Goal: Information Seeking & Learning: Learn about a topic

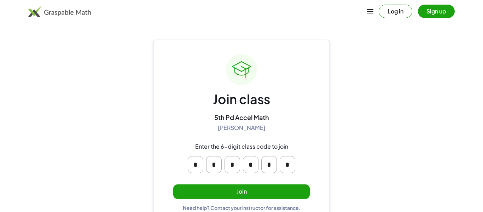
click at [282, 190] on button "Join" at bounding box center [241, 191] width 137 height 15
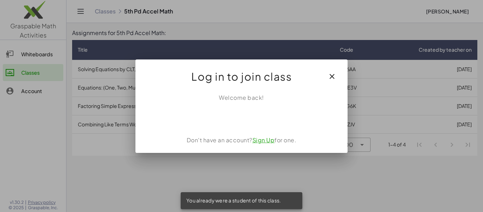
click at [330, 78] on icon "button" at bounding box center [332, 76] width 8 height 8
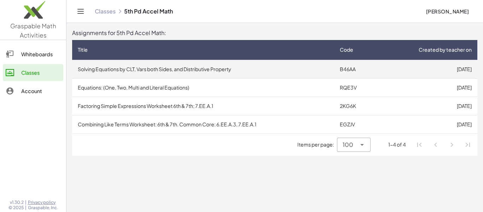
click at [316, 72] on td "Solving Equations by CLT, Vars both Sides, and Distributive Property" at bounding box center [203, 69] width 262 height 18
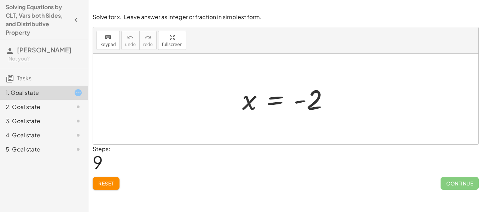
click at [454, 49] on div "keyboard keypad undo undo redo redo fullscreen" at bounding box center [286, 40] width 386 height 27
click at [338, 118] on div "+ 13 + · 4 · x = + 11 − · 2 · x + 13 + · 4 · x = + 11 + 0 + 13 + · 4 · x = 11 +…" at bounding box center [286, 99] width 108 height 39
click at [294, 95] on div at bounding box center [288, 99] width 99 height 35
click at [287, 98] on div at bounding box center [288, 99] width 99 height 35
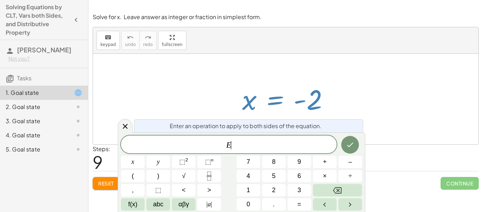
scroll to position [0, 0]
click at [113, 184] on span "Reset" at bounding box center [106, 183] width 16 height 6
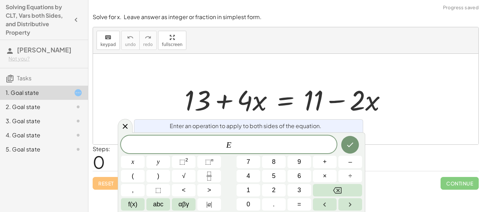
click at [235, 150] on div "E" at bounding box center [229, 145] width 216 height 18
click at [253, 63] on div at bounding box center [286, 99] width 386 height 91
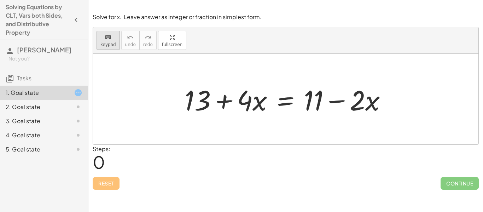
click at [106, 43] on span "keypad" at bounding box center [109, 44] width 16 height 5
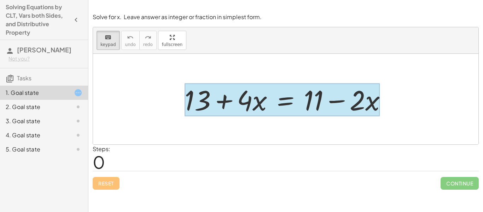
click at [287, 97] on div at bounding box center [282, 100] width 195 height 33
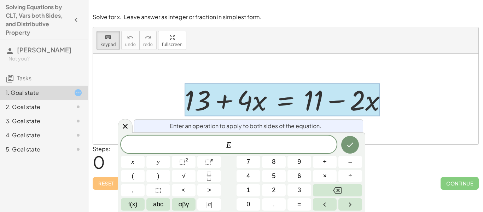
scroll to position [1, 0]
click at [244, 145] on span "E ​" at bounding box center [229, 145] width 216 height 10
click at [355, 173] on button "÷" at bounding box center [351, 176] width 24 height 12
click at [355, 143] on icon "Done" at bounding box center [350, 145] width 8 height 8
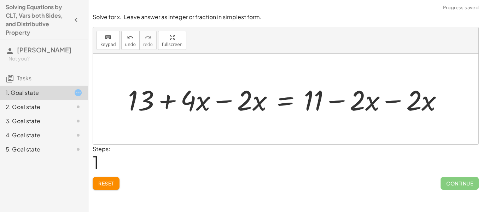
click at [387, 89] on div at bounding box center [289, 99] width 328 height 36
click at [338, 104] on div at bounding box center [260, 99] width 271 height 36
click at [210, 108] on div at bounding box center [260, 99] width 271 height 36
click at [232, 103] on div at bounding box center [260, 99] width 271 height 36
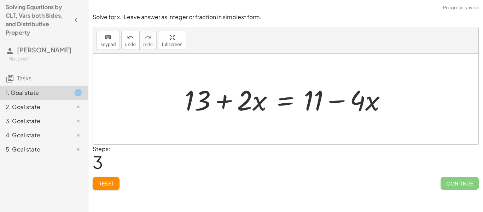
click at [107, 188] on button "Reset" at bounding box center [106, 183] width 27 height 13
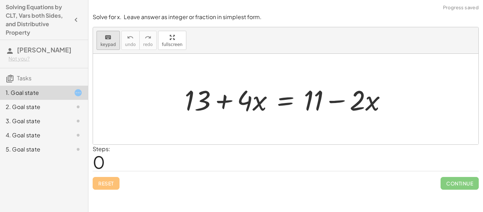
click at [105, 46] on span "keypad" at bounding box center [109, 44] width 16 height 5
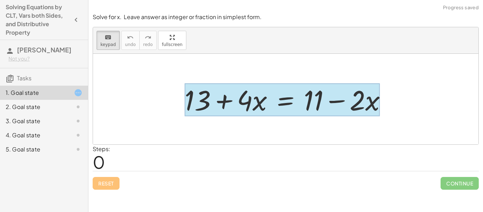
click at [275, 93] on div at bounding box center [282, 100] width 195 height 33
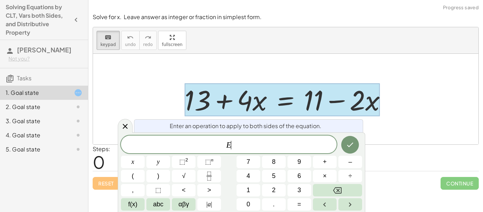
scroll to position [2, 0]
click at [251, 148] on span "E ​" at bounding box center [229, 145] width 216 height 10
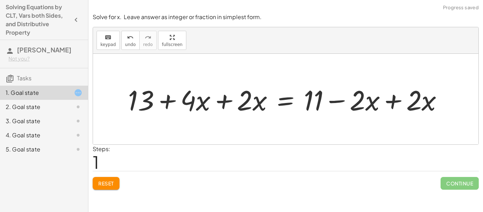
click at [233, 103] on div at bounding box center [289, 99] width 328 height 36
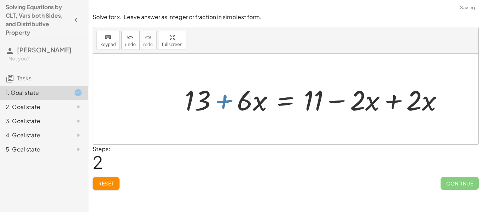
click at [395, 96] on div at bounding box center [316, 99] width 271 height 36
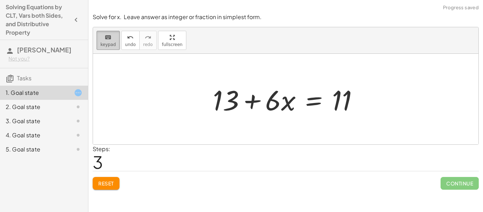
click at [101, 45] on span "keypad" at bounding box center [109, 44] width 16 height 5
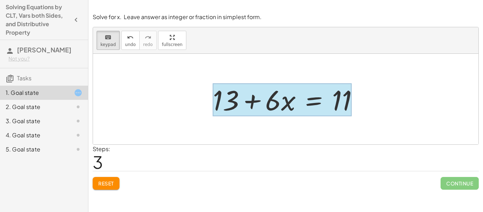
click at [304, 104] on div at bounding box center [282, 100] width 139 height 33
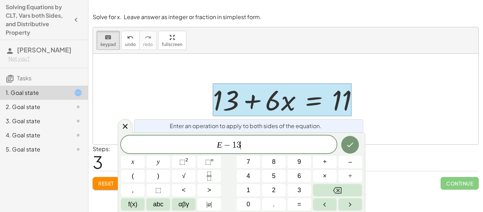
scroll to position [7, 0]
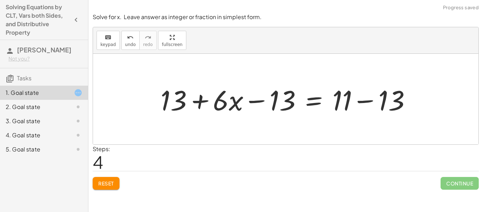
click at [366, 110] on div at bounding box center [288, 99] width 263 height 36
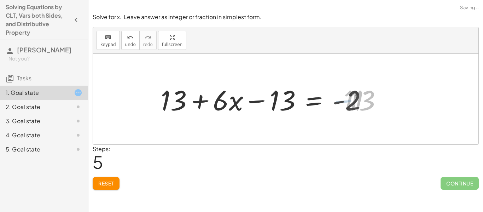
click at [246, 106] on div at bounding box center [267, 99] width 220 height 36
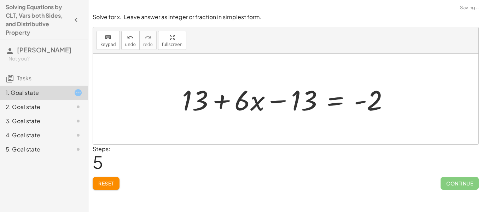
click at [236, 102] on div at bounding box center [289, 99] width 220 height 36
click at [220, 102] on div at bounding box center [289, 99] width 220 height 36
click at [308, 102] on div at bounding box center [289, 99] width 220 height 36
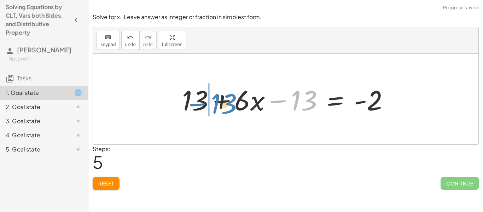
drag, startPoint x: 306, startPoint y: 102, endPoint x: 223, endPoint y: 104, distance: 82.9
click at [223, 104] on div at bounding box center [289, 99] width 220 height 36
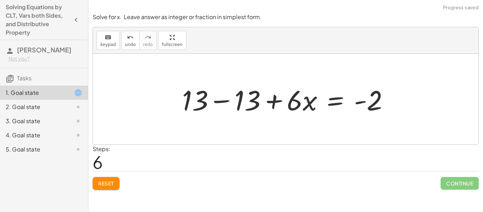
click at [236, 91] on div at bounding box center [289, 99] width 220 height 36
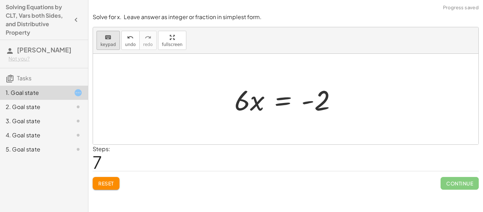
click at [101, 42] on span "keypad" at bounding box center [109, 44] width 16 height 5
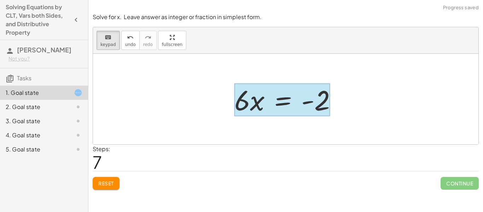
click at [286, 105] on div at bounding box center [283, 100] width 96 height 33
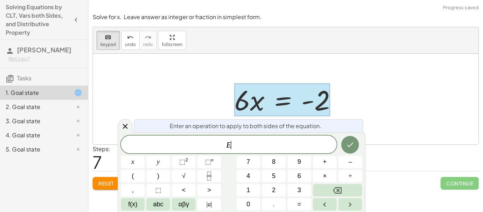
scroll to position [7, 0]
click at [346, 175] on button "÷" at bounding box center [351, 176] width 24 height 12
click at [351, 144] on icon "Done" at bounding box center [351, 145] width 6 height 5
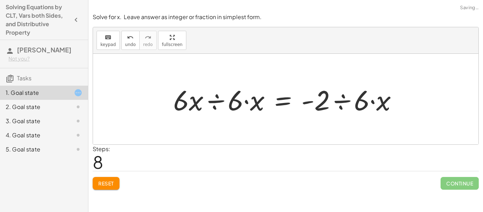
click at [212, 99] on div at bounding box center [288, 99] width 237 height 36
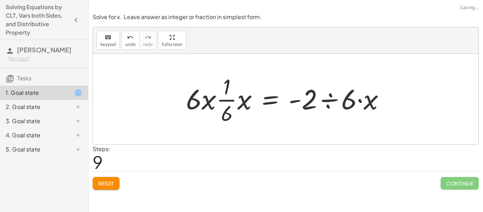
click at [220, 102] on div at bounding box center [289, 99] width 212 height 55
click at [210, 100] on div at bounding box center [289, 99] width 212 height 55
click at [234, 100] on div at bounding box center [289, 99] width 212 height 55
click at [239, 101] on div at bounding box center [289, 99] width 212 height 55
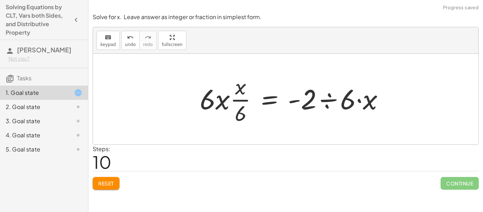
click at [244, 101] on div at bounding box center [294, 99] width 197 height 55
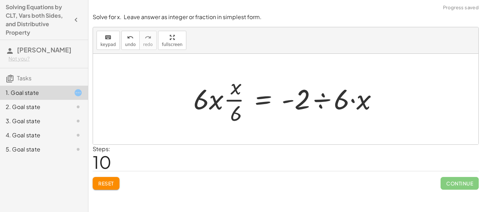
click at [226, 96] on div at bounding box center [288, 99] width 197 height 55
click at [219, 102] on div at bounding box center [288, 99] width 197 height 55
click at [230, 89] on div at bounding box center [288, 99] width 197 height 55
click at [199, 107] on div at bounding box center [288, 99] width 197 height 55
click at [130, 41] on button "undo undo" at bounding box center [130, 40] width 18 height 19
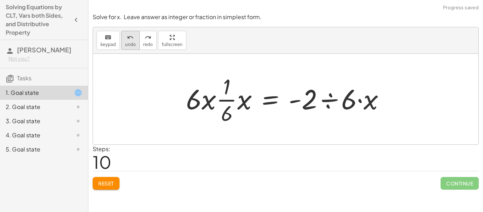
click at [129, 45] on span "undo" at bounding box center [130, 44] width 11 height 5
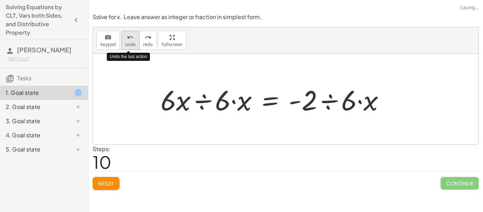
click at [129, 45] on span "undo" at bounding box center [130, 44] width 11 height 5
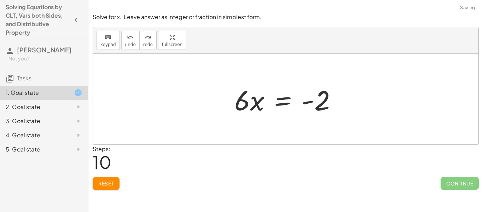
click at [253, 107] on div at bounding box center [288, 99] width 115 height 36
click at [236, 101] on div at bounding box center [288, 99] width 115 height 36
click at [118, 39] on button "keyboard keypad" at bounding box center [108, 40] width 23 height 19
click at [248, 103] on div at bounding box center [243, 100] width 16 height 33
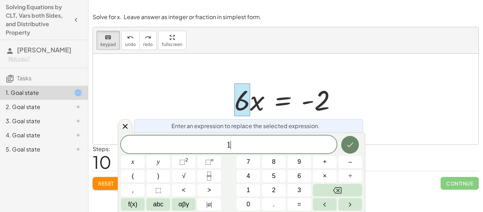
click at [353, 147] on icon "Done" at bounding box center [350, 145] width 8 height 8
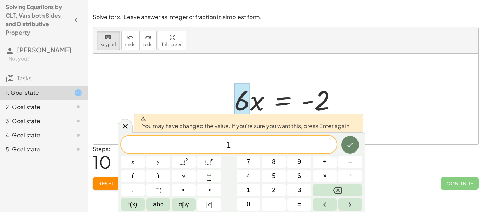
click at [348, 145] on icon "Done" at bounding box center [350, 145] width 8 height 8
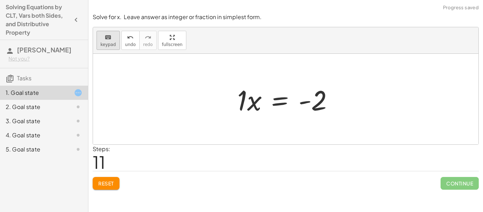
click at [113, 45] on span "keypad" at bounding box center [109, 44] width 16 height 5
click at [311, 98] on div at bounding box center [288, 99] width 109 height 36
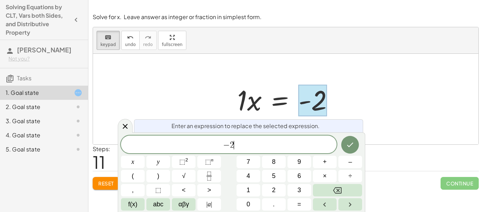
click at [280, 142] on span "− 2 ​" at bounding box center [229, 145] width 216 height 10
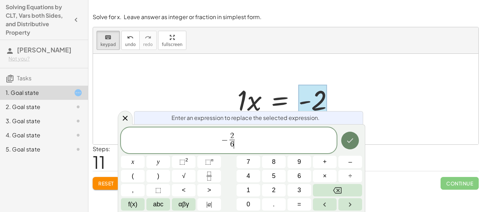
click at [355, 141] on button "Done" at bounding box center [351, 141] width 18 height 18
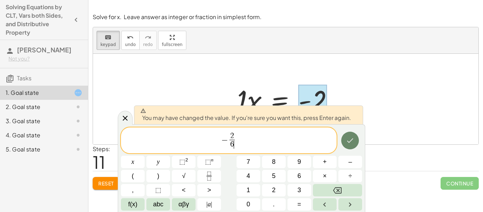
click at [355, 141] on button "Done" at bounding box center [351, 141] width 18 height 18
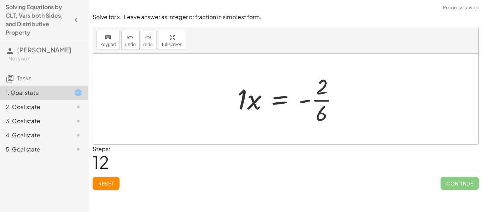
click at [255, 109] on div at bounding box center [291, 99] width 115 height 55
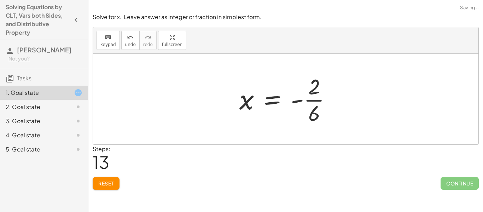
click at [291, 93] on div at bounding box center [288, 99] width 105 height 55
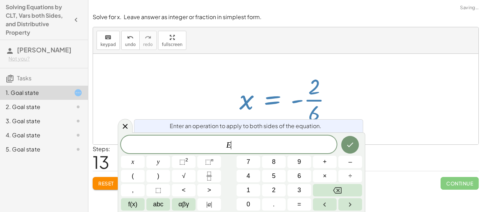
click at [326, 107] on div at bounding box center [288, 99] width 105 height 55
click at [358, 107] on div at bounding box center [286, 99] width 386 height 91
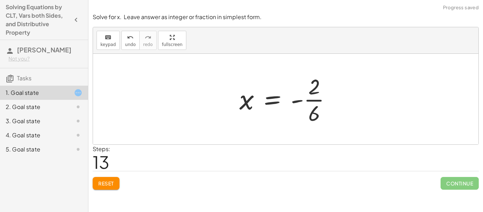
click at [248, 68] on div at bounding box center [286, 99] width 386 height 91
click at [276, 109] on div at bounding box center [288, 99] width 105 height 55
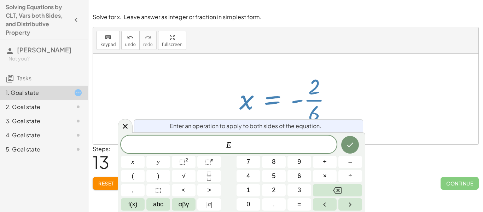
click at [264, 67] on div at bounding box center [286, 99] width 386 height 91
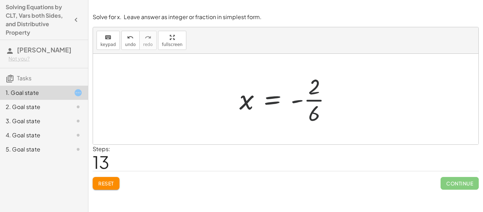
click at [301, 96] on div at bounding box center [288, 99] width 105 height 55
click at [309, 108] on div at bounding box center [288, 99] width 105 height 55
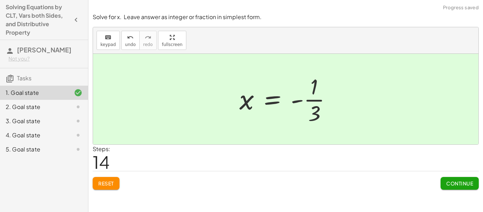
click at [450, 185] on span "Continue" at bounding box center [460, 183] width 27 height 6
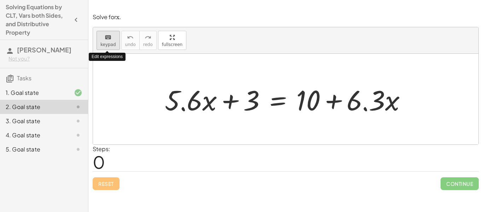
click at [115, 44] on button "keyboard keypad" at bounding box center [108, 40] width 23 height 19
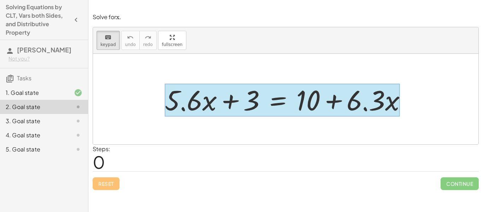
click at [270, 109] on div at bounding box center [282, 100] width 235 height 33
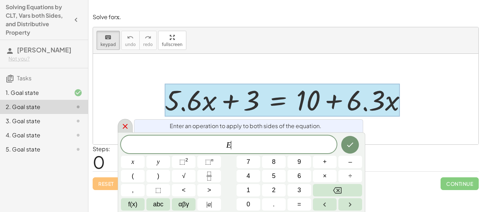
click at [121, 125] on icon at bounding box center [125, 126] width 8 height 8
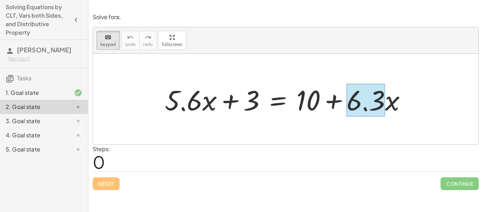
drag, startPoint x: 373, startPoint y: 105, endPoint x: 358, endPoint y: 111, distance: 16.0
click at [358, 111] on div at bounding box center [366, 100] width 39 height 33
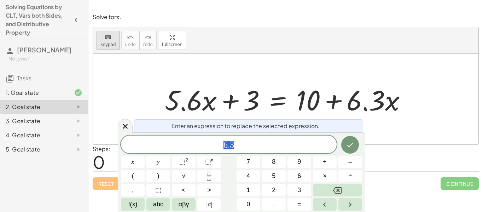
click at [115, 46] on button "keyboard keypad" at bounding box center [108, 40] width 23 height 19
drag, startPoint x: 365, startPoint y: 104, endPoint x: 331, endPoint y: 124, distance: 39.4
click at [331, 124] on body "Solving Equations by CLT, Vars both Sides, and Distributive Property Ethan John…" at bounding box center [241, 106] width 483 height 212
click at [127, 126] on icon at bounding box center [125, 126] width 8 height 8
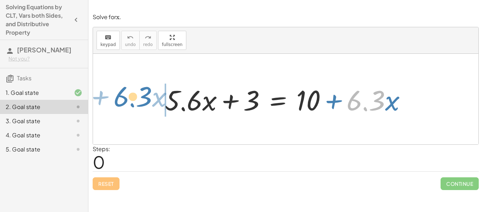
drag, startPoint x: 373, startPoint y: 103, endPoint x: 137, endPoint y: 99, distance: 235.8
click at [137, 99] on div "· 6.3 + · x + · 5.6 · x + 3 = + 10 + · 6.3 · x" at bounding box center [286, 99] width 386 height 91
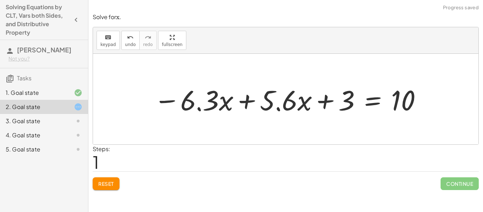
click at [266, 106] on div at bounding box center [288, 99] width 276 height 36
click at [257, 104] on div at bounding box center [288, 99] width 276 height 36
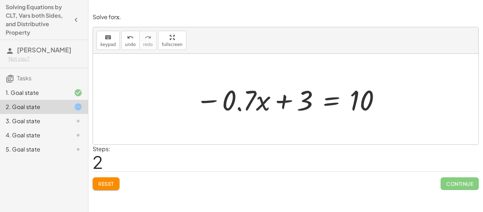
click at [97, 184] on button "Reset" at bounding box center [106, 183] width 27 height 13
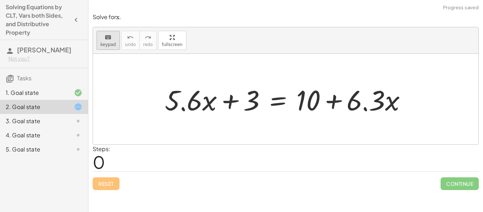
click at [109, 41] on icon "keyboard" at bounding box center [108, 37] width 7 height 8
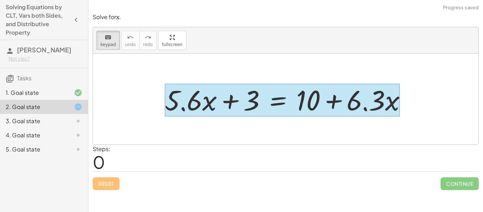
click at [271, 98] on div at bounding box center [282, 100] width 235 height 33
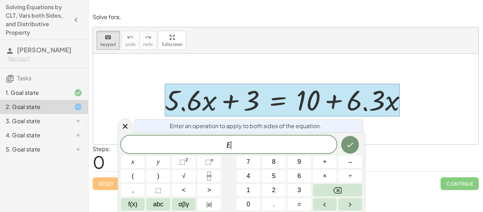
click at [290, 145] on span "E ​" at bounding box center [229, 145] width 216 height 10
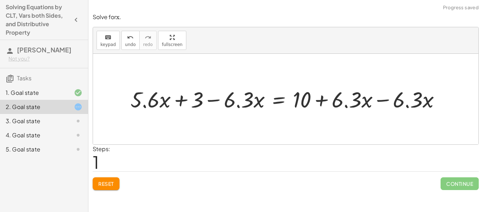
click at [196, 88] on div at bounding box center [288, 99] width 323 height 29
click at [177, 99] on div at bounding box center [288, 99] width 323 height 29
click at [151, 97] on div at bounding box center [288, 99] width 323 height 29
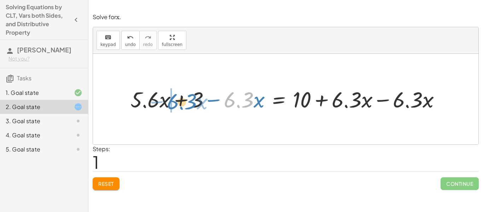
drag, startPoint x: 229, startPoint y: 101, endPoint x: 172, endPoint y: 102, distance: 57.0
click at [172, 102] on div at bounding box center [288, 99] width 323 height 29
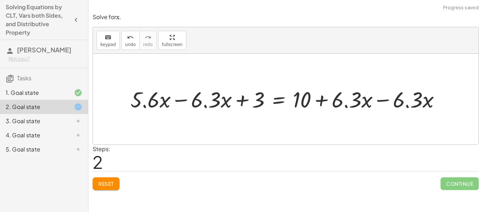
click at [175, 100] on div at bounding box center [288, 99] width 323 height 29
click at [389, 101] on div at bounding box center [308, 99] width 275 height 29
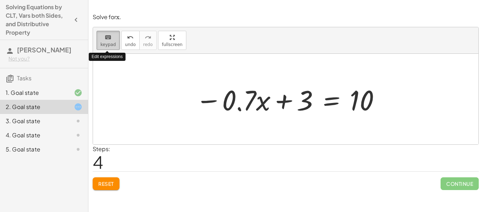
click at [113, 34] on div "keyboard" at bounding box center [109, 37] width 16 height 8
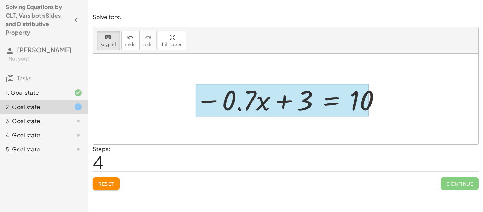
click at [343, 101] on div at bounding box center [282, 100] width 173 height 33
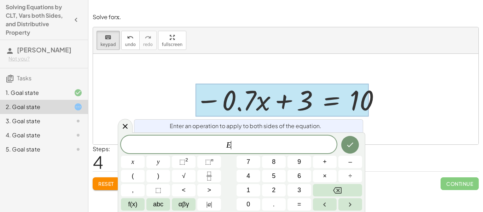
click at [246, 154] on div "E ​ x y ⬚ 2 ⬚ n 7 8 9 + – ( ) √ 4 5 6 × ÷ , ⬚ < > 1 2 3 f(x) abc αβγ | a | 0 . =" at bounding box center [241, 173] width 241 height 75
click at [309, 146] on span "E" at bounding box center [229, 145] width 216 height 10
click at [355, 146] on button "Done" at bounding box center [351, 145] width 18 height 18
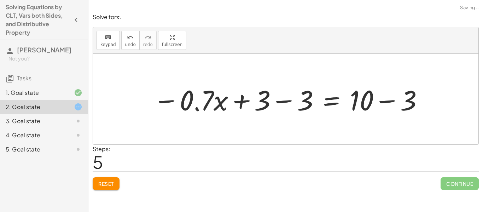
click at [355, 146] on div "Steps: 5" at bounding box center [286, 158] width 386 height 26
click at [297, 105] on div at bounding box center [289, 99] width 278 height 36
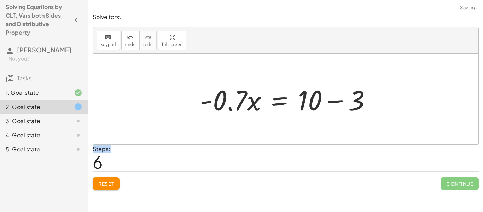
click at [332, 103] on div at bounding box center [288, 99] width 184 height 36
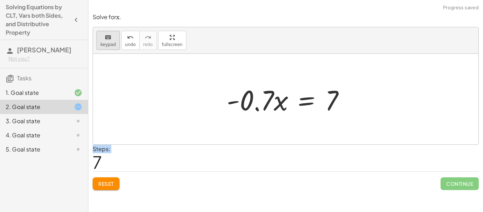
click at [111, 42] on span "keypad" at bounding box center [109, 44] width 16 height 5
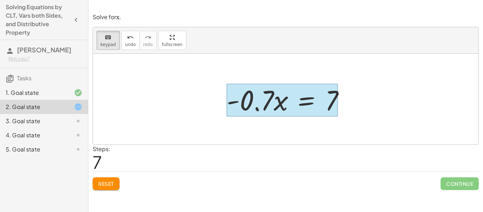
click at [300, 102] on div at bounding box center [282, 100] width 111 height 33
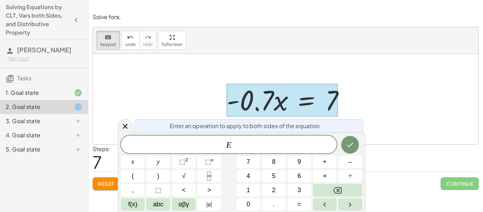
click at [247, 144] on span "E ​" at bounding box center [229, 145] width 216 height 10
click at [107, 36] on icon "keyboard" at bounding box center [108, 37] width 7 height 8
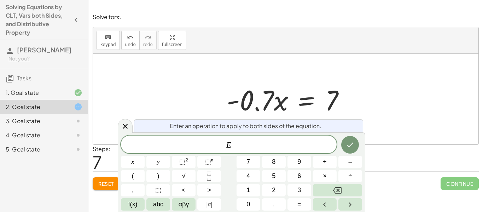
click at [118, 121] on div at bounding box center [286, 99] width 386 height 91
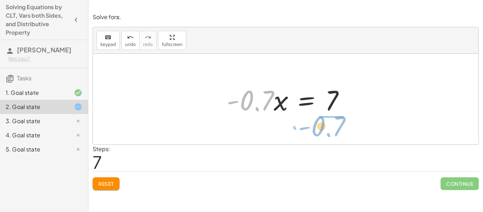
drag, startPoint x: 264, startPoint y: 89, endPoint x: 336, endPoint y: 115, distance: 76.0
click at [336, 115] on div at bounding box center [288, 99] width 131 height 36
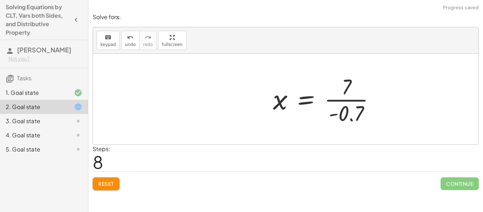
click at [352, 117] on div at bounding box center [286, 99] width 386 height 91
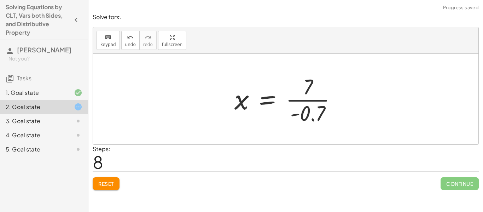
click at [314, 111] on div at bounding box center [288, 99] width 115 height 55
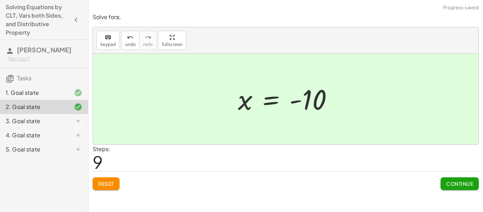
click at [466, 182] on span "Continue" at bounding box center [460, 184] width 27 height 6
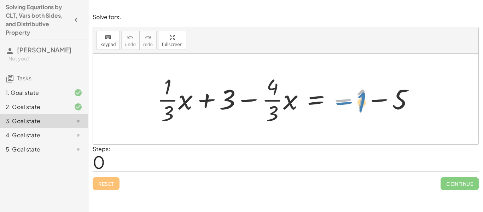
click at [350, 104] on div at bounding box center [289, 99] width 270 height 55
click at [380, 101] on div at bounding box center [289, 99] width 270 height 55
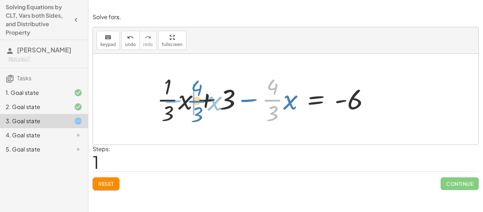
drag, startPoint x: 270, startPoint y: 99, endPoint x: 195, endPoint y: 101, distance: 75.4
click at [195, 101] on div at bounding box center [267, 99] width 226 height 55
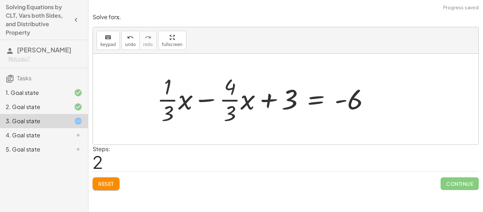
click at [201, 103] on div at bounding box center [267, 99] width 226 height 55
click at [199, 102] on div at bounding box center [267, 99] width 226 height 55
click at [184, 100] on div at bounding box center [267, 99] width 226 height 55
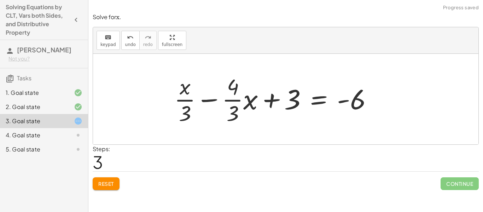
click at [223, 102] on div at bounding box center [276, 99] width 211 height 55
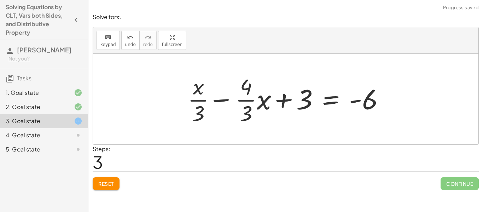
click at [241, 99] on div at bounding box center [288, 99] width 211 height 55
click at [252, 101] on div at bounding box center [288, 99] width 211 height 55
click at [260, 103] on div at bounding box center [288, 99] width 211 height 55
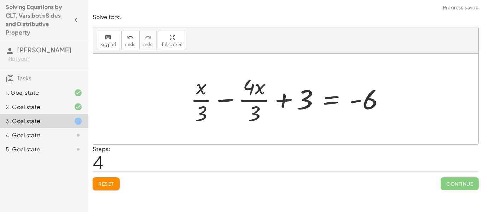
click at [257, 102] on div at bounding box center [290, 99] width 207 height 55
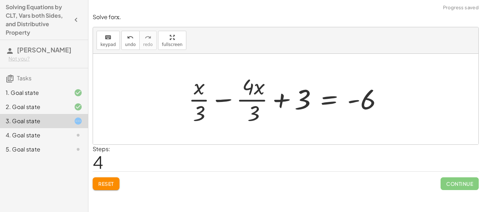
click at [247, 99] on div at bounding box center [288, 99] width 207 height 55
click at [219, 106] on div at bounding box center [288, 99] width 207 height 55
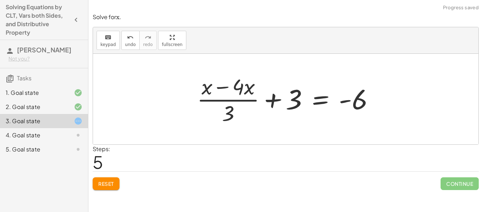
click at [244, 98] on div at bounding box center [289, 99] width 190 height 55
click at [230, 92] on div at bounding box center [289, 99] width 190 height 55
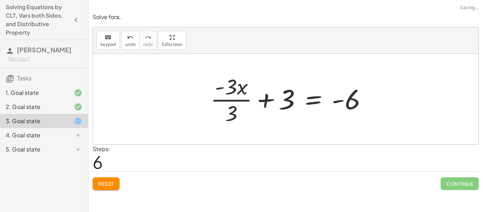
click at [245, 108] on div at bounding box center [292, 99] width 170 height 55
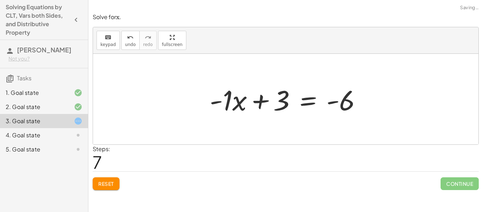
click at [220, 102] on div at bounding box center [288, 99] width 165 height 36
click at [231, 103] on div at bounding box center [288, 99] width 165 height 36
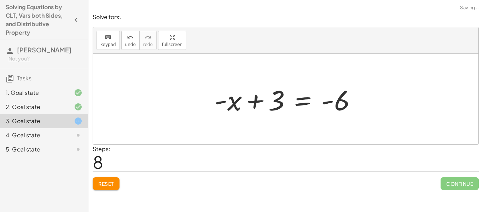
click at [222, 103] on div at bounding box center [288, 99] width 155 height 36
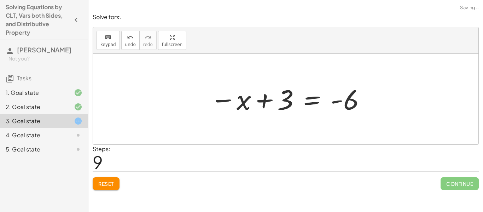
click at [237, 108] on div at bounding box center [289, 99] width 164 height 35
click at [244, 107] on div at bounding box center [289, 99] width 164 height 35
drag, startPoint x: 233, startPoint y: 101, endPoint x: 296, endPoint y: 100, distance: 62.3
click at [296, 100] on div at bounding box center [289, 99] width 164 height 35
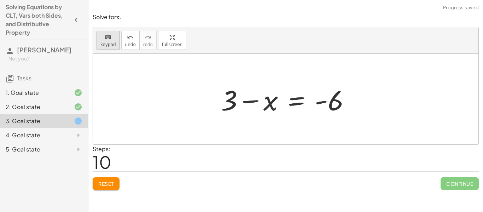
click at [110, 40] on icon "keyboard" at bounding box center [108, 37] width 7 height 8
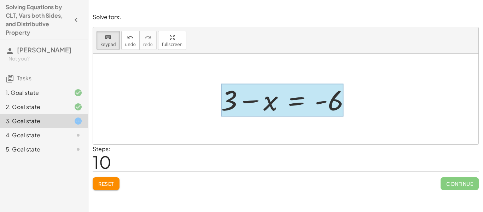
click at [295, 103] on div at bounding box center [282, 100] width 123 height 33
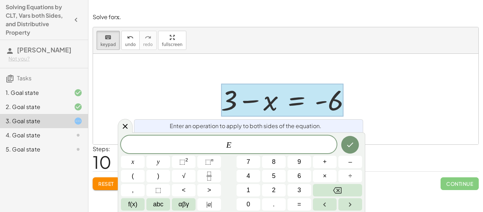
click at [256, 150] on div "E ​" at bounding box center [229, 145] width 216 height 18
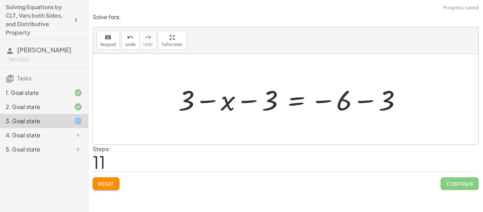
click at [219, 103] on div at bounding box center [293, 99] width 236 height 36
drag, startPoint x: 262, startPoint y: 103, endPoint x: 181, endPoint y: 102, distance: 81.4
click at [181, 102] on div at bounding box center [293, 99] width 236 height 36
click at [204, 103] on div at bounding box center [293, 99] width 236 height 36
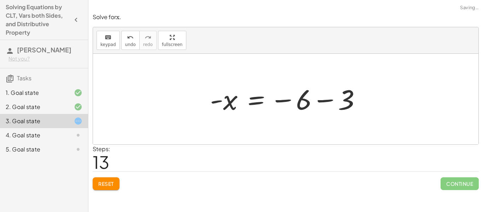
click at [321, 99] on div at bounding box center [289, 99] width 164 height 35
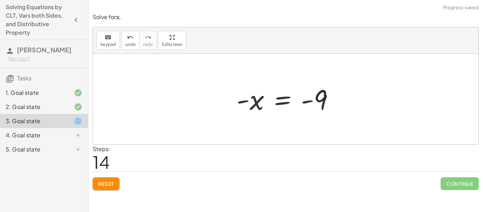
click at [317, 101] on div at bounding box center [288, 99] width 110 height 35
click at [308, 105] on div at bounding box center [288, 99] width 110 height 35
click at [246, 99] on div at bounding box center [288, 99] width 110 height 35
drag, startPoint x: 246, startPoint y: 99, endPoint x: 242, endPoint y: 98, distance: 4.0
click at [242, 98] on div at bounding box center [288, 99] width 110 height 35
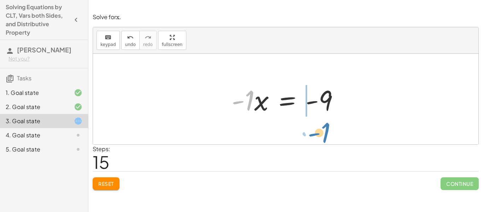
drag, startPoint x: 249, startPoint y: 100, endPoint x: 324, endPoint y: 132, distance: 81.7
click at [324, 132] on div "+ · · 1 · 3 · x + 3 − · · 4 · 3 · x = − 1 − 5 + · · 1 · 3 · x + 3 − · · 4 · 3 ·…" at bounding box center [286, 99] width 386 height 91
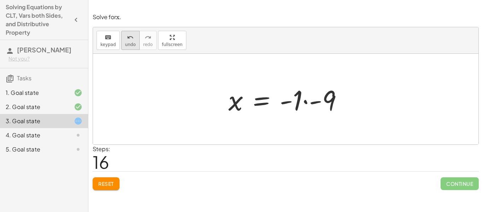
click at [131, 47] on span "undo" at bounding box center [130, 44] width 11 height 5
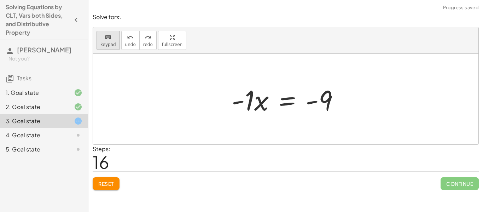
click at [107, 43] on span "keypad" at bounding box center [109, 44] width 16 height 5
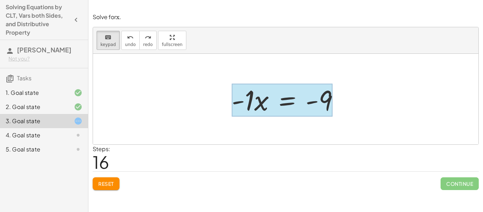
click at [283, 107] on div at bounding box center [282, 100] width 101 height 33
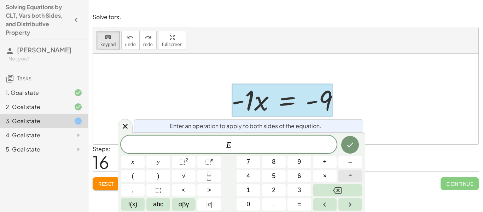
click at [344, 174] on button "÷" at bounding box center [351, 176] width 24 height 12
click at [344, 144] on button "Done" at bounding box center [351, 145] width 18 height 18
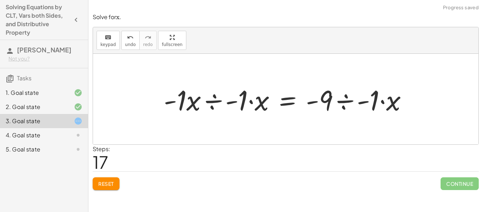
click at [222, 102] on div at bounding box center [288, 99] width 257 height 36
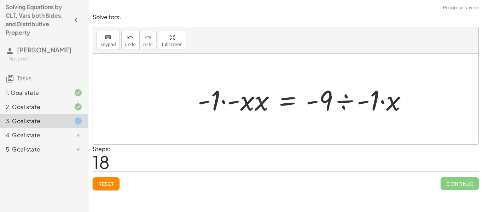
click at [229, 103] on div at bounding box center [305, 99] width 223 height 36
click at [227, 103] on div at bounding box center [322, 99] width 190 height 36
click at [240, 104] on div at bounding box center [327, 99] width 180 height 36
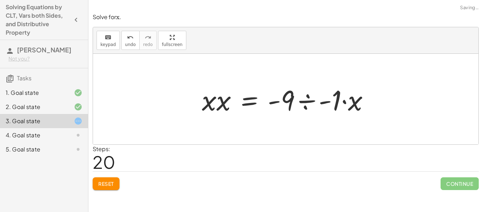
click at [248, 105] on div at bounding box center [289, 99] width 180 height 36
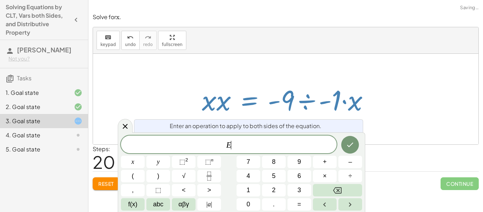
click at [222, 104] on div at bounding box center [289, 99] width 180 height 36
click at [392, 118] on div at bounding box center [286, 99] width 386 height 91
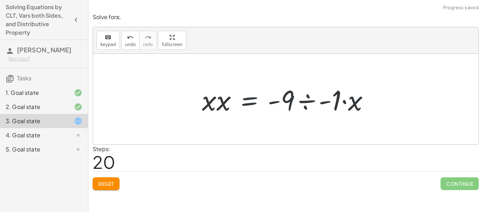
click at [337, 102] on div at bounding box center [289, 99] width 180 height 36
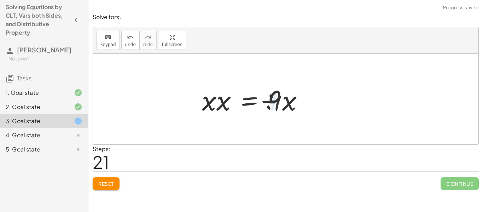
click at [316, 102] on div at bounding box center [286, 99] width 386 height 91
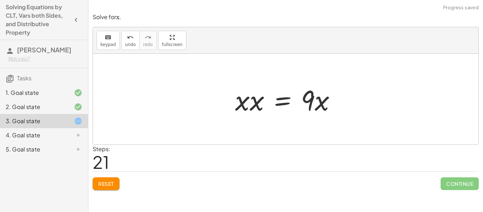
click at [307, 100] on div at bounding box center [289, 99] width 114 height 36
click at [235, 111] on div at bounding box center [289, 99] width 114 height 36
click at [118, 188] on button "Reset" at bounding box center [106, 183] width 27 height 13
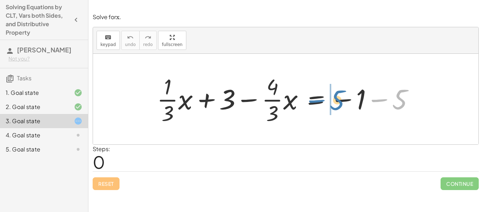
drag, startPoint x: 397, startPoint y: 98, endPoint x: 332, endPoint y: 99, distance: 64.4
click at [332, 99] on div at bounding box center [289, 99] width 270 height 55
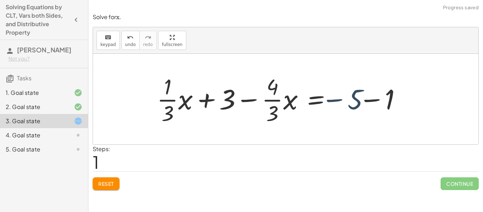
click at [380, 100] on div at bounding box center [289, 99] width 270 height 55
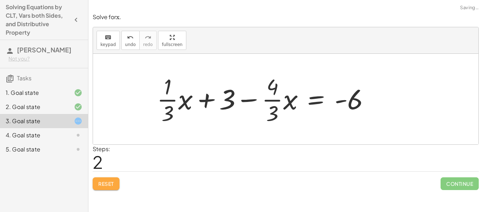
click at [108, 188] on button "Reset" at bounding box center [106, 183] width 27 height 13
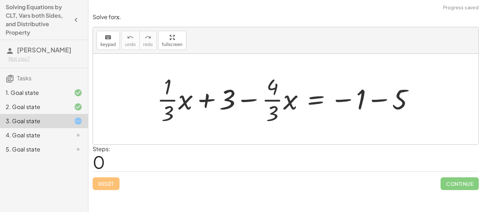
click at [367, 99] on div at bounding box center [289, 99] width 270 height 55
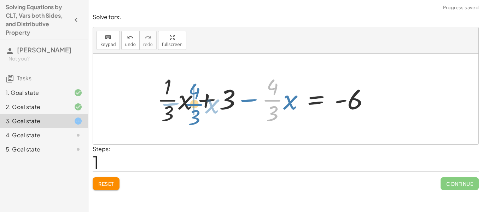
drag, startPoint x: 277, startPoint y: 99, endPoint x: 196, endPoint y: 101, distance: 81.1
click at [196, 101] on div at bounding box center [267, 99] width 226 height 55
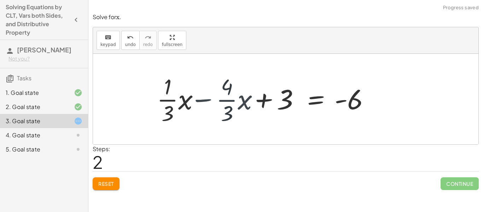
click at [196, 101] on div at bounding box center [267, 99] width 226 height 55
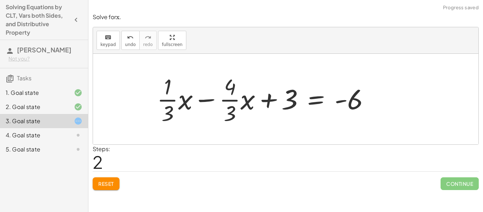
click at [200, 102] on div at bounding box center [267, 99] width 226 height 55
click at [161, 105] on div at bounding box center [267, 99] width 226 height 55
click at [212, 101] on div at bounding box center [267, 99] width 226 height 55
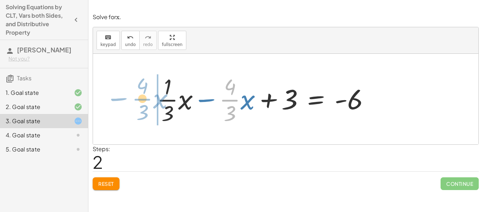
drag, startPoint x: 231, startPoint y: 101, endPoint x: 139, endPoint y: 100, distance: 91.7
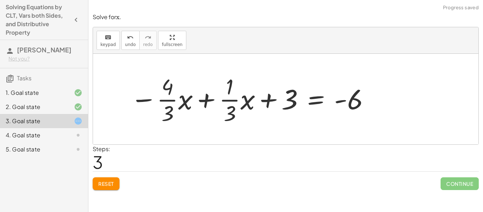
click at [218, 99] on div at bounding box center [250, 99] width 247 height 55
click at [214, 99] on div at bounding box center [250, 99] width 247 height 55
click at [206, 101] on div at bounding box center [250, 99] width 247 height 55
click at [151, 100] on div at bounding box center [250, 99] width 247 height 55
click at [245, 102] on div at bounding box center [250, 99] width 247 height 55
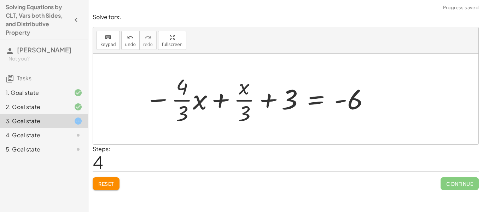
click at [197, 102] on div at bounding box center [258, 99] width 233 height 55
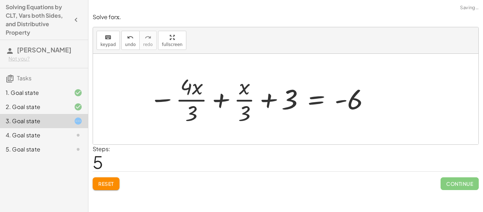
click at [186, 103] on div at bounding box center [260, 99] width 229 height 55
click at [225, 100] on div at bounding box center [260, 99] width 229 height 55
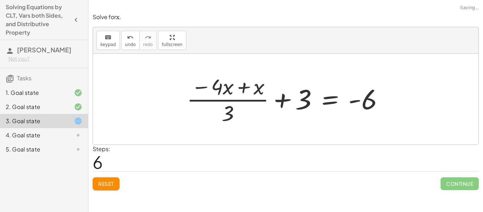
click at [235, 95] on div at bounding box center [288, 99] width 210 height 55
click at [216, 93] on div at bounding box center [289, 99] width 210 height 55
click at [234, 123] on div at bounding box center [289, 99] width 210 height 55
click at [231, 119] on div at bounding box center [289, 99] width 210 height 55
click at [257, 89] on div at bounding box center [289, 99] width 210 height 55
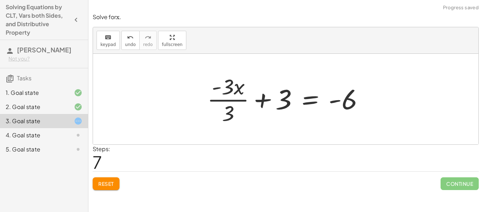
click at [222, 99] on div at bounding box center [289, 99] width 170 height 55
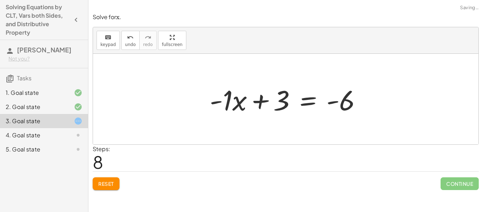
click at [262, 104] on div at bounding box center [288, 99] width 165 height 36
click at [277, 104] on div at bounding box center [288, 99] width 165 height 36
click at [283, 102] on div at bounding box center [288, 99] width 165 height 36
click at [106, 37] on icon "keyboard" at bounding box center [108, 37] width 7 height 8
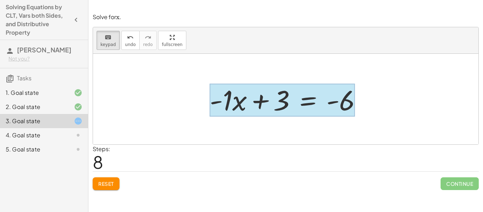
click at [304, 99] on div at bounding box center [282, 100] width 145 height 33
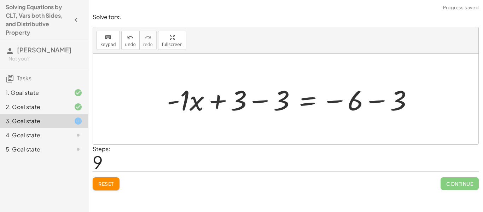
click at [257, 100] on div at bounding box center [293, 99] width 259 height 36
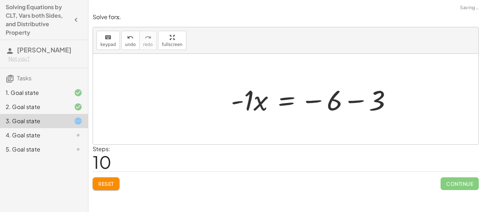
click at [370, 105] on div at bounding box center [315, 99] width 174 height 36
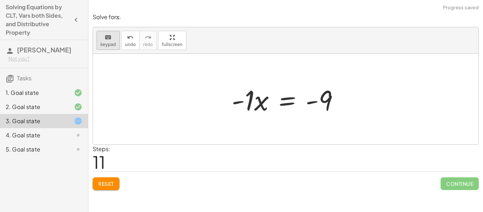
click at [112, 45] on span "keypad" at bounding box center [109, 44] width 16 height 5
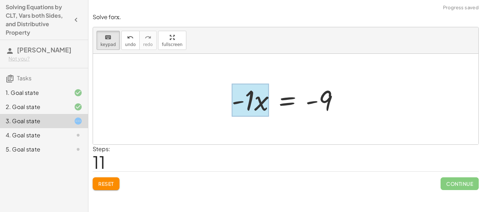
click at [257, 112] on div at bounding box center [251, 100] width 38 height 33
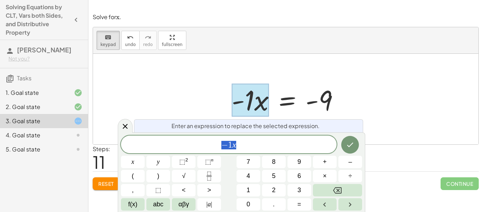
click at [196, 87] on div at bounding box center [286, 99] width 386 height 91
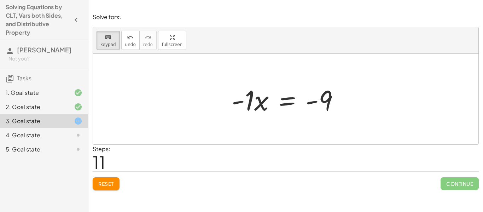
drag, startPoint x: 320, startPoint y: 106, endPoint x: 243, endPoint y: 68, distance: 85.5
drag, startPoint x: 330, startPoint y: 101, endPoint x: 312, endPoint y: 87, distance: 22.3
click at [317, 93] on div at bounding box center [288, 99] width 120 height 36
click at [103, 38] on div "keyboard" at bounding box center [109, 37] width 16 height 8
drag, startPoint x: 321, startPoint y: 108, endPoint x: 328, endPoint y: 109, distance: 7.2
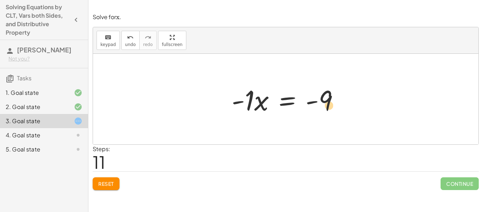
click at [328, 109] on div at bounding box center [288, 99] width 120 height 36
click at [257, 99] on div at bounding box center [288, 99] width 120 height 36
click at [250, 101] on div at bounding box center [288, 99] width 120 height 36
click at [110, 42] on span "keypad" at bounding box center [109, 44] width 16 height 5
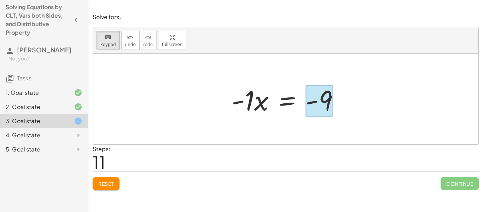
click at [331, 103] on div at bounding box center [319, 100] width 27 height 31
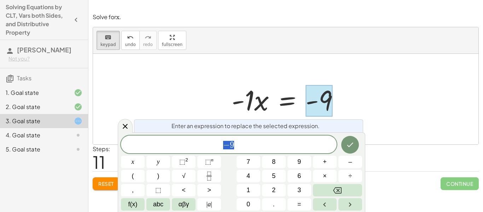
click at [257, 154] on div "− 9 x y ⬚ 2 ⬚ n 7 8 9 + – ( ) √ 4 5 6 × ÷ , ⬚ < > 1 2 3 f(x) abc αβγ | a | 0 . =" at bounding box center [241, 173] width 241 height 75
click at [258, 145] on span "− 9" at bounding box center [229, 145] width 216 height 10
click at [346, 174] on button "÷" at bounding box center [351, 176] width 24 height 12
click at [355, 147] on icon "Done" at bounding box center [350, 145] width 8 height 8
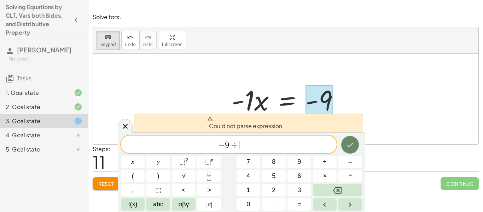
click at [355, 147] on icon "Done" at bounding box center [350, 145] width 8 height 8
click at [353, 146] on icon "Done" at bounding box center [350, 145] width 8 height 8
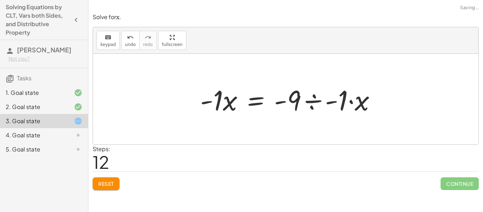
click at [348, 102] on div at bounding box center [291, 99] width 189 height 36
click at [307, 104] on div at bounding box center [274, 99] width 155 height 36
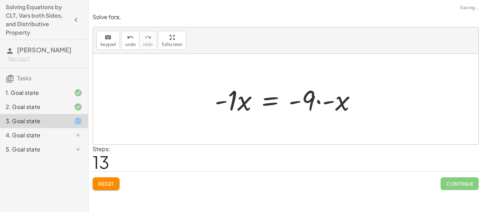
click at [316, 104] on div at bounding box center [288, 99] width 155 height 36
click at [322, 103] on div at bounding box center [288, 99] width 155 height 36
click at [328, 104] on div at bounding box center [288, 99] width 155 height 36
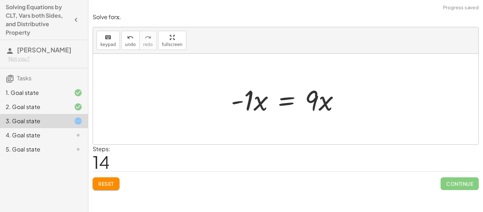
click at [321, 105] on div at bounding box center [289, 99] width 122 height 36
click at [327, 105] on div at bounding box center [289, 99] width 122 height 36
click at [314, 106] on div at bounding box center [289, 99] width 122 height 36
click at [127, 39] on icon "undo" at bounding box center [130, 37] width 7 height 8
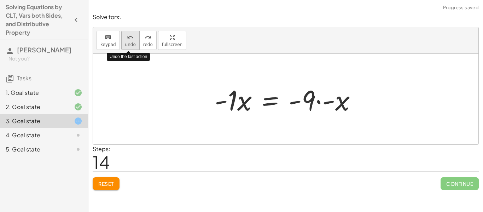
click at [128, 46] on span "undo" at bounding box center [130, 44] width 11 height 5
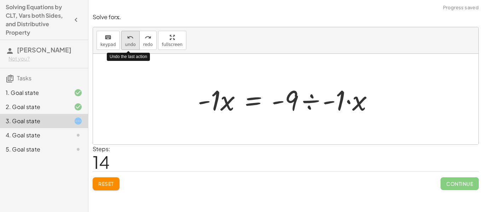
click at [128, 48] on button "undo undo" at bounding box center [130, 40] width 18 height 19
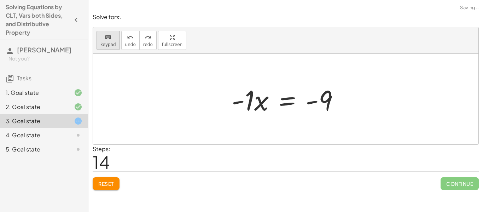
click at [113, 39] on div "keyboard" at bounding box center [109, 37] width 16 height 8
click at [328, 103] on div at bounding box center [319, 100] width 27 height 31
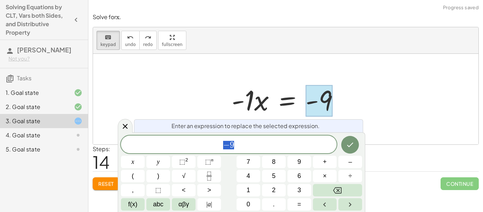
click at [256, 147] on span "− 9" at bounding box center [229, 145] width 216 height 10
click at [358, 178] on button "÷" at bounding box center [351, 176] width 24 height 12
click at [345, 149] on button "Done" at bounding box center [351, 145] width 18 height 18
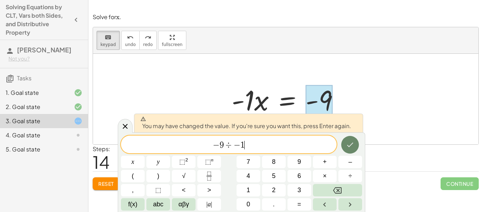
click at [345, 149] on button "Done" at bounding box center [351, 145] width 18 height 18
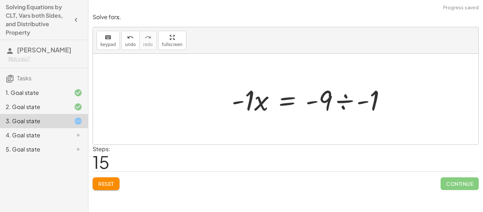
click at [346, 107] on div at bounding box center [311, 99] width 167 height 36
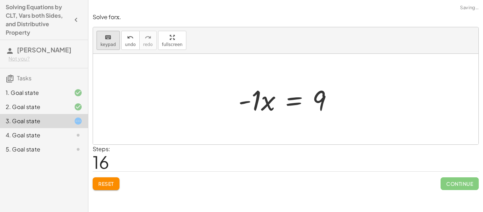
click at [111, 42] on span "keypad" at bounding box center [109, 44] width 16 height 5
click at [259, 105] on div at bounding box center [250, 100] width 23 height 31
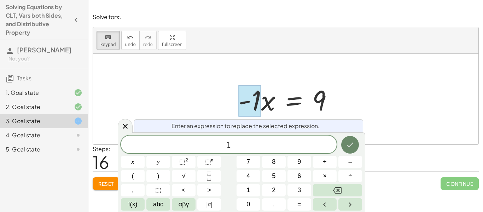
click at [342, 145] on button "Done" at bounding box center [351, 145] width 18 height 18
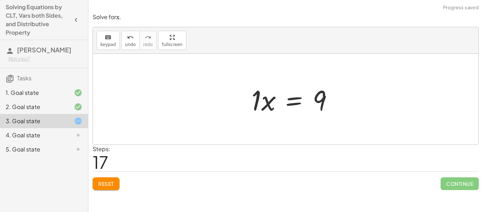
click at [267, 111] on div at bounding box center [295, 99] width 94 height 36
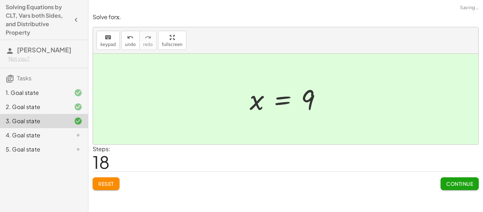
click at [453, 184] on span "Continue" at bounding box center [460, 184] width 27 height 6
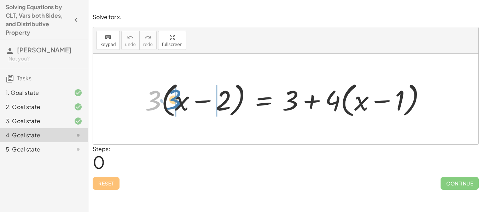
drag, startPoint x: 155, startPoint y: 101, endPoint x: 175, endPoint y: 100, distance: 20.6
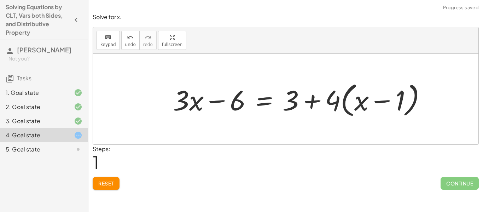
click at [207, 108] on div at bounding box center [303, 99] width 266 height 41
drag, startPoint x: 327, startPoint y: 103, endPoint x: 352, endPoint y: 98, distance: 25.6
click at [352, 98] on div at bounding box center [303, 99] width 266 height 41
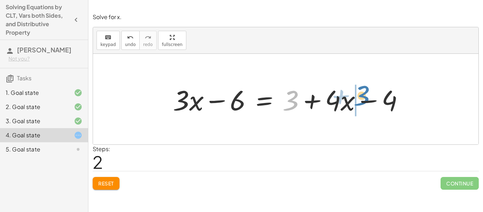
drag, startPoint x: 299, startPoint y: 97, endPoint x: 370, endPoint y: 92, distance: 71.3
click at [370, 92] on div at bounding box center [292, 99] width 244 height 36
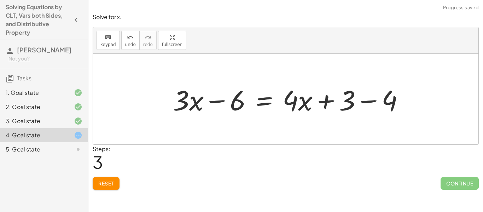
click at [370, 99] on div at bounding box center [292, 99] width 244 height 36
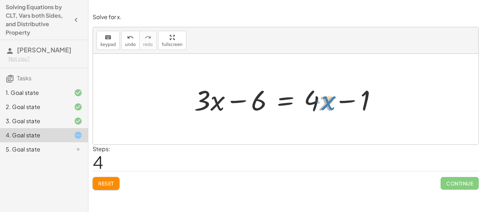
click at [325, 102] on div at bounding box center [288, 99] width 195 height 36
drag, startPoint x: 313, startPoint y: 99, endPoint x: 159, endPoint y: 90, distance: 154.9
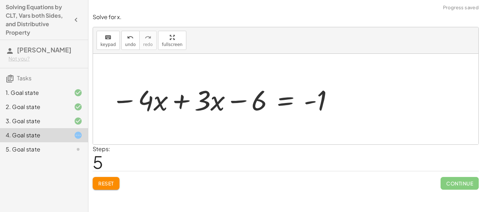
click at [179, 100] on div at bounding box center [223, 99] width 230 height 36
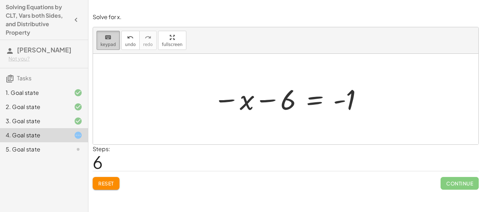
click at [115, 47] on button "keyboard keypad" at bounding box center [108, 40] width 23 height 19
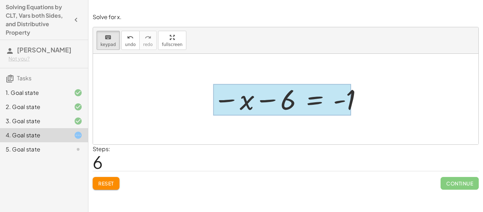
click at [311, 105] on div at bounding box center [282, 99] width 138 height 31
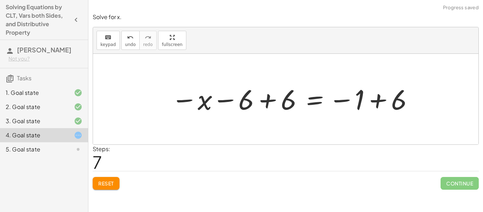
click at [281, 101] on div at bounding box center [293, 99] width 251 height 35
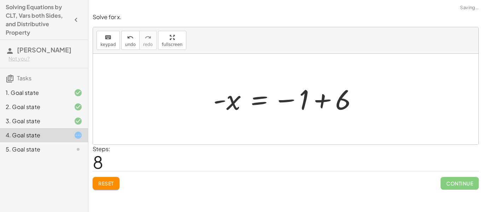
click at [324, 99] on div at bounding box center [288, 99] width 157 height 35
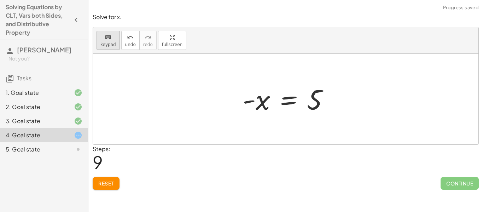
click at [107, 40] on icon "keyboard" at bounding box center [108, 37] width 7 height 8
click at [261, 102] on div at bounding box center [257, 99] width 28 height 31
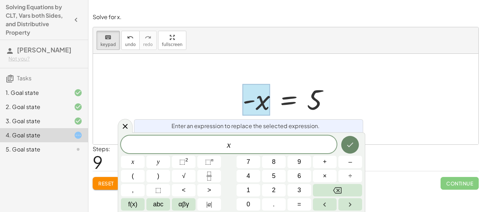
click at [342, 143] on button "Done" at bounding box center [351, 145] width 18 height 18
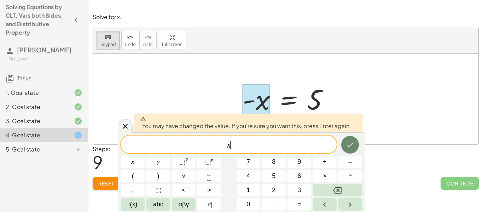
click at [342, 143] on button "Done" at bounding box center [351, 145] width 18 height 18
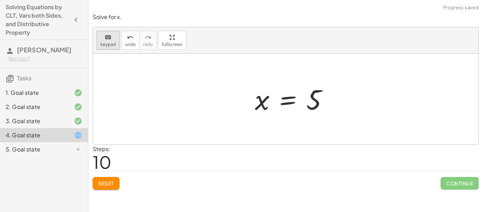
click at [108, 40] on icon "keyboard" at bounding box center [108, 37] width 7 height 8
click at [306, 108] on div at bounding box center [307, 99] width 15 height 31
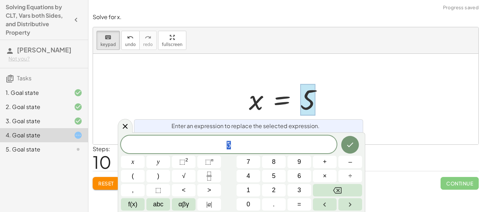
click at [222, 146] on span "5" at bounding box center [229, 145] width 216 height 10
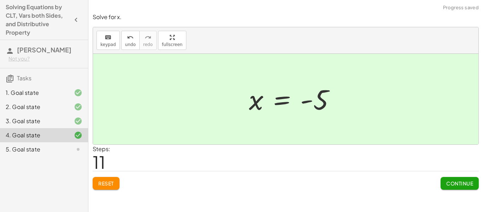
click at [267, 132] on div at bounding box center [286, 99] width 386 height 91
click at [451, 178] on button "Continue" at bounding box center [460, 183] width 38 height 13
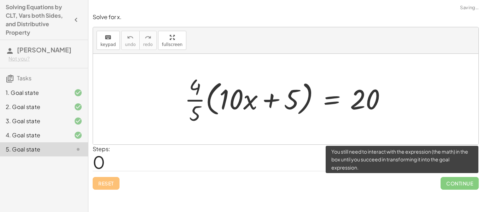
click at [453, 184] on span "Continue" at bounding box center [460, 183] width 38 height 13
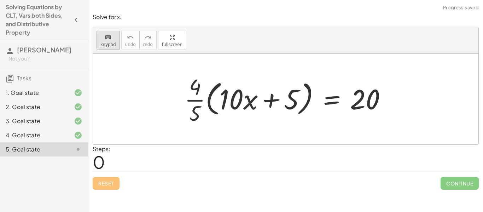
click at [111, 42] on span "keypad" at bounding box center [109, 44] width 16 height 5
click at [101, 48] on button "keyboard keypad" at bounding box center [108, 40] width 23 height 19
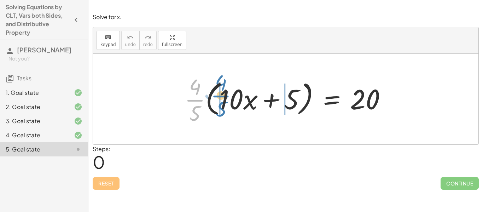
drag, startPoint x: 197, startPoint y: 99, endPoint x: 225, endPoint y: 95, distance: 27.9
click at [225, 95] on div at bounding box center [288, 99] width 215 height 55
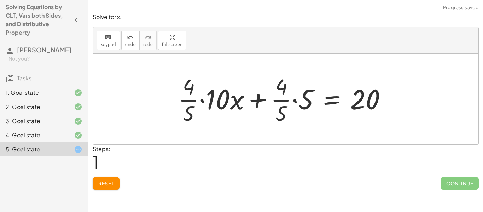
click at [216, 97] on div at bounding box center [285, 99] width 221 height 55
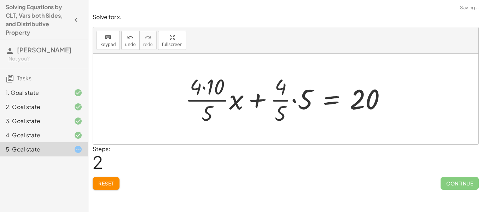
click at [196, 107] on div at bounding box center [289, 99] width 214 height 55
click at [236, 107] on div at bounding box center [289, 99] width 214 height 55
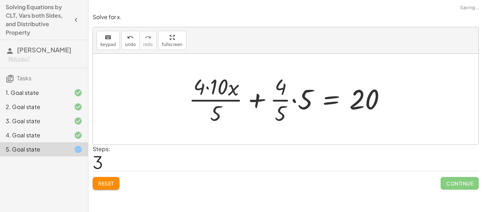
click at [223, 96] on div at bounding box center [290, 99] width 210 height 55
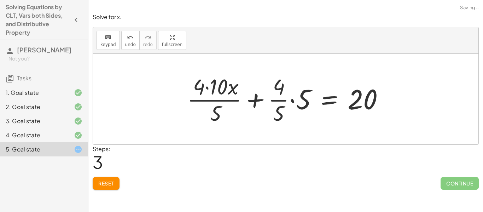
click at [220, 101] on div at bounding box center [289, 99] width 210 height 55
click at [215, 111] on div at bounding box center [289, 99] width 210 height 55
click at [222, 89] on div at bounding box center [289, 99] width 210 height 55
click at [189, 82] on div "· · 4 · 5 · ( + · 10 · x + 5 ) = 20 + · · 4 · 5 · 10 · x + · · 4 · 5 · 5 = 20 +…" at bounding box center [292, 99] width 206 height 58
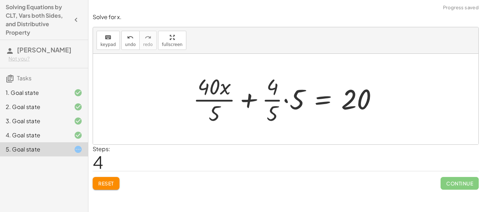
click at [221, 90] on div at bounding box center [288, 99] width 197 height 55
click at [273, 111] on div at bounding box center [288, 99] width 197 height 55
click at [273, 104] on div at bounding box center [288, 99] width 197 height 55
click at [273, 103] on div at bounding box center [288, 99] width 197 height 55
click at [273, 101] on div at bounding box center [288, 99] width 197 height 55
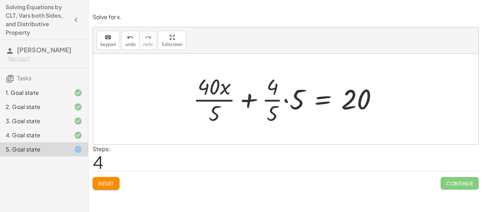
click at [290, 102] on div at bounding box center [288, 99] width 197 height 55
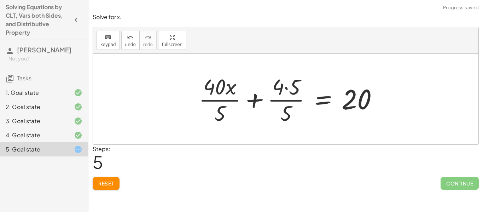
click at [283, 100] on div at bounding box center [291, 99] width 192 height 55
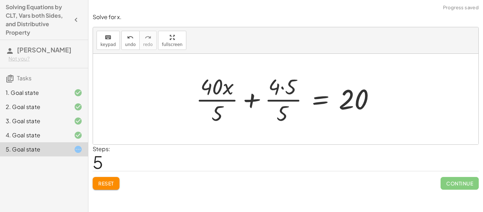
click at [287, 91] on div at bounding box center [289, 99] width 192 height 55
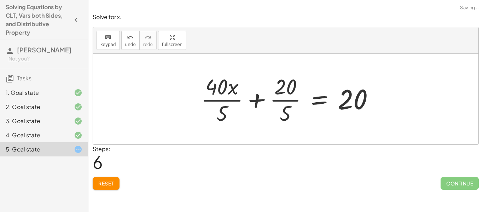
click at [286, 104] on div at bounding box center [290, 99] width 186 height 55
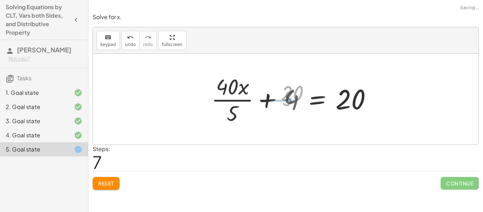
click at [289, 116] on div at bounding box center [296, 99] width 170 height 55
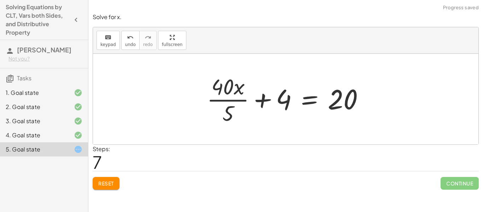
click at [234, 108] on div at bounding box center [289, 99] width 170 height 55
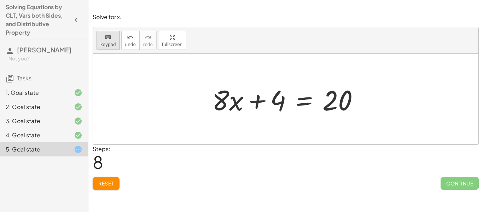
click at [103, 43] on span "keypad" at bounding box center [109, 44] width 16 height 5
click at [107, 50] on div "keyboard keypad undo undo redo redo fullscreen" at bounding box center [286, 40] width 386 height 27
click at [108, 42] on span "keypad" at bounding box center [109, 44] width 16 height 5
drag, startPoint x: 283, startPoint y: 106, endPoint x: 280, endPoint y: 104, distance: 3.8
click at [280, 104] on div at bounding box center [289, 99] width 160 height 36
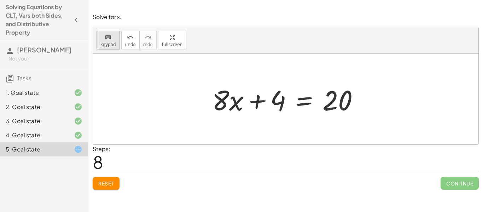
click at [112, 42] on span "keypad" at bounding box center [109, 44] width 16 height 5
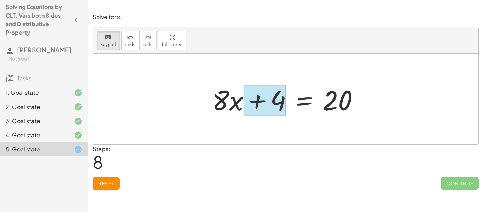
click at [263, 93] on div at bounding box center [265, 100] width 42 height 31
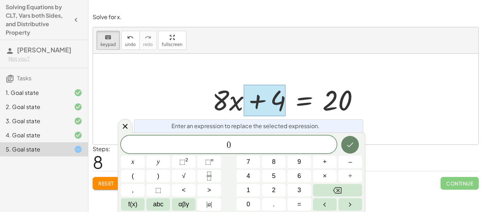
click at [357, 144] on button "Done" at bounding box center [351, 145] width 18 height 18
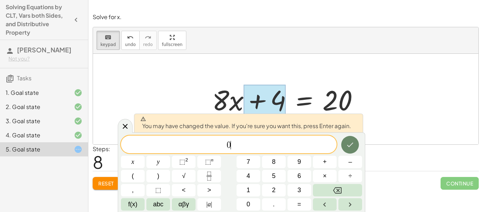
click at [357, 144] on button "Done" at bounding box center [351, 145] width 18 height 18
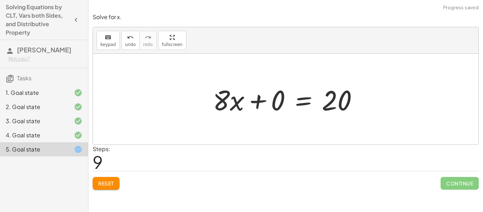
click at [260, 109] on div at bounding box center [289, 99] width 158 height 36
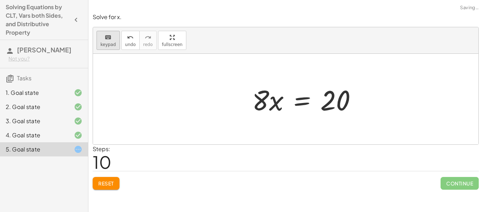
click at [116, 42] on button "keyboard keypad" at bounding box center [108, 40] width 23 height 19
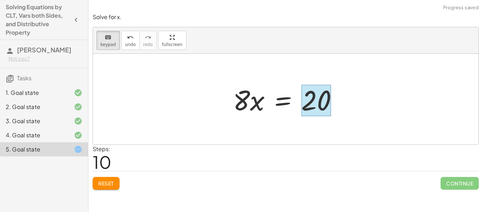
click at [319, 93] on div at bounding box center [317, 100] width 30 height 31
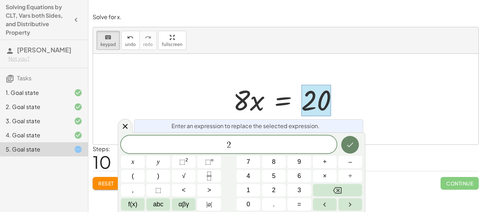
click at [355, 142] on button "Done" at bounding box center [351, 145] width 18 height 18
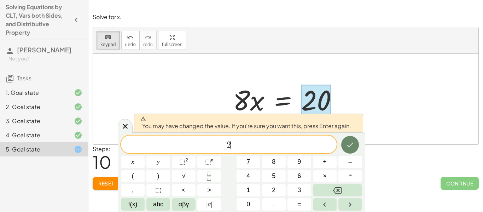
click at [355, 142] on button "Done" at bounding box center [351, 145] width 18 height 18
click at [355, 142] on div at bounding box center [286, 99] width 386 height 91
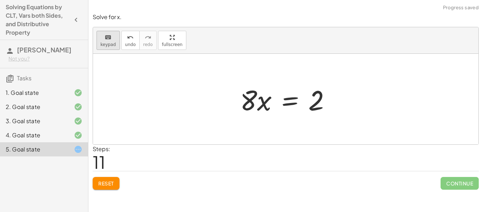
click at [109, 42] on span "keypad" at bounding box center [109, 44] width 16 height 5
click at [248, 109] on div at bounding box center [248, 100] width 17 height 33
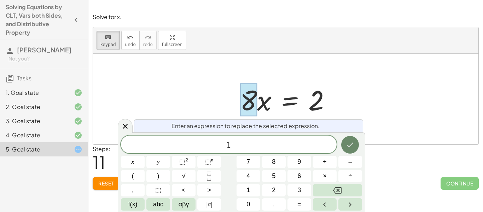
click at [353, 143] on icon "Done" at bounding box center [350, 145] width 8 height 8
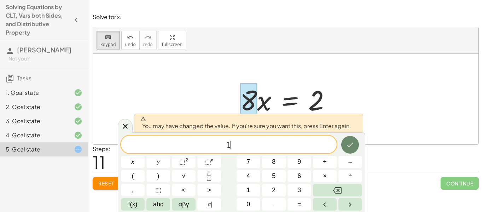
click at [353, 143] on icon "Done" at bounding box center [350, 145] width 8 height 8
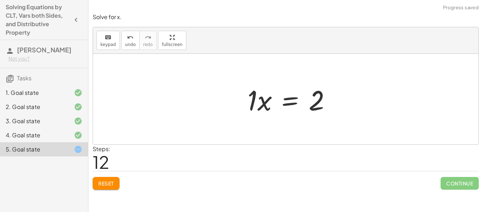
click at [252, 89] on div at bounding box center [292, 99] width 96 height 36
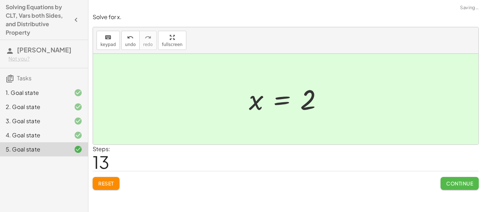
click at [459, 187] on span "Continue" at bounding box center [460, 183] width 27 height 6
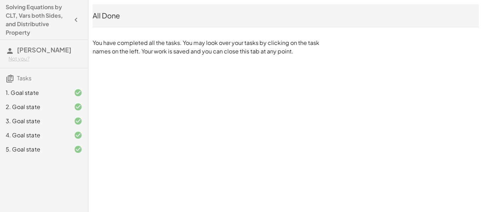
click at [78, 21] on icon "button" at bounding box center [76, 20] width 8 height 8
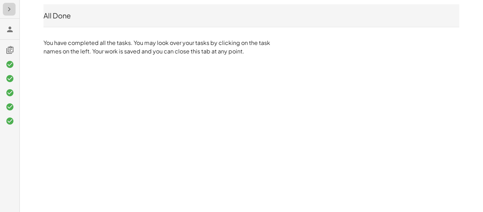
click at [13, 12] on button "button" at bounding box center [9, 9] width 13 height 13
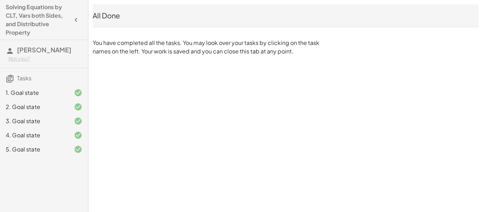
click at [19, 74] on span "Tasks" at bounding box center [24, 77] width 15 height 7
click at [11, 76] on icon at bounding box center [10, 78] width 8 height 8
click at [14, 80] on icon at bounding box center [10, 78] width 8 height 8
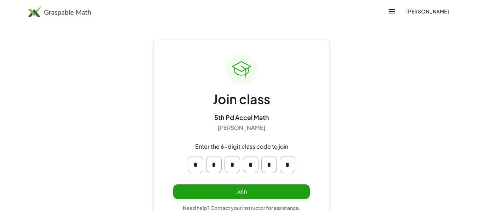
click at [215, 195] on button "Join" at bounding box center [241, 191] width 137 height 15
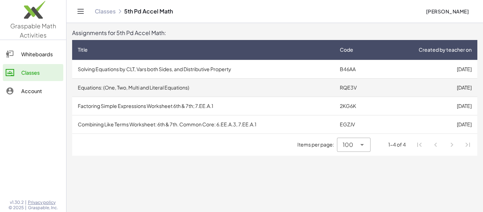
click at [204, 81] on td "Equations: (One, Two, Multi and Literal Equations)" at bounding box center [203, 87] width 262 height 18
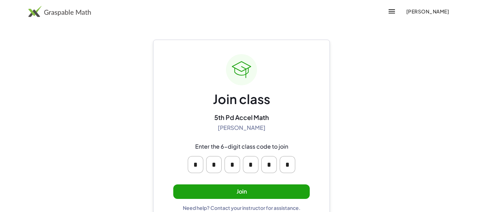
click at [231, 190] on button "Join" at bounding box center [241, 191] width 137 height 15
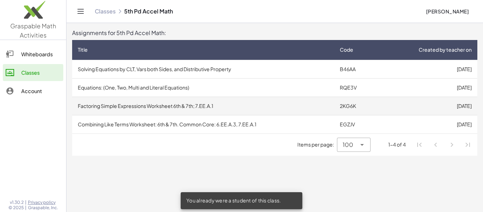
click at [316, 105] on td "Factoring Simple Expressions Worksheet 6th & 7th; 7.EE.A.1" at bounding box center [203, 106] width 262 height 18
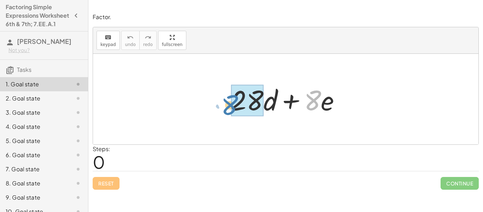
drag, startPoint x: 313, startPoint y: 109, endPoint x: 229, endPoint y: 114, distance: 83.6
click at [229, 114] on div at bounding box center [289, 99] width 122 height 36
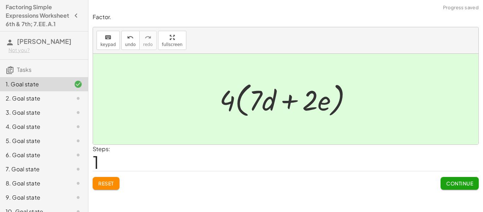
click at [241, 108] on div at bounding box center [288, 99] width 145 height 41
click at [467, 189] on button "Continue" at bounding box center [460, 183] width 38 height 13
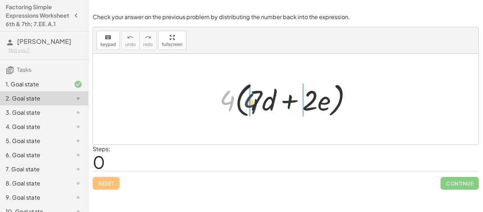
drag, startPoint x: 225, startPoint y: 102, endPoint x: 248, endPoint y: 103, distance: 23.4
click at [248, 103] on div at bounding box center [288, 99] width 145 height 41
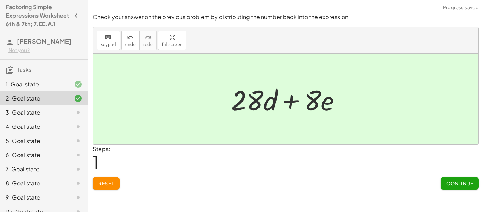
click at [448, 183] on span "Continue" at bounding box center [460, 183] width 27 height 6
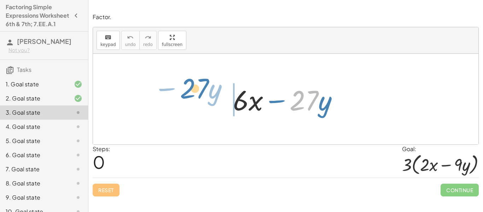
drag, startPoint x: 305, startPoint y: 107, endPoint x: 185, endPoint y: 95, distance: 120.2
click at [185, 95] on div "· 27 − · y + · 6 · x − · 27 · y" at bounding box center [286, 99] width 386 height 91
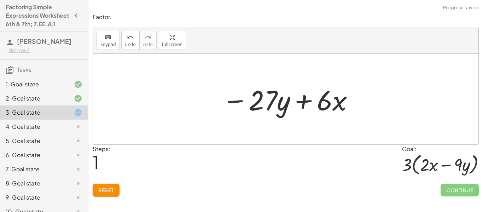
click at [117, 189] on button "Reset" at bounding box center [106, 190] width 27 height 13
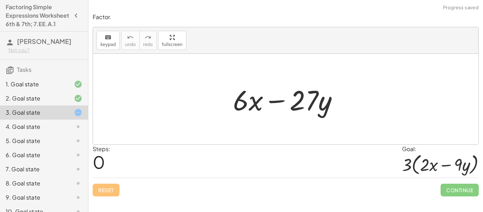
click at [239, 102] on div at bounding box center [289, 99] width 118 height 36
click at [258, 104] on div at bounding box center [289, 99] width 118 height 36
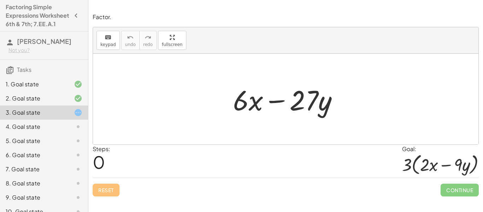
click at [237, 99] on div at bounding box center [289, 99] width 118 height 36
click at [105, 38] on icon "keyboard" at bounding box center [108, 37] width 7 height 8
click at [110, 42] on span "keypad" at bounding box center [109, 44] width 16 height 5
click at [103, 35] on div "keyboard" at bounding box center [109, 37] width 16 height 8
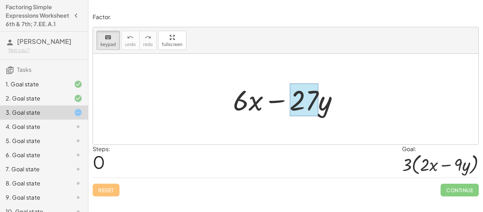
click at [312, 109] on div at bounding box center [304, 100] width 29 height 33
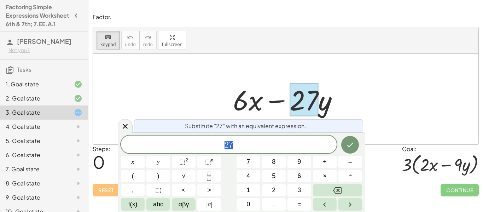
scroll to position [1, 0]
click at [355, 143] on button "Done" at bounding box center [351, 145] width 18 height 18
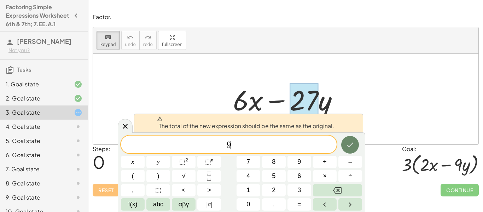
click at [355, 143] on button "Done" at bounding box center [351, 145] width 18 height 18
click at [350, 142] on icon "Done" at bounding box center [350, 145] width 8 height 8
click at [307, 144] on span "9 ​" at bounding box center [229, 145] width 216 height 10
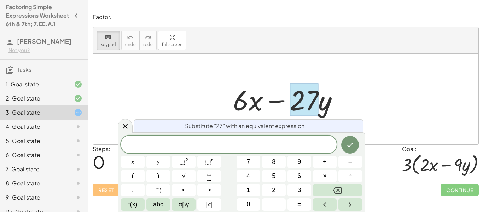
click at [224, 90] on div "+ · 6 · x − · 27 · y" at bounding box center [286, 99] width 127 height 40
click at [116, 44] on button "keyboard keypad" at bounding box center [108, 40] width 23 height 19
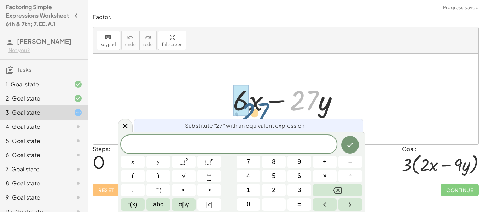
drag, startPoint x: 305, startPoint y: 97, endPoint x: 247, endPoint y: 102, distance: 58.3
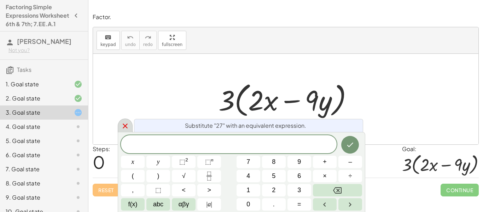
click at [128, 124] on icon at bounding box center [125, 126] width 8 height 8
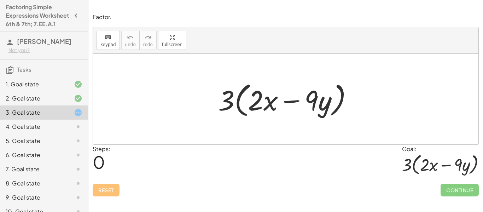
click at [162, 114] on div at bounding box center [286, 99] width 386 height 91
click at [274, 109] on div at bounding box center [288, 99] width 147 height 41
click at [295, 109] on div at bounding box center [288, 99] width 147 height 41
click at [278, 85] on div at bounding box center [288, 99] width 147 height 41
click at [220, 100] on div at bounding box center [288, 99] width 147 height 41
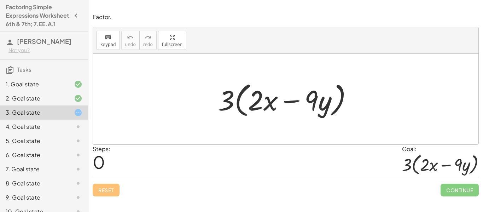
click at [252, 102] on div at bounding box center [288, 99] width 147 height 41
drag, startPoint x: 219, startPoint y: 97, endPoint x: 246, endPoint y: 100, distance: 26.7
click at [246, 100] on div at bounding box center [288, 99] width 147 height 41
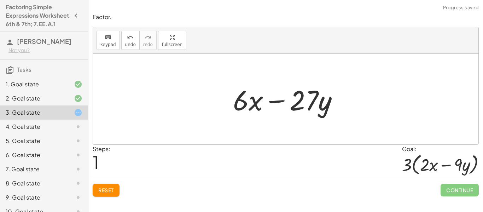
click at [273, 99] on div at bounding box center [289, 99] width 118 height 36
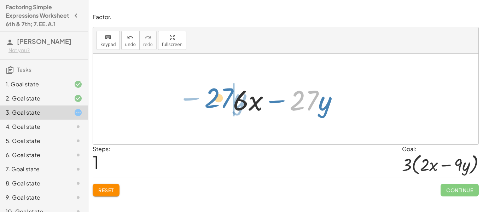
drag, startPoint x: 309, startPoint y: 99, endPoint x: 222, endPoint y: 96, distance: 86.4
click at [223, 96] on div "+ · 6 · x − · 27 · y + · 3 · 2 · x − · 3 · 9 · y · 3 · ( + · 2 · x − · 9 · y ) …" at bounding box center [286, 99] width 127 height 40
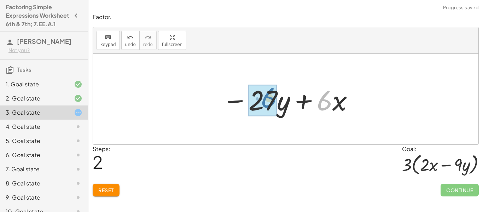
drag, startPoint x: 317, startPoint y: 105, endPoint x: 260, endPoint y: 102, distance: 57.1
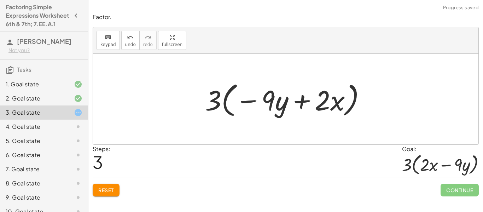
click at [244, 99] on div at bounding box center [289, 99] width 174 height 41
drag, startPoint x: 267, startPoint y: 104, endPoint x: 322, endPoint y: 106, distance: 54.9
click at [322, 106] on div at bounding box center [289, 99] width 174 height 41
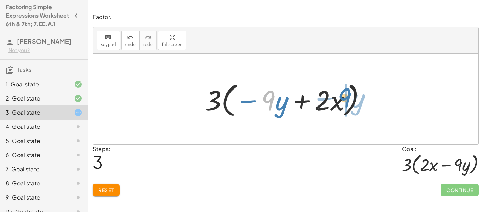
drag, startPoint x: 272, startPoint y: 99, endPoint x: 349, endPoint y: 96, distance: 77.2
click at [349, 96] on div at bounding box center [289, 99] width 174 height 41
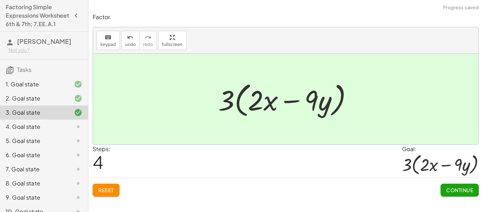
click at [356, 108] on div at bounding box center [288, 99] width 147 height 41
click at [0, 0] on div "Factor. keyboard keypad undo undo redo redo fullscreen + · 6 · x − · 27 · y + ·…" at bounding box center [0, 0] width 0 height 0
click at [455, 194] on button "Continue" at bounding box center [460, 190] width 38 height 13
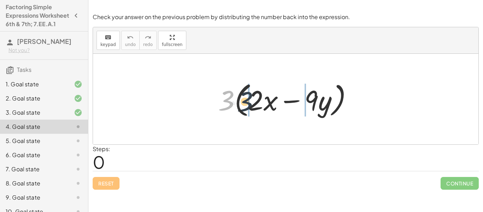
drag, startPoint x: 227, startPoint y: 97, endPoint x: 247, endPoint y: 98, distance: 20.2
click at [247, 98] on div at bounding box center [288, 99] width 147 height 41
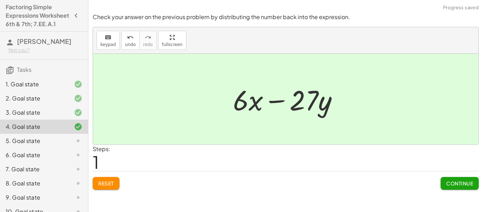
click at [467, 184] on span "Continue" at bounding box center [460, 183] width 27 height 6
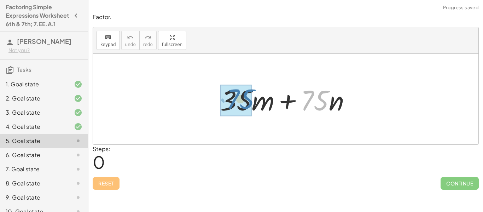
drag, startPoint x: 318, startPoint y: 109, endPoint x: 238, endPoint y: 109, distance: 79.6
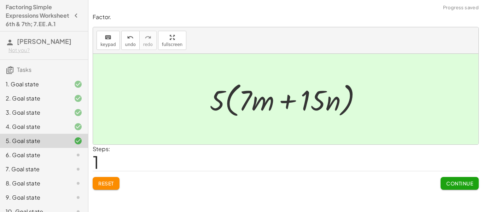
click at [467, 184] on span "Continue" at bounding box center [460, 183] width 27 height 6
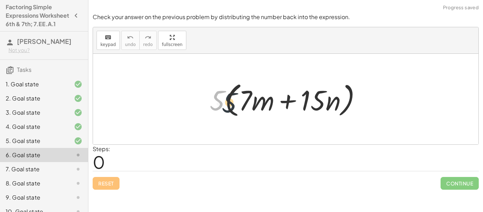
drag, startPoint x: 217, startPoint y: 100, endPoint x: 236, endPoint y: 100, distance: 19.8
click at [236, 100] on div at bounding box center [288, 99] width 165 height 41
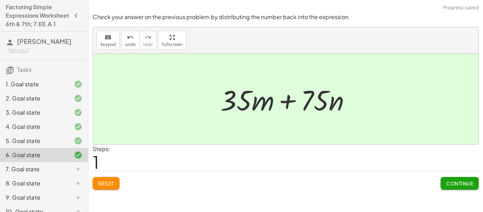
click at [455, 184] on span "Continue" at bounding box center [460, 183] width 27 height 6
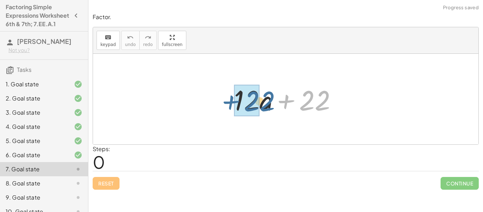
drag, startPoint x: 319, startPoint y: 103, endPoint x: 253, endPoint y: 107, distance: 66.3
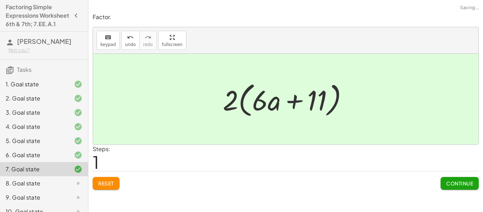
click at [463, 183] on span "Continue" at bounding box center [460, 183] width 27 height 6
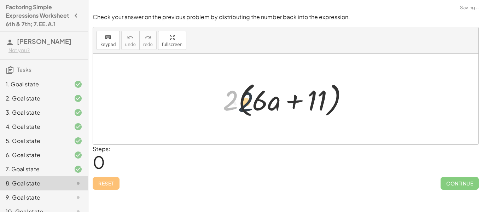
drag, startPoint x: 227, startPoint y: 97, endPoint x: 245, endPoint y: 96, distance: 17.7
click at [245, 96] on div at bounding box center [288, 99] width 138 height 41
drag, startPoint x: 230, startPoint y: 102, endPoint x: 254, endPoint y: 101, distance: 24.4
click at [254, 101] on div at bounding box center [288, 99] width 138 height 41
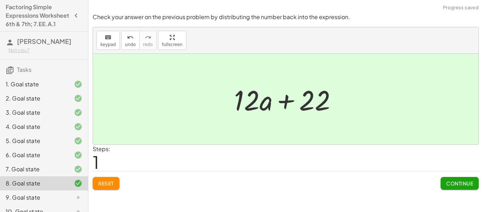
click at [0, 0] on div "Check your answer on the previous problem by distributing the number back into …" at bounding box center [0, 0] width 0 height 0
click at [463, 186] on span "Continue" at bounding box center [460, 183] width 27 height 6
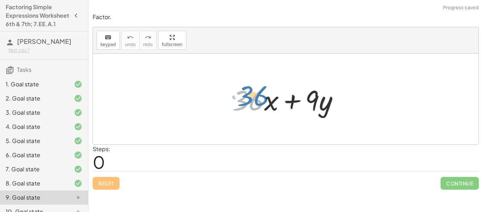
click at [243, 97] on div at bounding box center [289, 99] width 120 height 36
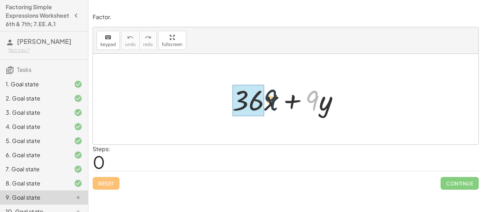
drag, startPoint x: 311, startPoint y: 95, endPoint x: 241, endPoint y: 94, distance: 70.4
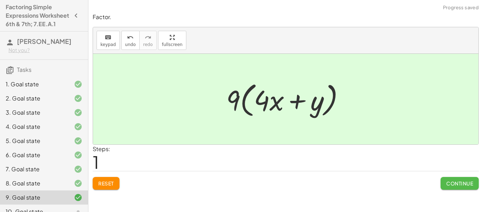
click at [454, 181] on span "Continue" at bounding box center [460, 183] width 27 height 6
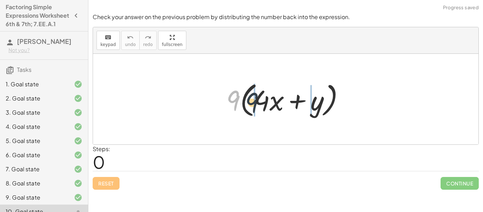
drag, startPoint x: 237, startPoint y: 100, endPoint x: 256, endPoint y: 102, distance: 19.2
click at [256, 102] on div at bounding box center [288, 99] width 131 height 41
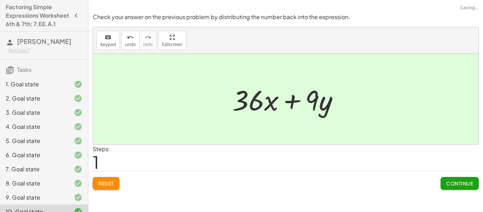
click at [456, 179] on button "Continue" at bounding box center [460, 183] width 38 height 13
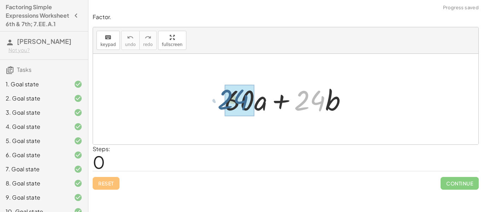
drag, startPoint x: 305, startPoint y: 101, endPoint x: 227, endPoint y: 99, distance: 78.9
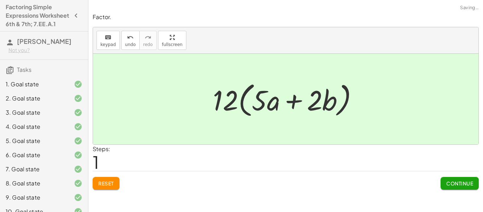
click at [456, 179] on button "Continue" at bounding box center [460, 183] width 38 height 13
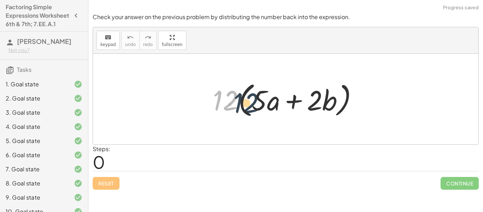
drag, startPoint x: 227, startPoint y: 95, endPoint x: 250, endPoint y: 97, distance: 23.1
click at [250, 97] on div at bounding box center [289, 99] width 158 height 41
drag, startPoint x: 219, startPoint y: 101, endPoint x: 250, endPoint y: 103, distance: 30.8
click at [250, 103] on div at bounding box center [289, 99] width 158 height 41
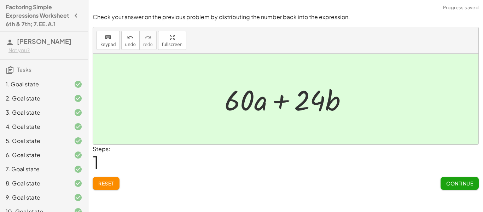
click at [452, 182] on span "Continue" at bounding box center [460, 183] width 27 height 6
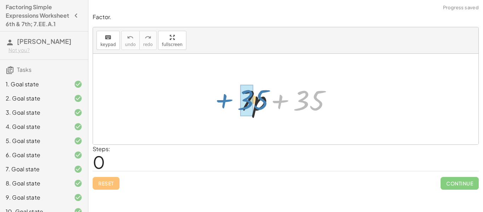
drag, startPoint x: 308, startPoint y: 96, endPoint x: 246, endPoint y: 95, distance: 62.6
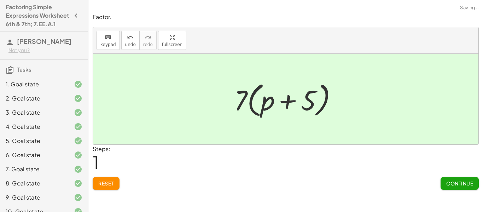
click at [458, 184] on span "Continue" at bounding box center [460, 183] width 27 height 6
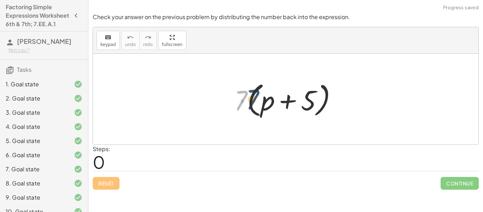
drag, startPoint x: 243, startPoint y: 104, endPoint x: 255, endPoint y: 102, distance: 12.1
click at [255, 102] on div at bounding box center [289, 99] width 116 height 41
drag, startPoint x: 237, startPoint y: 99, endPoint x: 256, endPoint y: 96, distance: 18.7
click at [256, 96] on div at bounding box center [289, 99] width 116 height 41
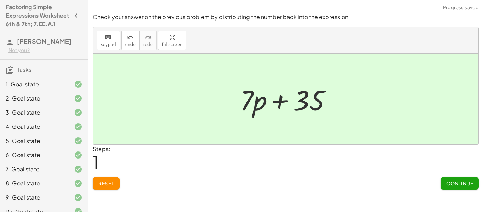
click at [471, 181] on span "Continue" at bounding box center [460, 183] width 27 height 6
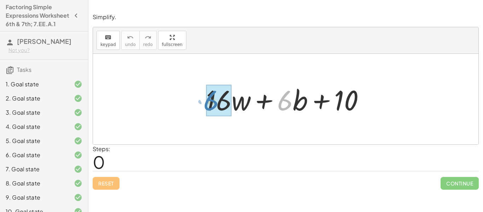
drag, startPoint x: 281, startPoint y: 103, endPoint x: 207, endPoint y: 103, distance: 73.6
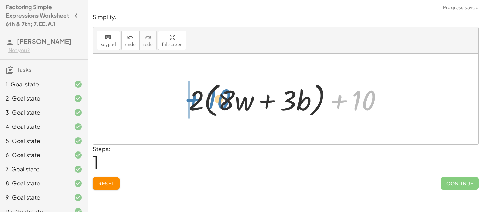
drag, startPoint x: 360, startPoint y: 100, endPoint x: 206, endPoint y: 102, distance: 154.0
click at [206, 102] on div at bounding box center [288, 99] width 207 height 41
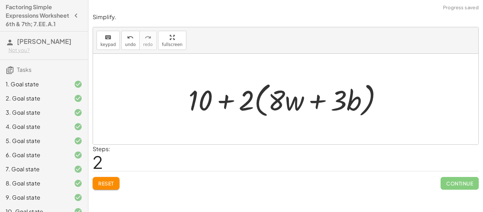
click at [245, 110] on div at bounding box center [288, 99] width 207 height 41
click at [270, 104] on div at bounding box center [288, 99] width 207 height 41
drag, startPoint x: 244, startPoint y: 102, endPoint x: 263, endPoint y: 100, distance: 19.2
click at [263, 100] on div at bounding box center [288, 99] width 207 height 41
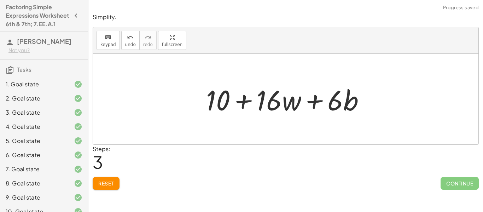
click at [276, 102] on div at bounding box center [289, 99] width 172 height 36
click at [107, 181] on span "Reset" at bounding box center [106, 183] width 16 height 6
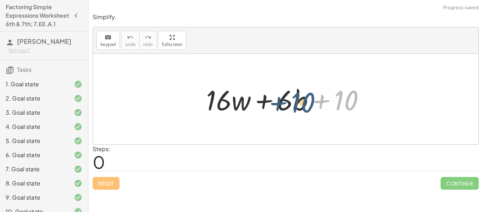
drag, startPoint x: 352, startPoint y: 98, endPoint x: 301, endPoint y: 99, distance: 51.0
click at [301, 99] on div at bounding box center [289, 99] width 172 height 36
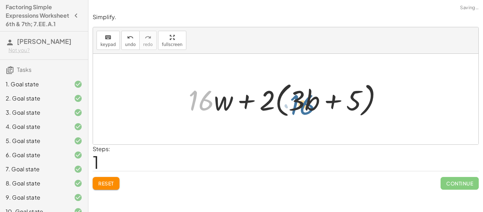
drag, startPoint x: 205, startPoint y: 104, endPoint x: 306, endPoint y: 105, distance: 101.2
click at [306, 105] on div at bounding box center [288, 99] width 207 height 41
drag, startPoint x: 196, startPoint y: 95, endPoint x: 289, endPoint y: 94, distance: 93.1
click at [289, 94] on div at bounding box center [288, 99] width 207 height 41
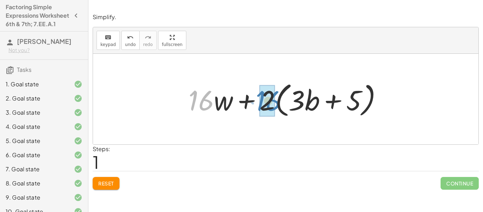
drag, startPoint x: 195, startPoint y: 99, endPoint x: 263, endPoint y: 98, distance: 68.0
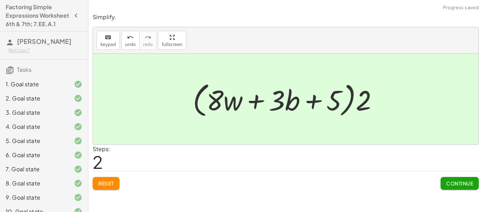
click at [447, 185] on span "Continue" at bounding box center [460, 183] width 27 height 6
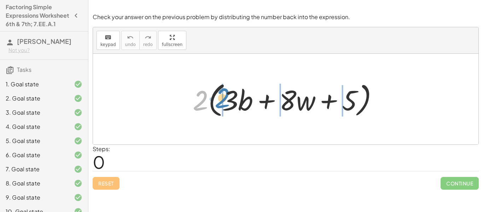
drag, startPoint x: 202, startPoint y: 100, endPoint x: 225, endPoint y: 96, distance: 23.3
click at [225, 96] on div at bounding box center [288, 99] width 198 height 41
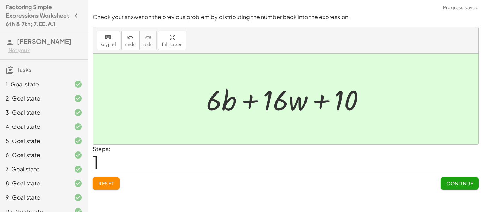
click at [450, 184] on span "Continue" at bounding box center [460, 183] width 27 height 6
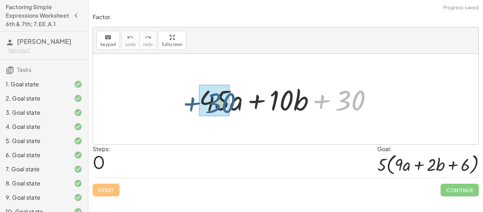
drag, startPoint x: 361, startPoint y: 100, endPoint x: 228, endPoint y: 103, distance: 133.1
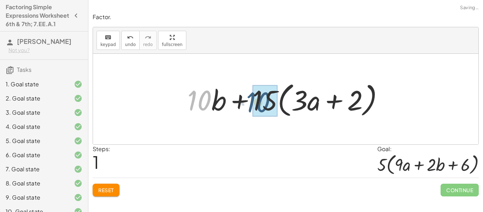
drag, startPoint x: 201, startPoint y: 96, endPoint x: 268, endPoint y: 96, distance: 66.9
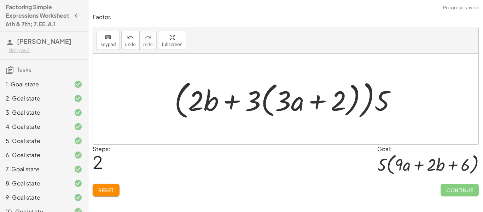
click at [391, 136] on div at bounding box center [286, 99] width 386 height 91
click at [102, 185] on button "Reset" at bounding box center [106, 190] width 27 height 13
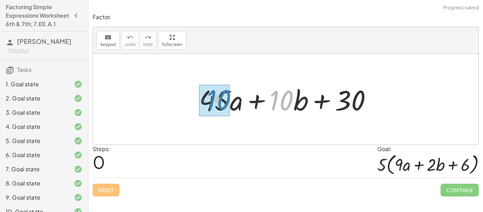
drag, startPoint x: 291, startPoint y: 98, endPoint x: 227, endPoint y: 98, distance: 64.1
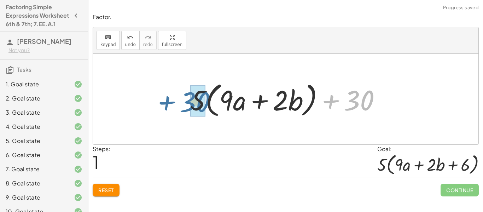
drag, startPoint x: 354, startPoint y: 104, endPoint x: 191, endPoint y: 105, distance: 162.8
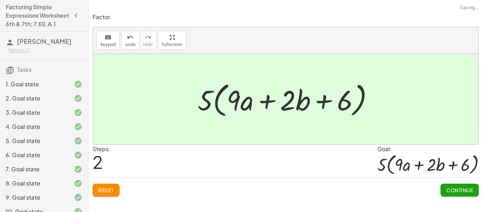
click at [459, 187] on span "Continue" at bounding box center [460, 190] width 27 height 6
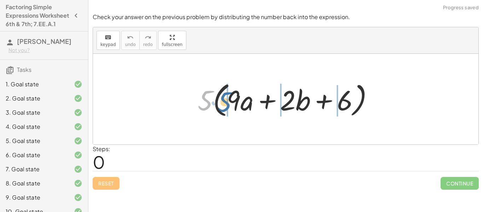
drag, startPoint x: 206, startPoint y: 93, endPoint x: 225, endPoint y: 95, distance: 19.5
click at [225, 95] on div at bounding box center [288, 99] width 189 height 41
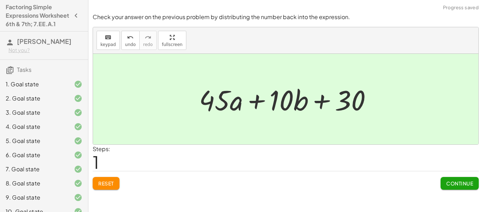
click at [454, 187] on button "Continue" at bounding box center [460, 183] width 38 height 13
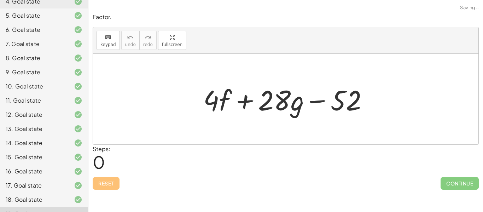
scroll to position [188, 0]
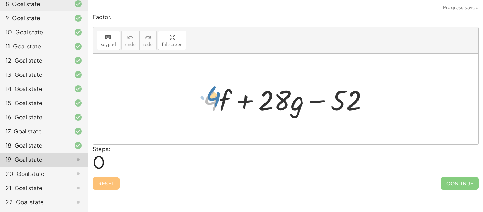
click at [208, 101] on div at bounding box center [288, 99] width 177 height 36
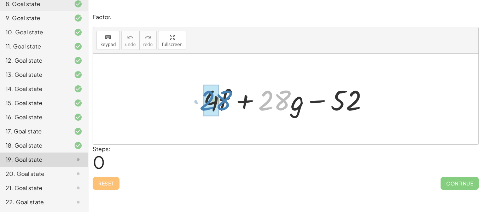
drag, startPoint x: 282, startPoint y: 101, endPoint x: 219, endPoint y: 101, distance: 63.0
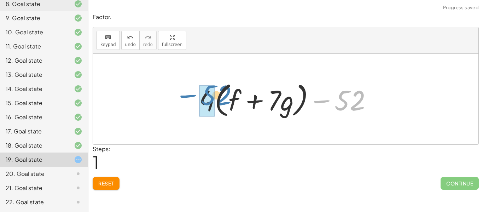
drag, startPoint x: 357, startPoint y: 103, endPoint x: 216, endPoint y: 100, distance: 141.9
click at [216, 100] on div at bounding box center [289, 99] width 186 height 41
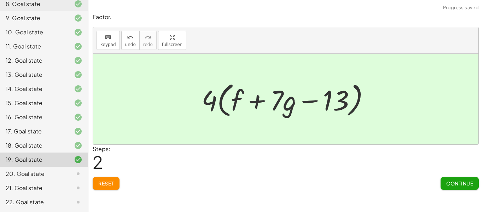
click at [453, 183] on span "Continue" at bounding box center [460, 183] width 27 height 6
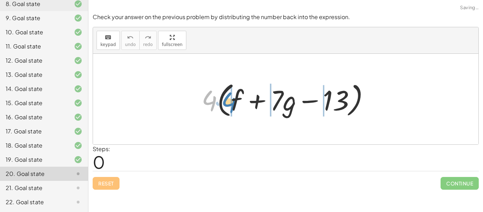
drag, startPoint x: 212, startPoint y: 102, endPoint x: 233, endPoint y: 104, distance: 21.0
click at [233, 104] on div at bounding box center [288, 99] width 181 height 41
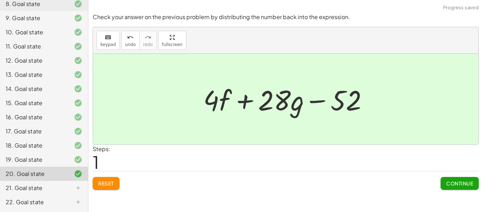
click at [453, 181] on span "Continue" at bounding box center [460, 183] width 27 height 6
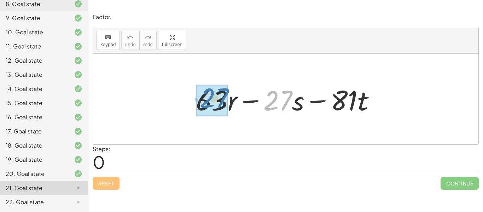
drag, startPoint x: 275, startPoint y: 104, endPoint x: 212, endPoint y: 103, distance: 63.0
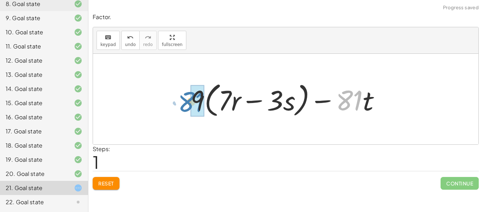
drag, startPoint x: 351, startPoint y: 100, endPoint x: 195, endPoint y: 100, distance: 155.7
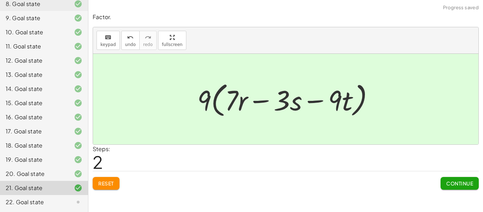
click at [456, 181] on span "Continue" at bounding box center [460, 183] width 27 height 6
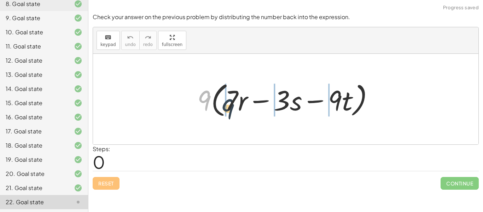
drag, startPoint x: 202, startPoint y: 96, endPoint x: 228, endPoint y: 103, distance: 26.8
click at [228, 103] on div at bounding box center [289, 99] width 190 height 41
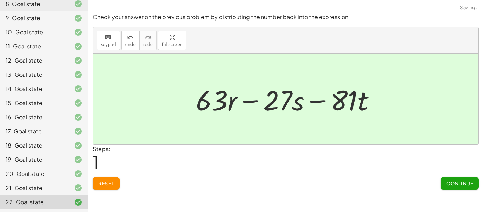
click at [452, 179] on button "Continue" at bounding box center [460, 183] width 38 height 13
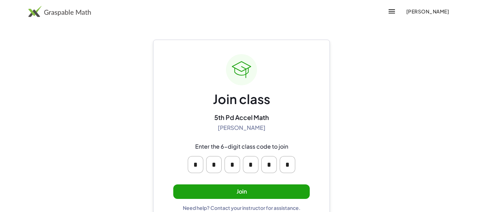
click at [241, 190] on button "Join" at bounding box center [241, 191] width 137 height 15
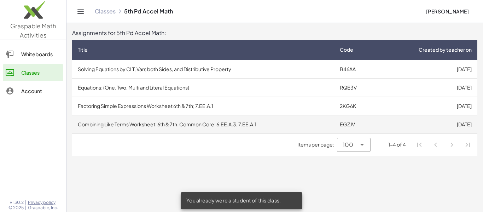
click at [252, 131] on td "Combining Like Terms Worksheet: 6th & 7th. Common Core: 6.EE.A.3, 7.EE.A.1" at bounding box center [203, 124] width 262 height 18
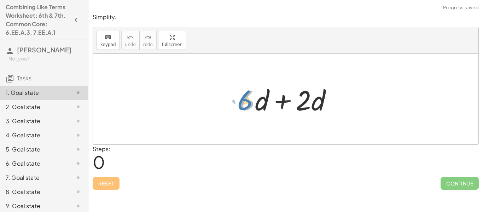
click at [248, 99] on div at bounding box center [288, 99] width 105 height 36
click at [286, 103] on div at bounding box center [288, 99] width 105 height 36
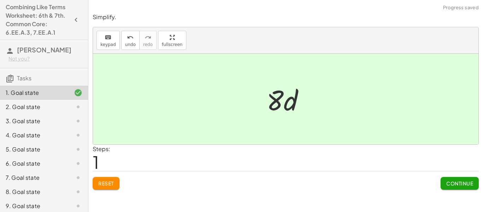
click at [474, 162] on div "Steps: 1" at bounding box center [286, 158] width 386 height 26
click at [460, 182] on span "Continue" at bounding box center [460, 183] width 27 height 6
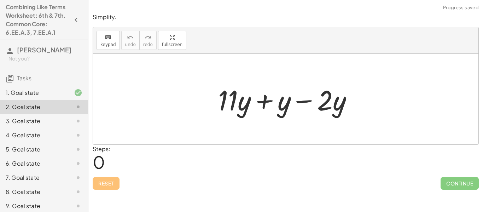
click at [264, 100] on div at bounding box center [288, 99] width 147 height 36
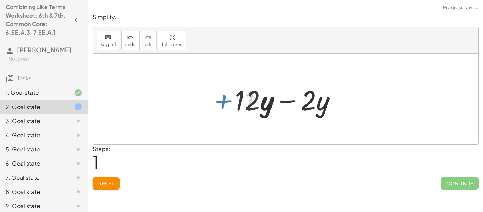
click at [284, 101] on div at bounding box center [288, 99] width 113 height 36
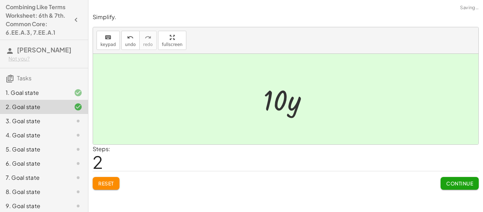
click at [460, 183] on span "Continue" at bounding box center [460, 183] width 27 height 6
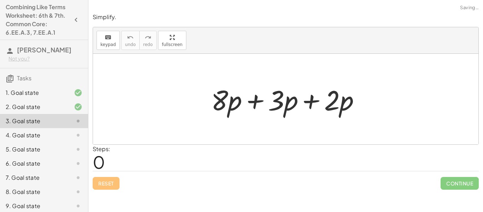
click at [251, 98] on div at bounding box center [289, 99] width 162 height 36
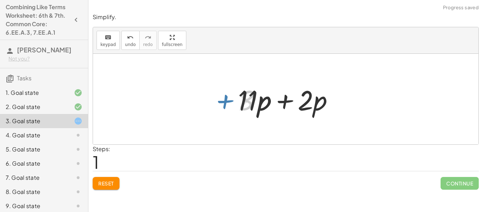
click at [283, 101] on div at bounding box center [289, 99] width 108 height 36
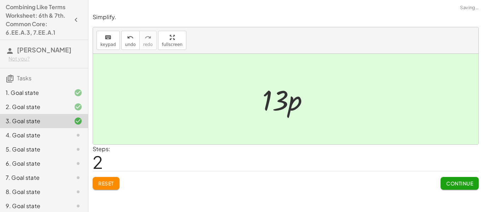
click at [464, 179] on button "Continue" at bounding box center [460, 183] width 38 height 13
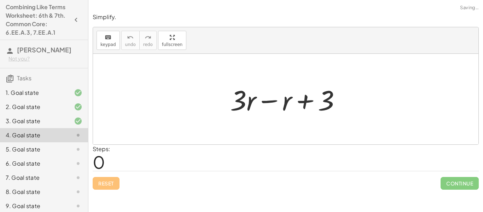
click at [267, 101] on div at bounding box center [289, 99] width 124 height 36
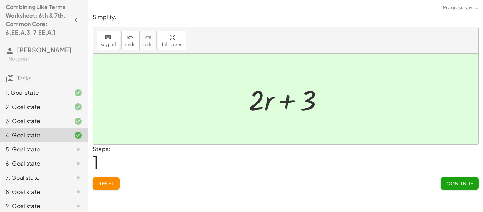
click at [446, 179] on button "Continue" at bounding box center [460, 183] width 38 height 13
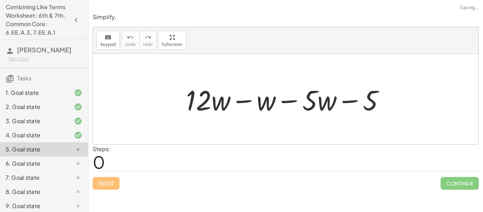
click at [244, 104] on div at bounding box center [289, 99] width 212 height 36
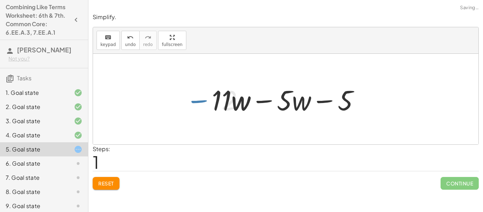
click at [244, 104] on div at bounding box center [288, 99] width 160 height 36
click at [261, 103] on div at bounding box center [288, 99] width 160 height 36
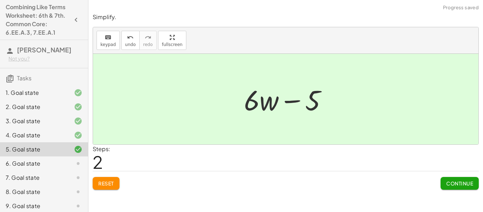
click at [464, 187] on button "Continue" at bounding box center [460, 183] width 38 height 13
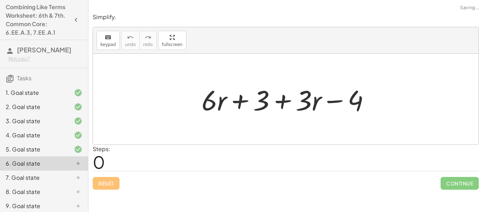
click at [245, 106] on div at bounding box center [288, 99] width 181 height 36
drag, startPoint x: 262, startPoint y: 103, endPoint x: 332, endPoint y: 101, distance: 69.4
click at [332, 101] on div at bounding box center [288, 99] width 181 height 36
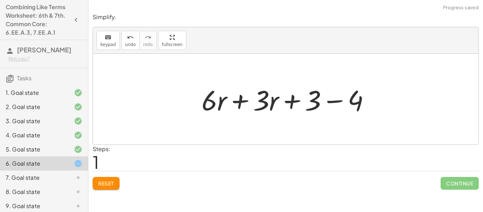
click at [251, 98] on div at bounding box center [288, 99] width 181 height 36
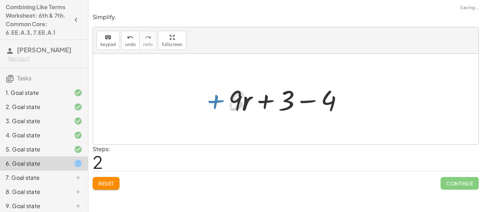
click at [296, 103] on div at bounding box center [288, 99] width 127 height 36
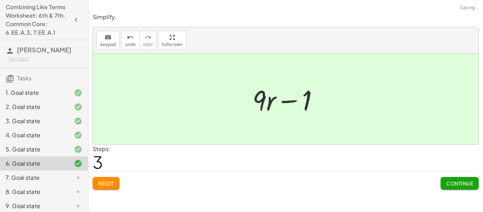
click at [467, 185] on span "Continue" at bounding box center [460, 183] width 27 height 6
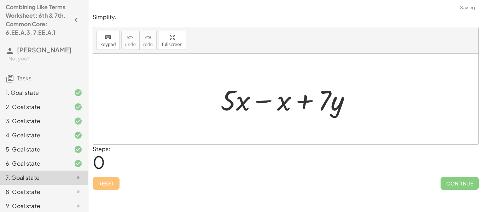
click at [270, 102] on div at bounding box center [288, 99] width 143 height 36
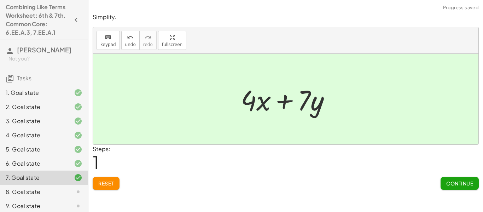
click at [447, 176] on div "Continue" at bounding box center [460, 180] width 38 height 18
click at [0, 0] on div "Simplify. keyboard keypad undo undo redo redo fullscreen + · 5 · x − x + · 7 · …" at bounding box center [0, 0] width 0 height 0
click at [451, 189] on button "Continue" at bounding box center [460, 183] width 38 height 13
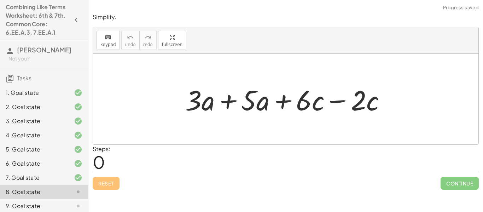
click at [220, 99] on div at bounding box center [288, 99] width 213 height 36
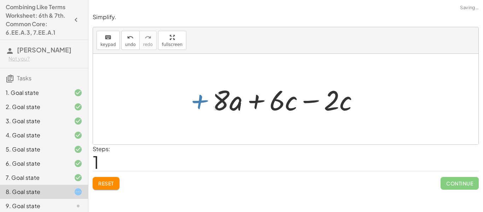
click at [309, 102] on div at bounding box center [288, 99] width 159 height 36
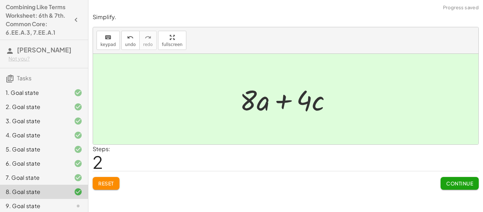
click at [471, 186] on span "Continue" at bounding box center [460, 183] width 27 height 6
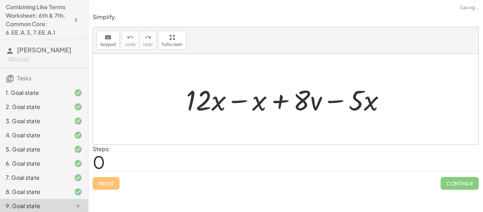
click at [248, 104] on div at bounding box center [289, 99] width 212 height 36
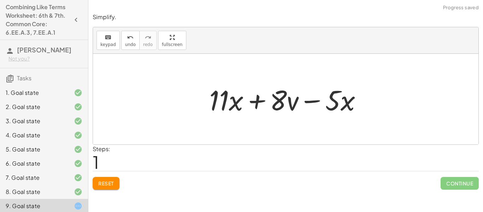
click at [319, 101] on div at bounding box center [288, 99] width 165 height 36
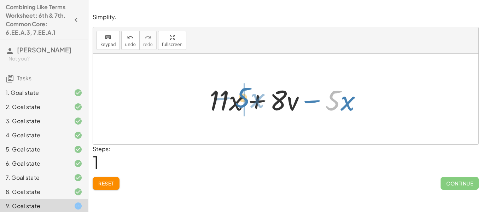
drag, startPoint x: 339, startPoint y: 103, endPoint x: 249, endPoint y: 99, distance: 90.0
click at [249, 99] on div at bounding box center [288, 99] width 165 height 36
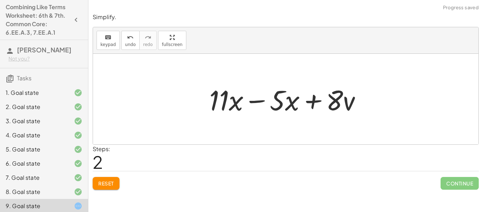
click at [264, 105] on div at bounding box center [288, 99] width 165 height 36
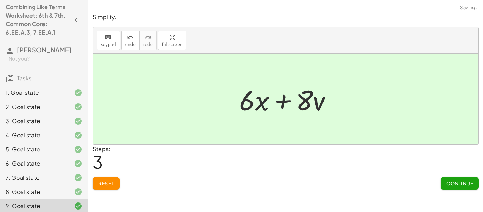
click at [452, 189] on button "Continue" at bounding box center [460, 183] width 38 height 13
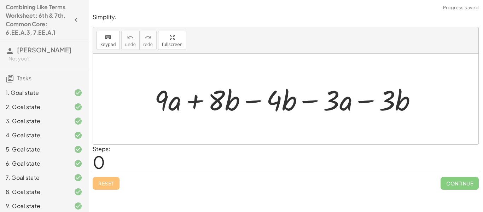
click at [193, 96] on div at bounding box center [288, 99] width 275 height 36
click at [254, 105] on div at bounding box center [288, 99] width 275 height 36
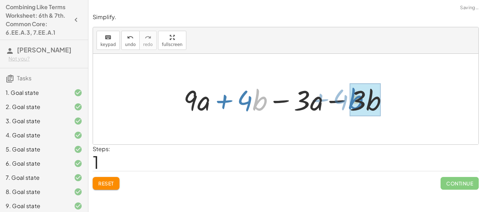
drag, startPoint x: 254, startPoint y: 102, endPoint x: 350, endPoint y: 99, distance: 95.6
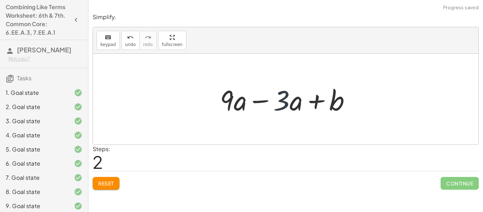
click at [286, 101] on div at bounding box center [289, 99] width 144 height 36
click at [243, 97] on div at bounding box center [289, 99] width 144 height 36
click at [252, 98] on div at bounding box center [289, 99] width 144 height 36
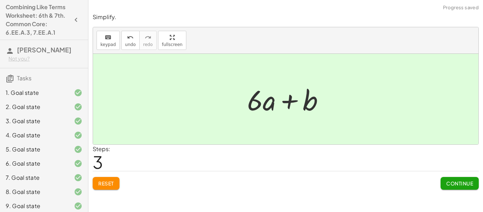
click at [0, 0] on div "Simplify. keyboard keypad undo undo redo redo fullscreen + · 9 · a + · 8 · b − …" at bounding box center [0, 0] width 0 height 0
click at [454, 185] on span "Continue" at bounding box center [460, 183] width 27 height 6
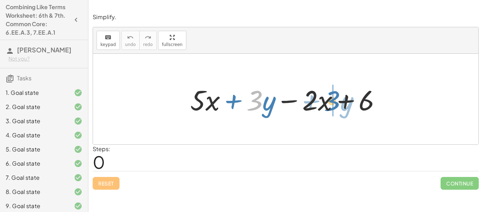
drag, startPoint x: 247, startPoint y: 100, endPoint x: 322, endPoint y: 101, distance: 75.7
click at [322, 101] on div at bounding box center [289, 99] width 204 height 36
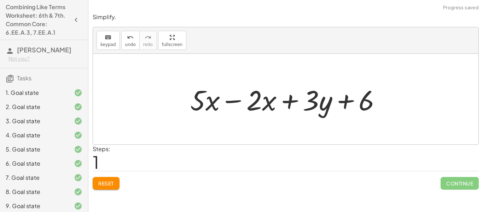
click at [235, 102] on div at bounding box center [289, 99] width 204 height 36
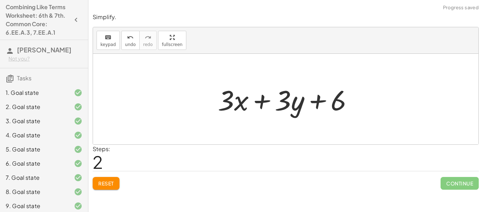
click at [303, 101] on div at bounding box center [288, 99] width 148 height 36
click at [314, 103] on div at bounding box center [288, 99] width 148 height 36
click at [209, 104] on div "+ · 5 · x + · 3 · y − · 2 · x + 6 + · 5 · x − · 2 · x + · 3 · y + 6 + · x + · 3…" at bounding box center [285, 99] width 157 height 40
click at [232, 101] on div at bounding box center [288, 99] width 148 height 36
click at [233, 102] on div at bounding box center [288, 99] width 148 height 36
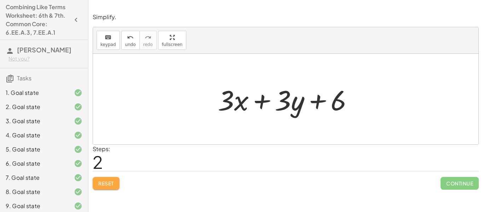
click at [98, 186] on span "Reset" at bounding box center [106, 183] width 16 height 6
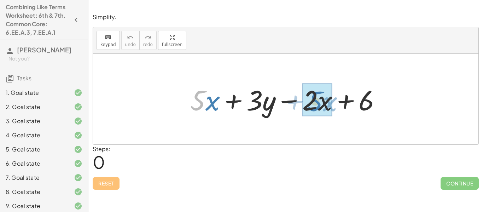
drag, startPoint x: 201, startPoint y: 105, endPoint x: 318, endPoint y: 103, distance: 116.8
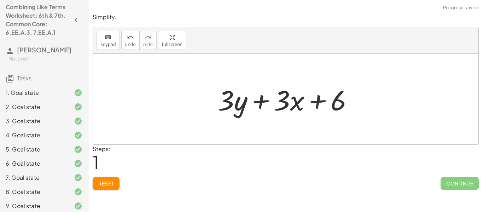
click at [267, 103] on div at bounding box center [288, 99] width 148 height 36
click at [340, 104] on div at bounding box center [288, 99] width 148 height 36
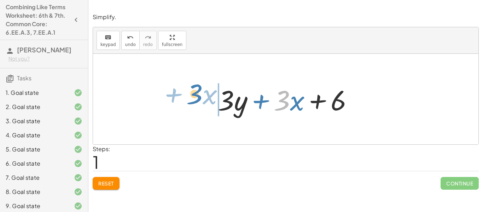
drag, startPoint x: 282, startPoint y: 98, endPoint x: 195, endPoint y: 91, distance: 87.0
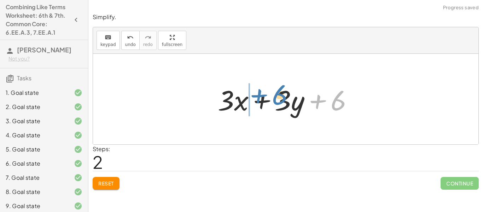
drag, startPoint x: 315, startPoint y: 100, endPoint x: 248, endPoint y: 94, distance: 67.5
click at [248, 94] on div at bounding box center [288, 99] width 148 height 36
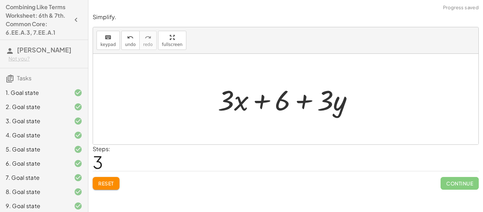
click at [259, 100] on div at bounding box center [288, 99] width 148 height 36
click at [313, 104] on div at bounding box center [288, 99] width 148 height 36
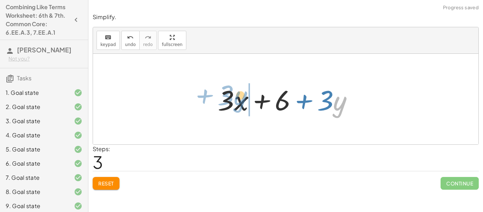
drag, startPoint x: 336, startPoint y: 105, endPoint x: 236, endPoint y: 100, distance: 99.9
click at [236, 100] on div at bounding box center [288, 99] width 148 height 36
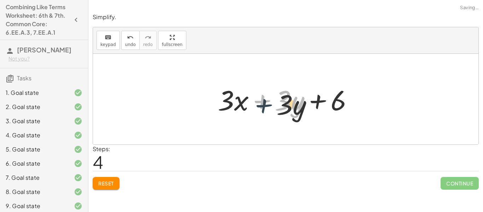
drag, startPoint x: 259, startPoint y: 103, endPoint x: 262, endPoint y: 110, distance: 7.5
click at [262, 110] on div at bounding box center [288, 99] width 148 height 36
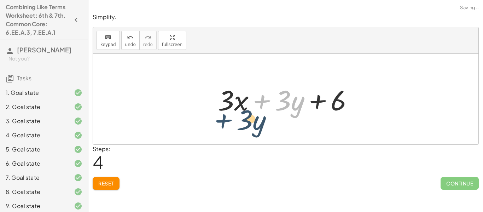
drag, startPoint x: 266, startPoint y: 108, endPoint x: 228, endPoint y: 127, distance: 42.9
click at [228, 127] on div "+ · 5 · x + · 3 · y − · 2 · x + 6 + · 3 · y + · 3 · x + 6 + · 3 · x + · 3 · y +…" at bounding box center [286, 99] width 386 height 91
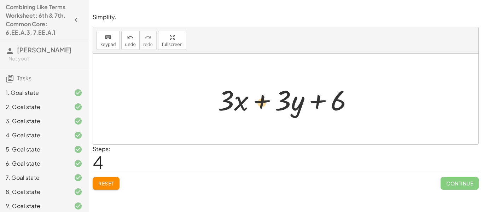
drag, startPoint x: 272, startPoint y: 100, endPoint x: 320, endPoint y: 89, distance: 49.4
click at [320, 89] on div at bounding box center [288, 99] width 148 height 36
click at [104, 177] on button "Reset" at bounding box center [106, 183] width 27 height 13
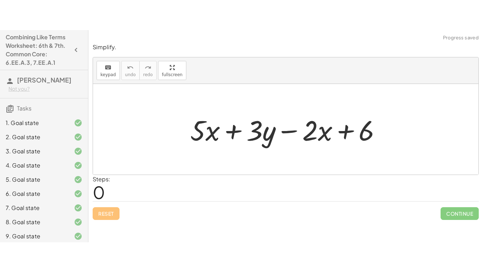
scroll to position [89, 0]
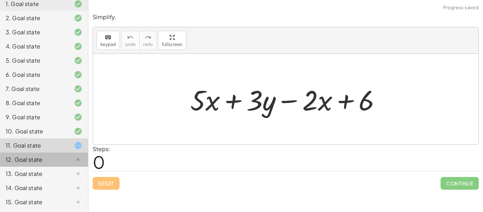
click at [27, 158] on div "12. Goal state" at bounding box center [34, 159] width 57 height 8
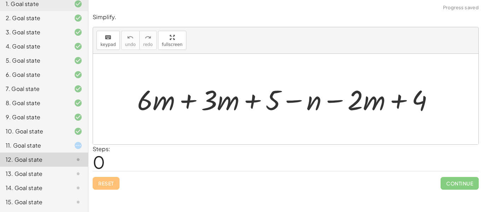
click at [199, 97] on div at bounding box center [288, 99] width 309 height 36
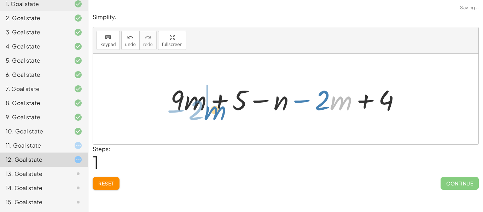
drag, startPoint x: 345, startPoint y: 102, endPoint x: 220, endPoint y: 110, distance: 125.6
click at [220, 110] on div at bounding box center [288, 99] width 243 height 36
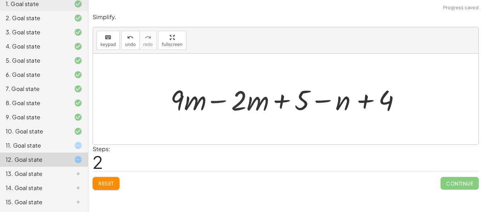
click at [220, 110] on div at bounding box center [288, 99] width 243 height 36
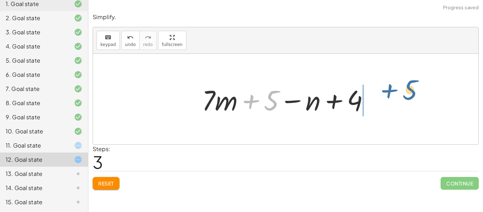
drag, startPoint x: 279, startPoint y: 101, endPoint x: 416, endPoint y: 90, distance: 138.1
click at [416, 90] on div "+ · 6 · m + · 3 · m + 5 − n − · 2 · m + 4 + · 9 · m + 5 − n − · 2 · m + 4 + · 9…" at bounding box center [286, 99] width 386 height 91
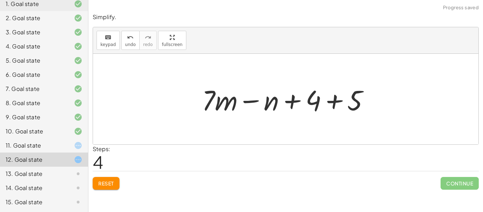
click at [327, 98] on div at bounding box center [289, 99] width 180 height 36
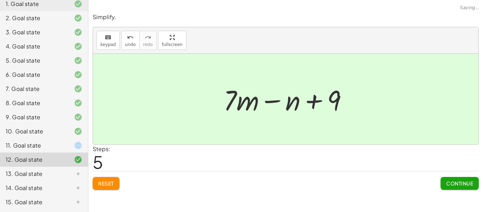
click at [443, 182] on button "Continue" at bounding box center [460, 183] width 38 height 13
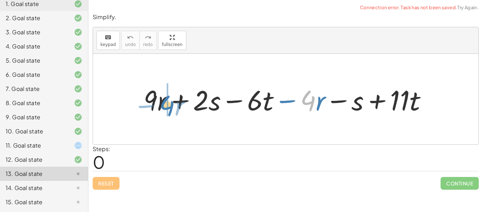
drag, startPoint x: 311, startPoint y: 102, endPoint x: 171, endPoint y: 105, distance: 139.5
click at [171, 105] on div at bounding box center [288, 99] width 297 height 36
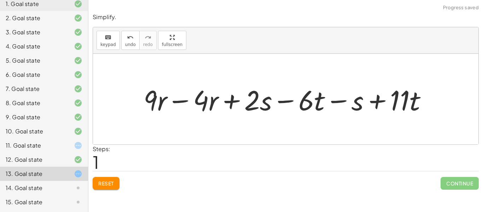
click at [164, 99] on div at bounding box center [288, 99] width 297 height 36
click at [171, 99] on div at bounding box center [288, 99] width 297 height 36
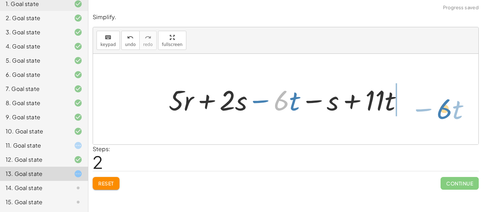
drag, startPoint x: 277, startPoint y: 102, endPoint x: 432, endPoint y: 107, distance: 154.7
click at [432, 107] on div "+ · 9 · r + · 2 · s − · 6 · t − · 4 · r − s + · 11 · t + · 9 · r − · 4 · r + · …" at bounding box center [286, 99] width 386 height 91
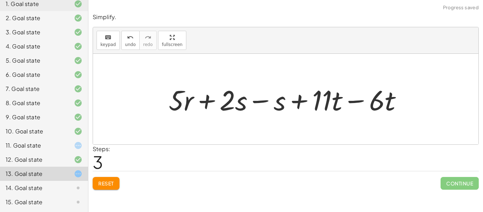
click at [348, 102] on div at bounding box center [288, 99] width 247 height 36
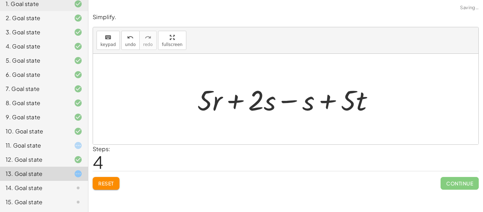
click at [303, 101] on div at bounding box center [288, 99] width 189 height 36
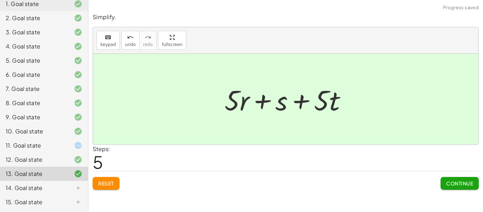
click at [444, 179] on button "Continue" at bounding box center [460, 183] width 38 height 13
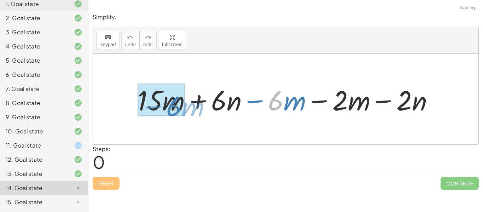
drag, startPoint x: 275, startPoint y: 97, endPoint x: 174, endPoint y: 101, distance: 101.3
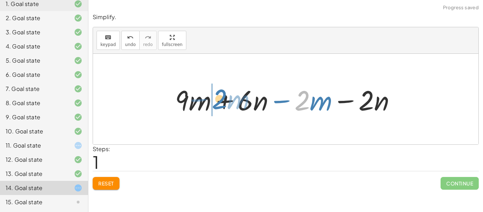
drag, startPoint x: 309, startPoint y: 102, endPoint x: 225, endPoint y: 100, distance: 83.5
click at [225, 100] on div at bounding box center [289, 99] width 234 height 36
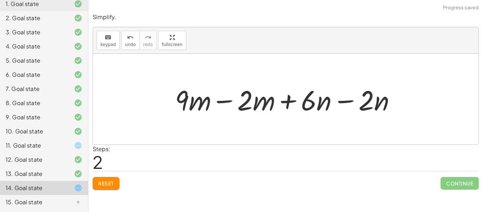
click at [221, 104] on div at bounding box center [289, 99] width 234 height 36
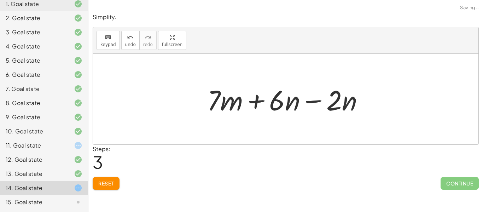
click at [304, 102] on div at bounding box center [289, 99] width 170 height 36
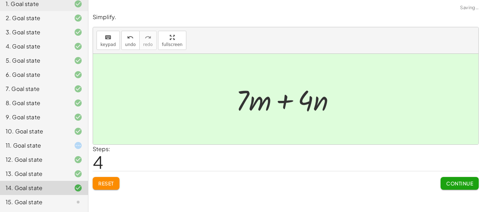
click at [458, 187] on button "Continue" at bounding box center [460, 183] width 38 height 13
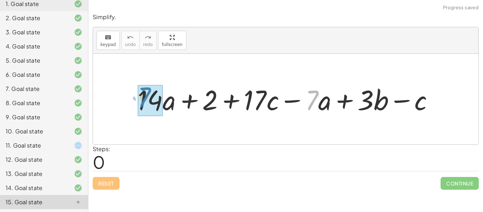
drag, startPoint x: 317, startPoint y: 102, endPoint x: 150, endPoint y: 99, distance: 167.1
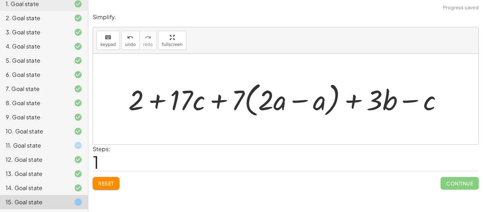
click at [108, 184] on span "Reset" at bounding box center [106, 183] width 16 height 6
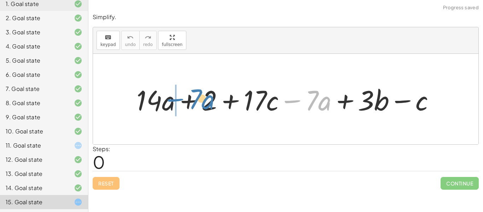
drag, startPoint x: 298, startPoint y: 101, endPoint x: 182, endPoint y: 100, distance: 116.4
click at [182, 100] on div at bounding box center [288, 99] width 311 height 36
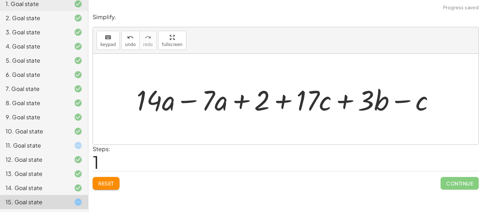
click at [189, 104] on div at bounding box center [288, 99] width 311 height 36
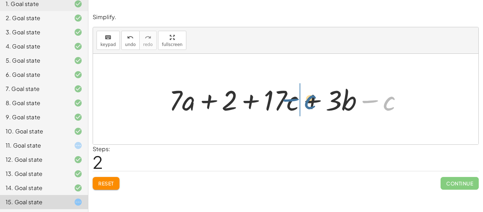
drag, startPoint x: 370, startPoint y: 101, endPoint x: 291, endPoint y: 100, distance: 78.9
click at [291, 100] on div at bounding box center [289, 99] width 246 height 36
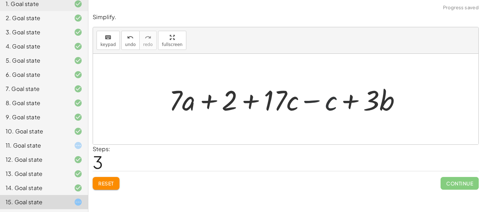
click at [284, 96] on div at bounding box center [289, 99] width 246 height 36
click at [322, 101] on div at bounding box center [289, 99] width 246 height 36
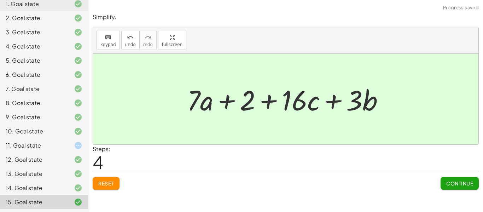
click at [468, 184] on span "Continue" at bounding box center [460, 183] width 27 height 6
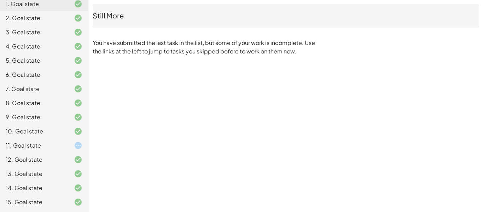
click at [47, 146] on div "11. Goal state" at bounding box center [34, 145] width 57 height 8
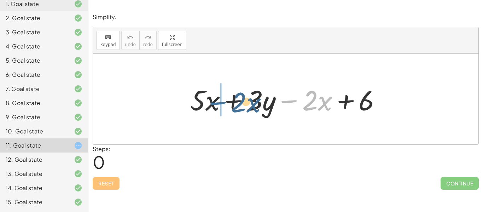
drag, startPoint x: 298, startPoint y: 102, endPoint x: 227, endPoint y: 104, distance: 71.5
click at [227, 104] on div at bounding box center [289, 99] width 204 height 36
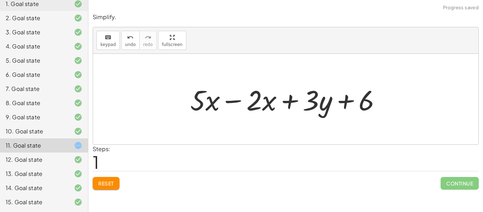
click at [239, 105] on div at bounding box center [289, 99] width 204 height 36
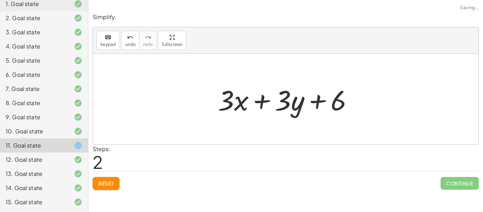
click at [334, 153] on div "Steps: 2" at bounding box center [286, 158] width 386 height 26
click at [320, 130] on div at bounding box center [286, 99] width 386 height 91
click at [292, 96] on div at bounding box center [288, 99] width 148 height 36
drag, startPoint x: 317, startPoint y: 105, endPoint x: 365, endPoint y: 98, distance: 48.2
click at [365, 98] on div "+ · 5 · x + · 3 · y − · 2 · x + 6 + · 5 · x − · 2 · x + · 3 · y + 6 + 6 + · x +…" at bounding box center [286, 99] width 386 height 91
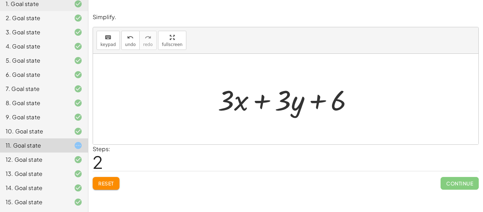
click at [107, 177] on div "Reset Continue" at bounding box center [286, 180] width 386 height 19
click at [112, 185] on span "Reset" at bounding box center [106, 183] width 16 height 6
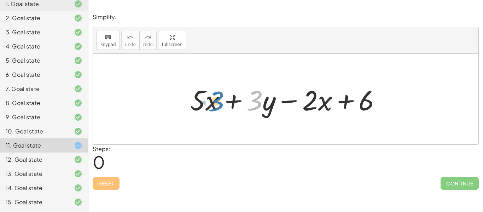
drag, startPoint x: 252, startPoint y: 105, endPoint x: 213, endPoint y: 106, distance: 39.7
click at [213, 106] on div at bounding box center [289, 99] width 204 height 36
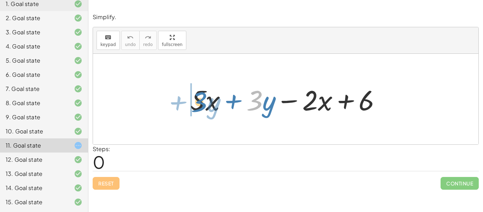
drag, startPoint x: 253, startPoint y: 107, endPoint x: 207, endPoint y: 108, distance: 45.3
click at [207, 108] on div at bounding box center [289, 99] width 204 height 36
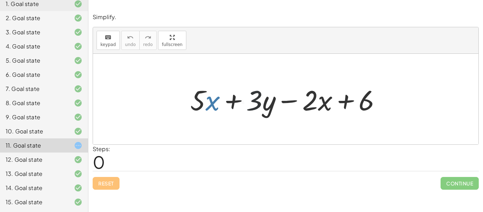
drag, startPoint x: 207, startPoint y: 108, endPoint x: 211, endPoint y: 110, distance: 3.8
click at [211, 110] on div at bounding box center [289, 99] width 204 height 36
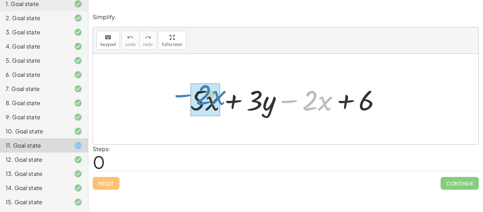
drag, startPoint x: 300, startPoint y: 104, endPoint x: 194, endPoint y: 99, distance: 106.3
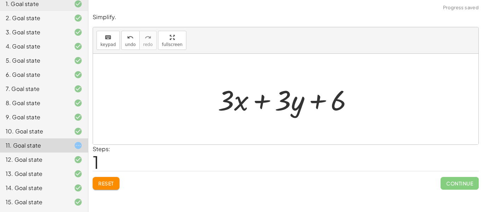
click at [234, 102] on div at bounding box center [288, 99] width 148 height 36
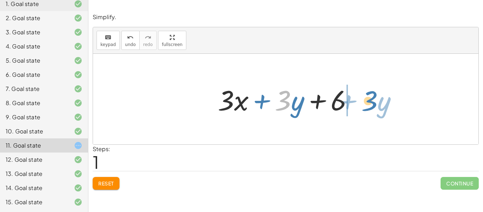
drag, startPoint x: 291, startPoint y: 103, endPoint x: 384, endPoint y: 103, distance: 93.1
click at [384, 103] on div "+ · 5 · x + · 3 · y − · 2 · x + 6 · 3 + · y + · x + · 3 · y + 6 · 3" at bounding box center [286, 99] width 386 height 91
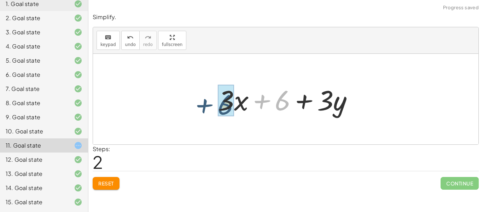
drag, startPoint x: 285, startPoint y: 107, endPoint x: 211, endPoint y: 116, distance: 75.3
click at [211, 116] on div "+ · 5 · x + · 3 · y − · 2 · x + 6 + · 3 · x + · 3 · y + 6 + 6 + · x + · 3 · y +…" at bounding box center [285, 99] width 157 height 40
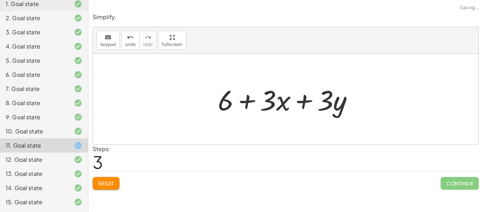
click at [246, 110] on div at bounding box center [288, 99] width 148 height 36
click at [298, 92] on div at bounding box center [288, 99] width 148 height 36
click at [300, 96] on div at bounding box center [288, 99] width 148 height 36
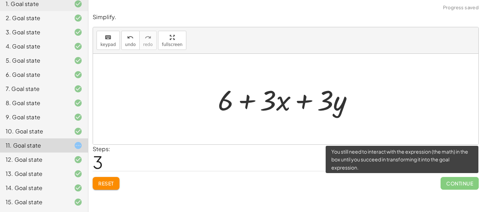
click at [449, 176] on div "Continue" at bounding box center [460, 180] width 38 height 18
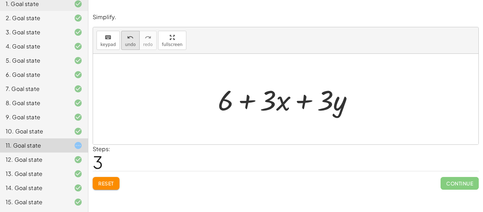
click at [127, 45] on span "undo" at bounding box center [130, 44] width 11 height 5
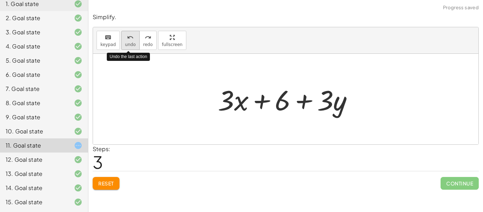
click at [126, 45] on span "undo" at bounding box center [130, 44] width 11 height 5
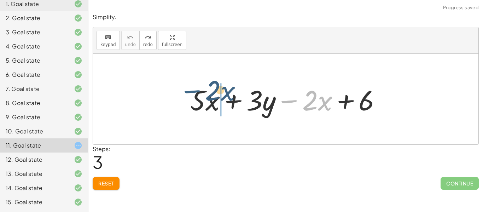
drag, startPoint x: 298, startPoint y: 104, endPoint x: 201, endPoint y: 96, distance: 96.6
click at [201, 96] on div at bounding box center [289, 99] width 204 height 36
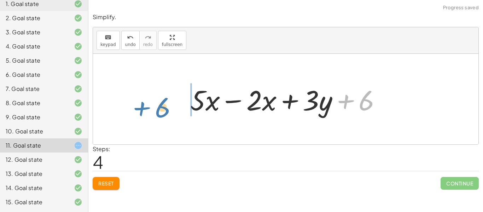
drag, startPoint x: 333, startPoint y: 106, endPoint x: 118, endPoint y: 113, distance: 214.9
click at [118, 113] on div "+ · 5 · x + · 3 · y − · 2 · x + 6 + 6 + · 5 · x + · 3 · y − · 2 · x + 6" at bounding box center [286, 99] width 386 height 91
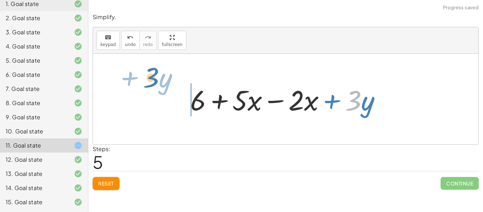
drag, startPoint x: 358, startPoint y: 100, endPoint x: 154, endPoint y: 82, distance: 204.6
click at [154, 82] on div "+ · 5 · x + · 3 · y − · 2 · x + 6 + · 5 · x − · 2 · x + · 3 · y + 6 · 3 + · y +…" at bounding box center [286, 99] width 386 height 91
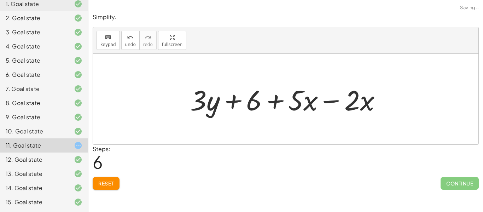
click at [331, 98] on div at bounding box center [289, 99] width 204 height 36
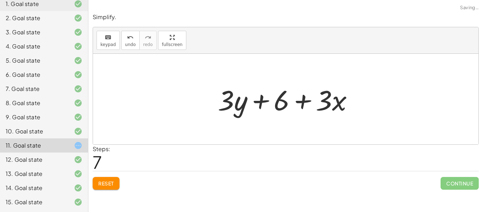
click at [308, 101] on div at bounding box center [288, 99] width 148 height 36
click at [268, 107] on div at bounding box center [288, 99] width 148 height 36
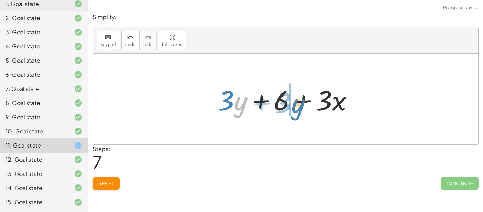
drag, startPoint x: 241, startPoint y: 103, endPoint x: 299, endPoint y: 105, distance: 58.1
click at [299, 105] on div at bounding box center [288, 99] width 148 height 36
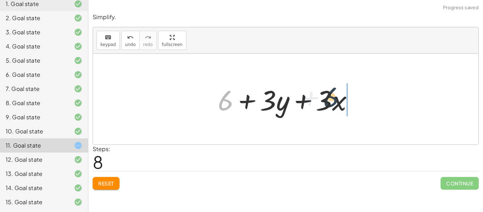
drag, startPoint x: 220, startPoint y: 104, endPoint x: 366, endPoint y: 106, distance: 145.8
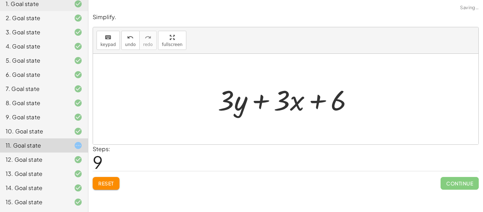
click at [281, 110] on div at bounding box center [288, 99] width 148 height 36
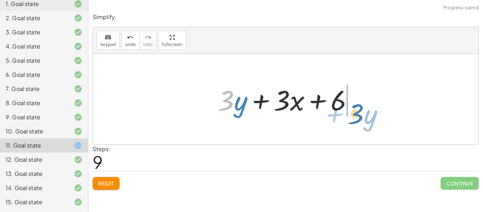
drag, startPoint x: 225, startPoint y: 104, endPoint x: 356, endPoint y: 118, distance: 131.3
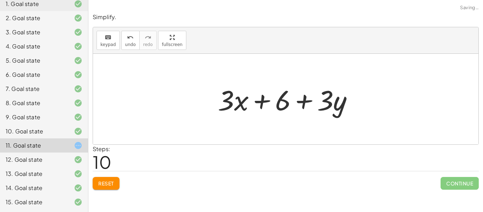
click at [208, 105] on div "+ · 5 · x + · 3 · y − · 2 · x + 6 + · 5 · x − · 2 · x + · 3 · y + 6 + 6 + · 5 ·…" at bounding box center [285, 99] width 157 height 40
click at [239, 105] on div at bounding box center [288, 99] width 148 height 36
drag, startPoint x: 282, startPoint y: 104, endPoint x: 385, endPoint y: 109, distance: 103.1
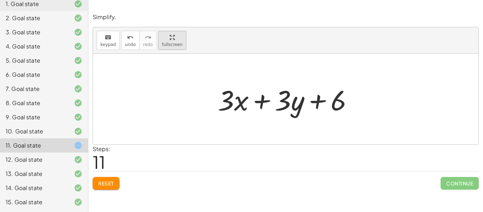
click at [165, 90] on div "keyboard keypad undo undo redo redo fullscreen + · 5 · x + · 3 · y − · 2 · x + …" at bounding box center [286, 85] width 386 height 117
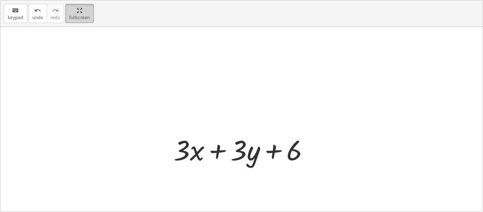
scroll to position [29, 0]
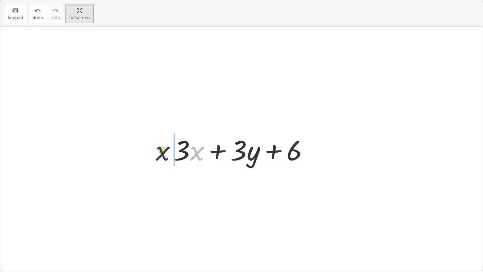
drag, startPoint x: 194, startPoint y: 141, endPoint x: 156, endPoint y: 141, distance: 37.5
click at [156, 141] on div "+ · 5 · x + · 3 · y − · 2 · x + 6 + · 5 · x − · 2 · x + · 3 · y + 6 + 6 + · 5 ·…" at bounding box center [241, 149] width 483 height 245
click at [403, 212] on div at bounding box center [241, 149] width 483 height 245
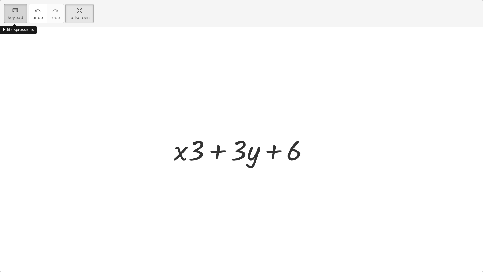
click at [6, 17] on button "keyboard keypad" at bounding box center [15, 13] width 23 height 19
click at [35, 18] on span "undo" at bounding box center [38, 17] width 11 height 5
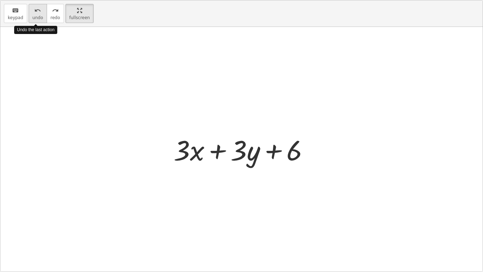
click at [35, 18] on span "undo" at bounding box center [38, 17] width 11 height 5
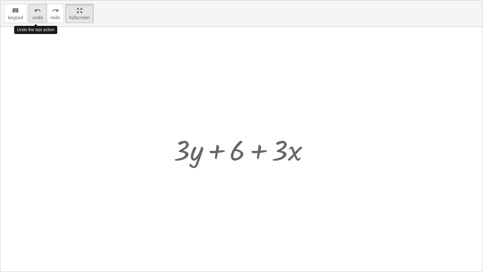
click at [35, 18] on span "undo" at bounding box center [38, 17] width 11 height 5
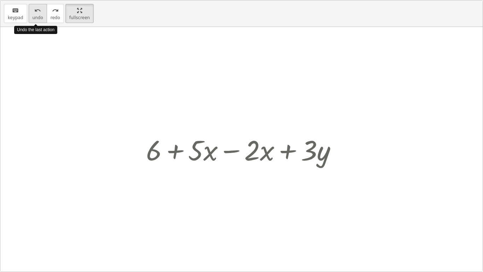
click at [35, 18] on span "undo" at bounding box center [38, 17] width 11 height 5
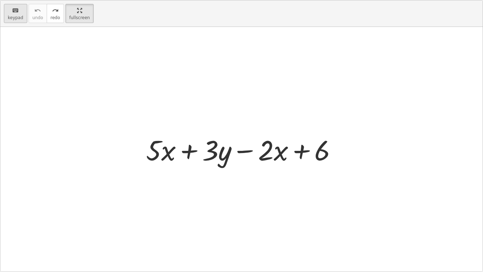
click at [21, 12] on div "keyboard" at bounding box center [16, 10] width 16 height 8
click at [342, 212] on div at bounding box center [241, 149] width 483 height 245
click at [16, 19] on span "keypad" at bounding box center [16, 17] width 16 height 5
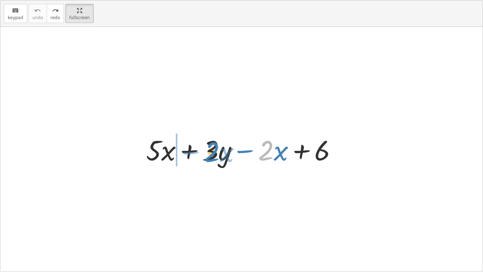
drag, startPoint x: 270, startPoint y: 141, endPoint x: 216, endPoint y: 142, distance: 54.2
click at [216, 142] on div at bounding box center [245, 149] width 204 height 36
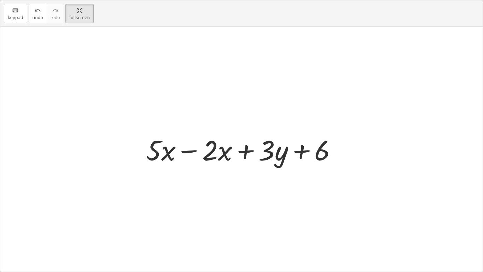
click at [198, 154] on div at bounding box center [245, 149] width 204 height 36
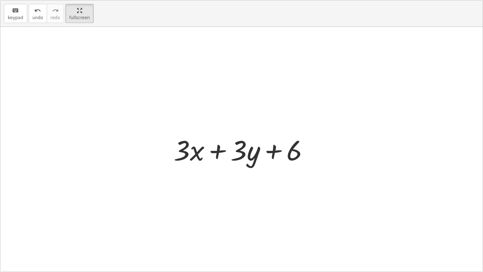
click at [216, 153] on div at bounding box center [244, 149] width 148 height 36
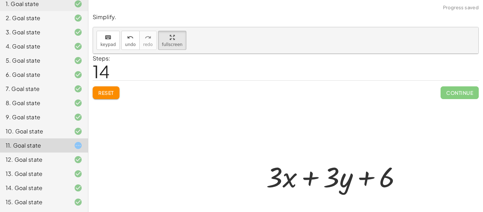
scroll to position [44, 0]
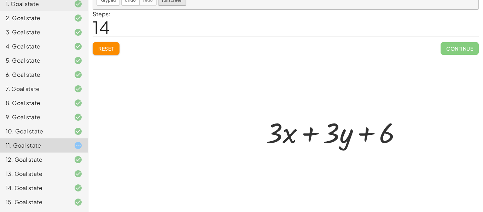
click at [111, 52] on div at bounding box center [286, 111] width 386 height 202
click at [119, 50] on div at bounding box center [286, 111] width 386 height 202
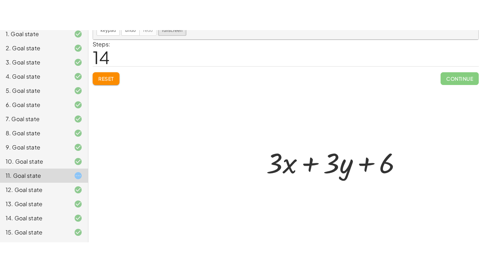
scroll to position [0, 0]
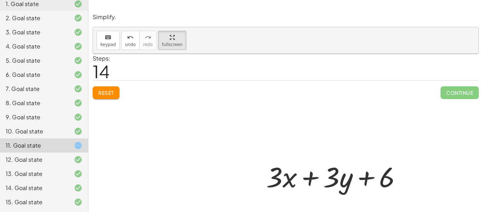
click at [103, 97] on div at bounding box center [286, 155] width 386 height 202
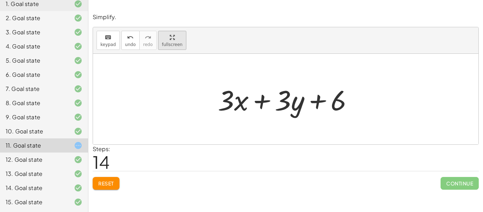
click at [176, 42] on span "fullscreen" at bounding box center [172, 44] width 21 height 5
click at [176, 85] on div "keyboard keypad undo undo redo redo fullscreen Toggle fullscreen mode + · 5 · x…" at bounding box center [286, 85] width 386 height 117
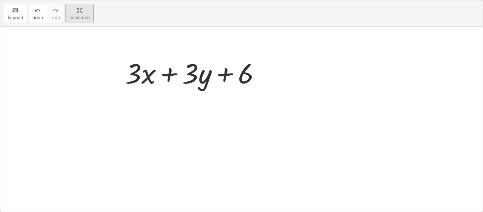
scroll to position [89, 0]
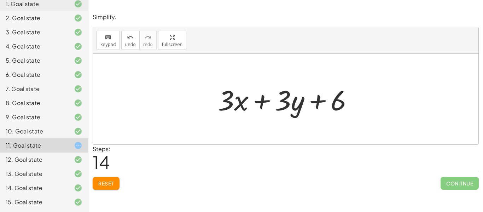
click at [110, 177] on button "Reset" at bounding box center [106, 183] width 27 height 13
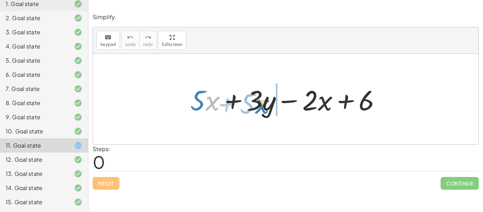
drag, startPoint x: 211, startPoint y: 108, endPoint x: 260, endPoint y: 111, distance: 49.3
click at [260, 111] on div at bounding box center [289, 99] width 204 height 36
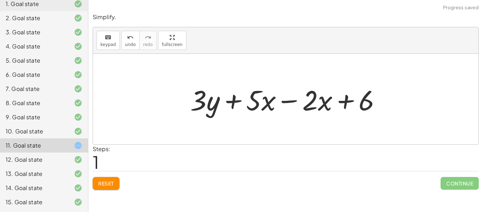
click at [225, 99] on div at bounding box center [289, 99] width 204 height 36
click at [290, 114] on div at bounding box center [289, 99] width 204 height 36
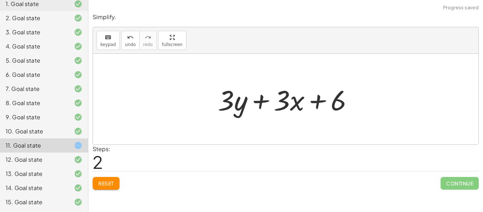
click at [253, 100] on div at bounding box center [288, 99] width 148 height 36
click at [113, 187] on button "Reset" at bounding box center [106, 183] width 27 height 13
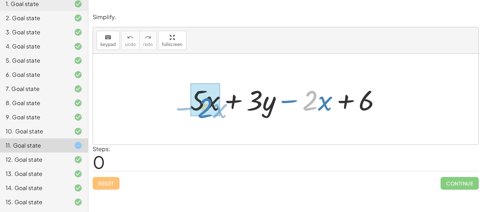
drag, startPoint x: 308, startPoint y: 103, endPoint x: 202, endPoint y: 107, distance: 105.6
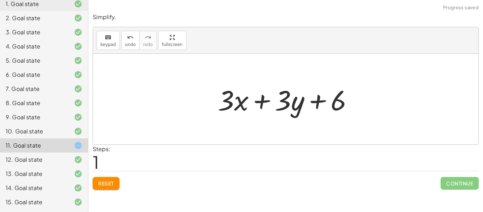
click at [226, 105] on div at bounding box center [288, 99] width 148 height 36
drag, startPoint x: 325, startPoint y: 96, endPoint x: 304, endPoint y: 94, distance: 20.3
click at [304, 94] on div at bounding box center [288, 99] width 148 height 36
drag, startPoint x: 265, startPoint y: 117, endPoint x: 233, endPoint y: 124, distance: 32.9
click at [233, 124] on div "+ · 5 · x + · 3 · y − · 2 · x + 6 + · 3 · y + · x + · 3 · y + 6 · 3" at bounding box center [286, 99] width 386 height 91
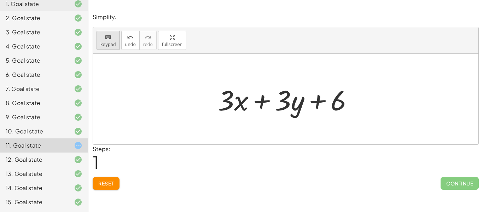
click at [117, 44] on button "keyboard keypad" at bounding box center [108, 40] width 23 height 19
click at [287, 106] on div at bounding box center [283, 100] width 16 height 33
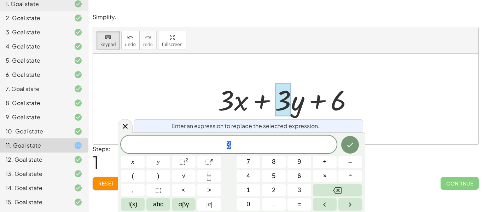
click at [135, 127] on div "Enter an expression to replace the selected expression." at bounding box center [248, 125] width 229 height 13
click at [127, 127] on icon at bounding box center [125, 126] width 8 height 8
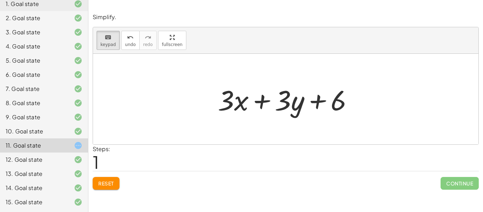
click at [110, 185] on span "Reset" at bounding box center [106, 183] width 16 height 6
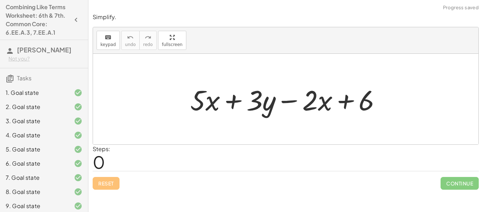
scroll to position [89, 0]
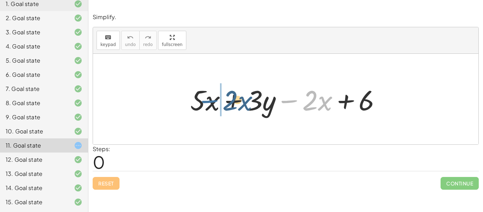
drag, startPoint x: 294, startPoint y: 107, endPoint x: 207, endPoint y: 106, distance: 87.4
click at [207, 106] on div at bounding box center [289, 99] width 204 height 36
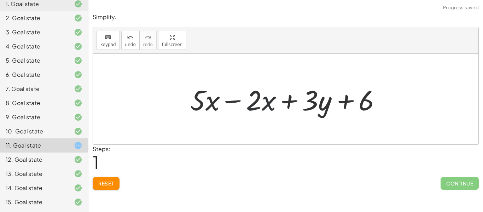
click at [207, 106] on div at bounding box center [289, 99] width 204 height 36
click at [231, 105] on div at bounding box center [289, 99] width 204 height 36
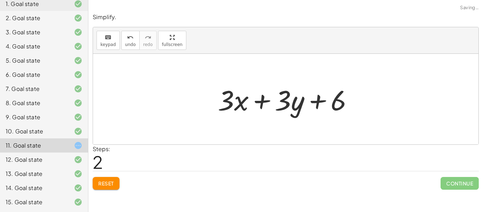
click at [270, 109] on div at bounding box center [288, 99] width 148 height 36
drag, startPoint x: 223, startPoint y: 94, endPoint x: 284, endPoint y: 81, distance: 62.2
click at [284, 81] on div at bounding box center [288, 99] width 148 height 36
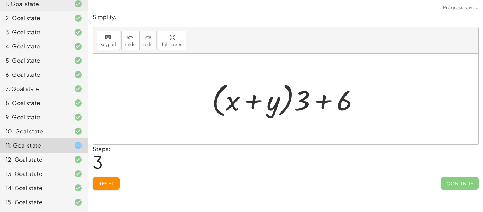
click at [220, 108] on div at bounding box center [288, 99] width 160 height 41
click at [287, 103] on div at bounding box center [288, 99] width 160 height 41
click at [299, 103] on div at bounding box center [288, 99] width 160 height 41
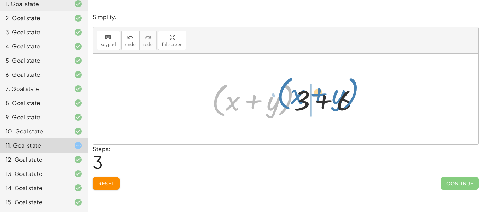
drag, startPoint x: 293, startPoint y: 106, endPoint x: 368, endPoint y: 102, distance: 74.4
click at [368, 102] on div at bounding box center [288, 99] width 160 height 41
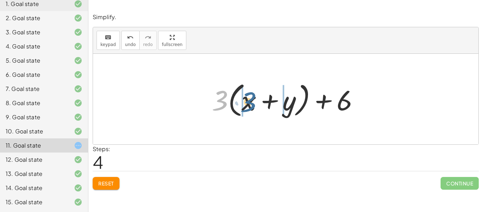
drag, startPoint x: 226, startPoint y: 103, endPoint x: 256, endPoint y: 105, distance: 29.8
click at [256, 105] on div at bounding box center [288, 99] width 160 height 41
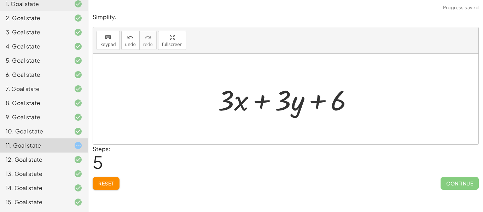
click at [276, 105] on div at bounding box center [288, 99] width 148 height 36
click at [109, 183] on span "Reset" at bounding box center [106, 183] width 16 height 6
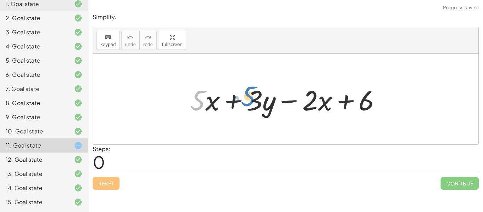
drag, startPoint x: 204, startPoint y: 98, endPoint x: 254, endPoint y: 95, distance: 50.7
click at [254, 95] on div at bounding box center [289, 99] width 204 height 36
drag, startPoint x: 201, startPoint y: 103, endPoint x: 259, endPoint y: 107, distance: 57.5
click at [259, 107] on div at bounding box center [289, 99] width 204 height 36
drag, startPoint x: 197, startPoint y: 105, endPoint x: 254, endPoint y: 102, distance: 57.4
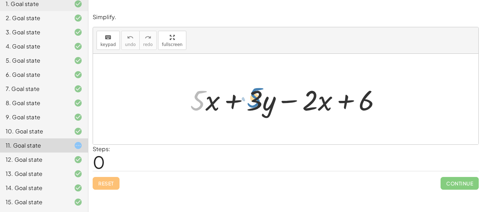
click at [254, 102] on div at bounding box center [289, 99] width 204 height 36
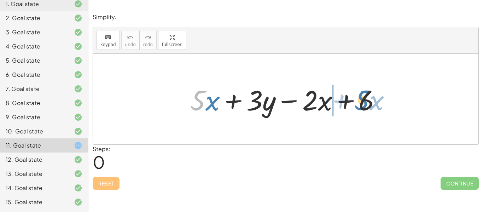
drag, startPoint x: 198, startPoint y: 97, endPoint x: 368, endPoint y: 96, distance: 169.9
click at [368, 96] on div at bounding box center [289, 99] width 204 height 36
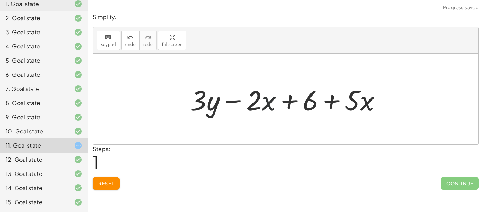
drag, startPoint x: 268, startPoint y: 99, endPoint x: 379, endPoint y: 99, distance: 111.1
click at [379, 99] on div at bounding box center [289, 99] width 204 height 36
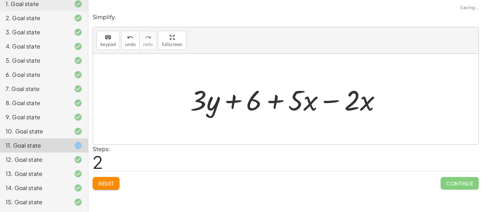
drag, startPoint x: 192, startPoint y: 100, endPoint x: 242, endPoint y: 110, distance: 51.0
click at [242, 110] on div at bounding box center [289, 99] width 204 height 36
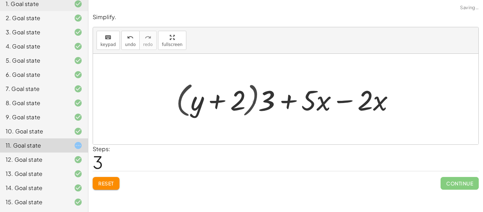
drag, startPoint x: 212, startPoint y: 103, endPoint x: 303, endPoint y: 100, distance: 91.7
click at [303, 100] on div at bounding box center [288, 99] width 231 height 41
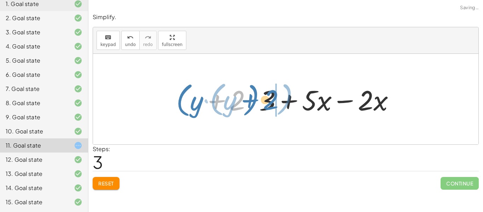
drag, startPoint x: 229, startPoint y: 94, endPoint x: 268, endPoint y: 88, distance: 39.0
click at [268, 88] on div at bounding box center [288, 99] width 231 height 41
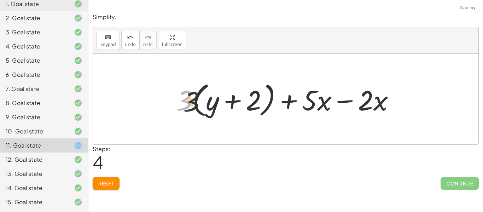
drag, startPoint x: 188, startPoint y: 101, endPoint x: 199, endPoint y: 102, distance: 11.0
click at [199, 102] on div at bounding box center [288, 99] width 231 height 41
drag, startPoint x: 184, startPoint y: 100, endPoint x: 200, endPoint y: 103, distance: 15.8
click at [200, 103] on div at bounding box center [288, 99] width 231 height 41
drag, startPoint x: 187, startPoint y: 102, endPoint x: 214, endPoint y: 99, distance: 27.7
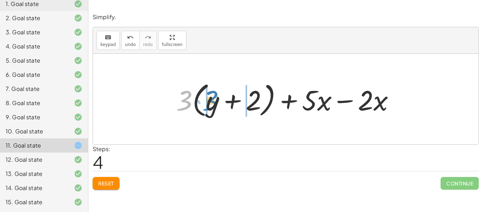
click at [214, 99] on div at bounding box center [288, 99] width 231 height 41
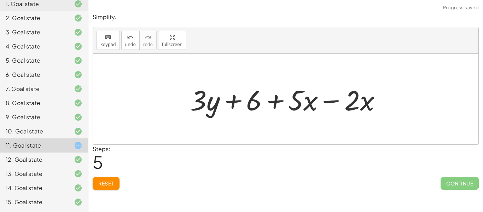
click at [251, 100] on div at bounding box center [289, 99] width 204 height 36
click at [326, 102] on div at bounding box center [289, 99] width 204 height 36
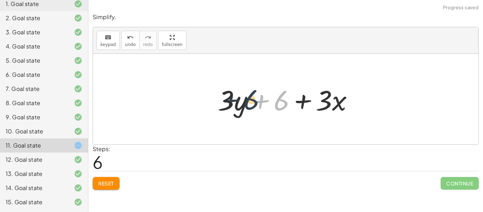
drag, startPoint x: 287, startPoint y: 104, endPoint x: 247, endPoint y: 103, distance: 40.0
click at [247, 103] on div at bounding box center [288, 99] width 148 height 36
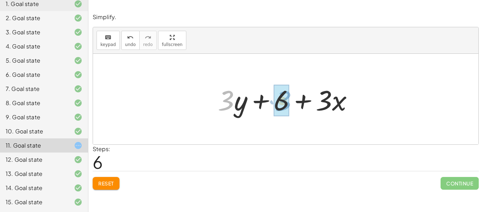
drag, startPoint x: 229, startPoint y: 98, endPoint x: 299, endPoint y: 98, distance: 70.1
click at [299, 98] on div at bounding box center [288, 99] width 148 height 36
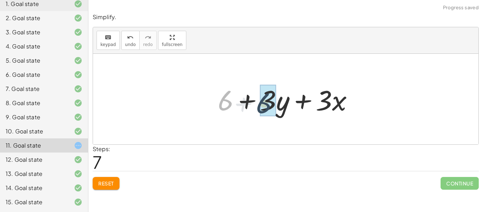
drag, startPoint x: 225, startPoint y: 104, endPoint x: 273, endPoint y: 97, distance: 48.3
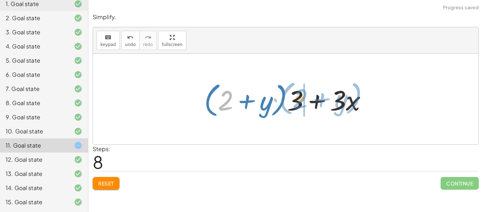
drag, startPoint x: 227, startPoint y: 103, endPoint x: 302, endPoint y: 100, distance: 75.8
click at [302, 100] on div at bounding box center [289, 99] width 176 height 41
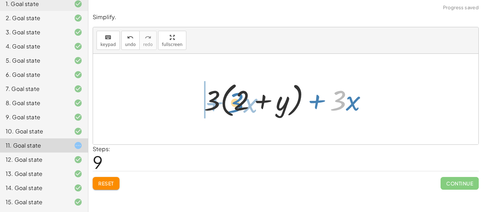
drag, startPoint x: 339, startPoint y: 106, endPoint x: 236, endPoint y: 108, distance: 102.7
click at [236, 108] on div at bounding box center [289, 99] width 176 height 41
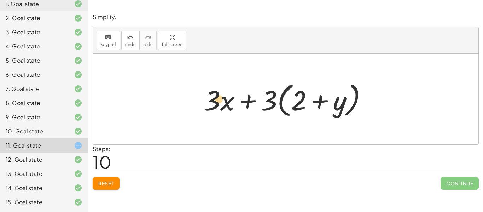
drag, startPoint x: 216, startPoint y: 104, endPoint x: 223, endPoint y: 102, distance: 6.7
click at [223, 102] on div at bounding box center [289, 99] width 176 height 41
drag, startPoint x: 268, startPoint y: 103, endPoint x: 294, endPoint y: 102, distance: 26.2
click at [294, 102] on div at bounding box center [289, 99] width 176 height 41
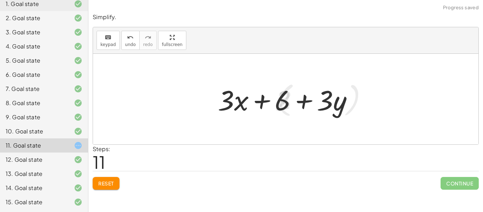
click at [301, 101] on div at bounding box center [288, 99] width 148 height 36
click at [286, 102] on div at bounding box center [288, 99] width 148 height 36
click at [0, 0] on div "Simplify. keyboard keypad undo undo redo redo fullscreen + · 5 · x + · 3 · y − …" at bounding box center [0, 0] width 0 height 0
click at [111, 186] on span "Reset" at bounding box center [106, 183] width 16 height 6
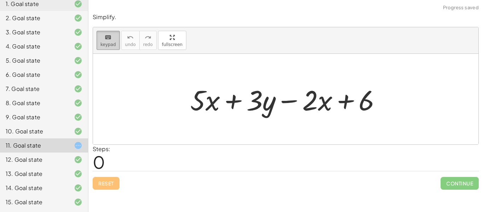
click at [113, 38] on div "keyboard" at bounding box center [109, 37] width 16 height 8
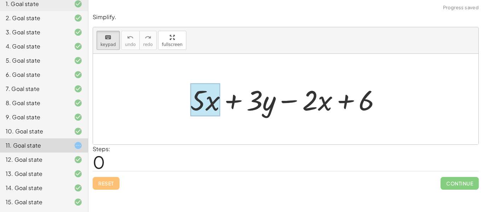
click at [211, 99] on div at bounding box center [205, 100] width 30 height 33
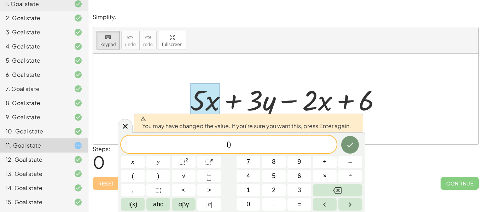
scroll to position [0, 0]
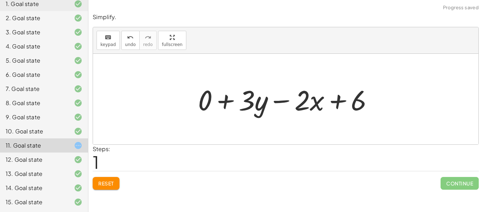
click at [236, 96] on div at bounding box center [289, 99] width 188 height 36
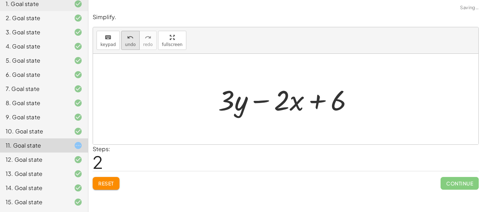
click at [125, 47] on button "undo undo" at bounding box center [130, 40] width 18 height 19
click at [108, 182] on span "Reset" at bounding box center [106, 183] width 16 height 6
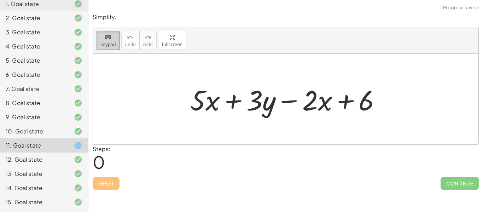
click at [110, 35] on icon "keyboard" at bounding box center [108, 37] width 7 height 8
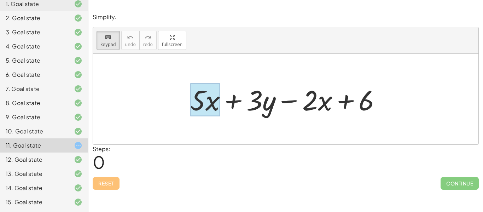
click at [208, 103] on div at bounding box center [205, 100] width 30 height 33
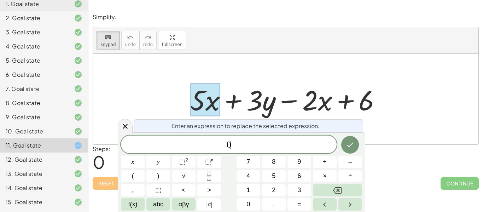
scroll to position [2, 0]
click at [349, 147] on icon "Done" at bounding box center [350, 145] width 8 height 8
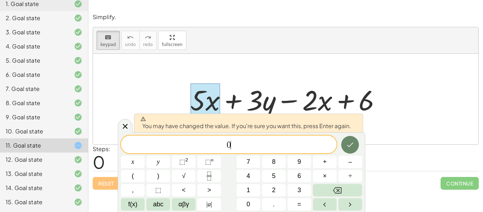
click at [349, 147] on icon "Done" at bounding box center [350, 145] width 8 height 8
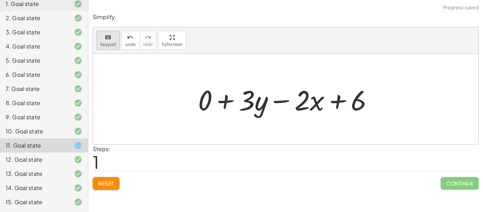
click at [105, 47] on button "keyboard keypad" at bounding box center [108, 40] width 23 height 19
click at [304, 98] on div at bounding box center [303, 100] width 16 height 33
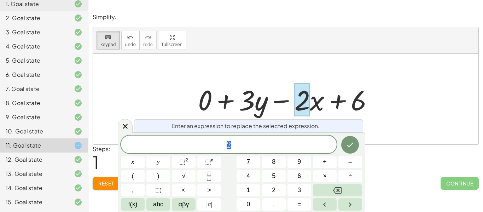
click at [283, 103] on div at bounding box center [289, 99] width 188 height 36
click at [124, 124] on icon at bounding box center [125, 126] width 8 height 8
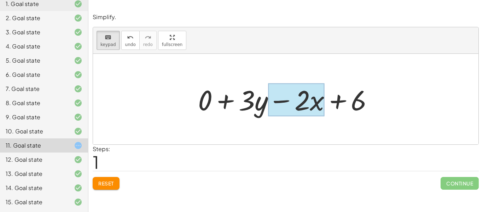
click at [321, 102] on div at bounding box center [296, 100] width 57 height 33
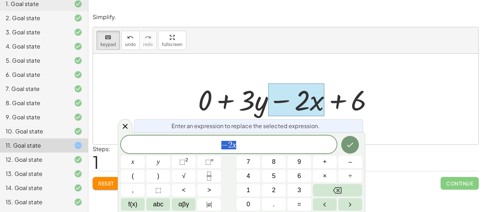
click at [272, 145] on span "− 2 x" at bounding box center [229, 145] width 216 height 10
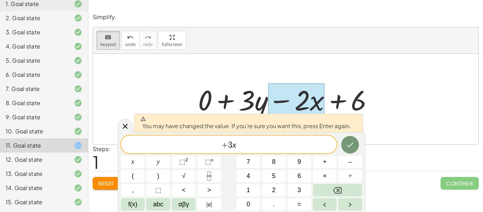
scroll to position [0, 0]
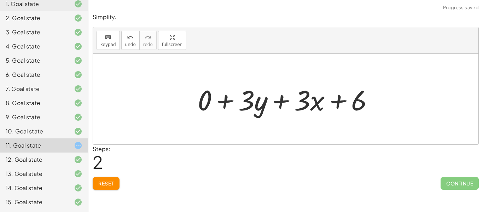
click at [221, 123] on div at bounding box center [286, 99] width 386 height 91
click at [224, 109] on div at bounding box center [288, 99] width 189 height 36
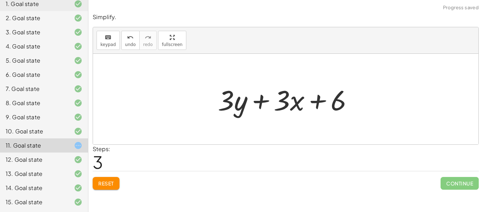
click at [253, 100] on div at bounding box center [288, 99] width 148 height 36
drag, startPoint x: 292, startPoint y: 104, endPoint x: 233, endPoint y: 107, distance: 59.1
click at [233, 107] on div at bounding box center [288, 99] width 148 height 36
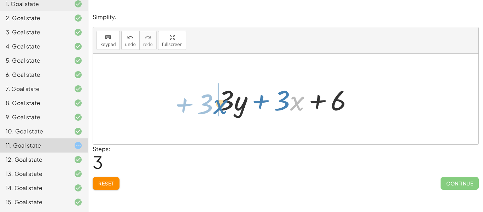
drag, startPoint x: 300, startPoint y: 103, endPoint x: 223, endPoint y: 106, distance: 76.5
click at [223, 106] on div at bounding box center [288, 99] width 148 height 36
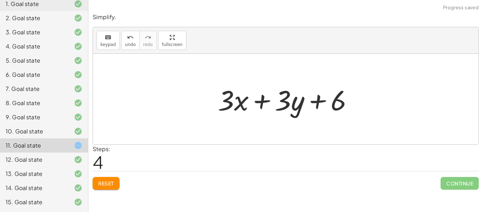
click at [291, 89] on div at bounding box center [288, 99] width 148 height 36
click at [105, 183] on span "Reset" at bounding box center [106, 183] width 16 height 6
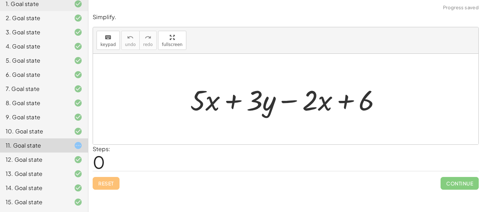
click at [38, 134] on div "10. Goal state" at bounding box center [34, 131] width 57 height 8
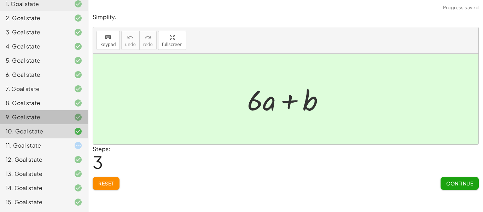
click at [43, 138] on div "9. Goal state" at bounding box center [44, 145] width 88 height 14
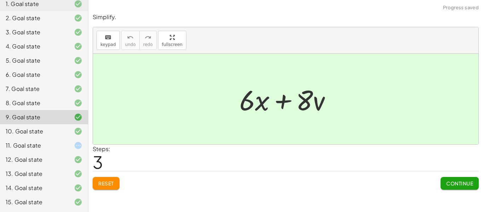
click at [31, 161] on div "12. Goal state" at bounding box center [34, 159] width 57 height 8
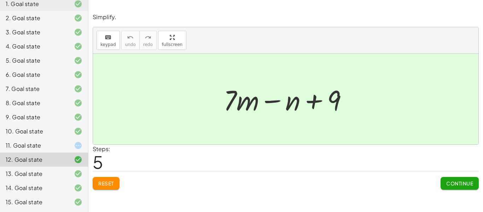
click at [29, 144] on div "11. Goal state" at bounding box center [34, 145] width 57 height 8
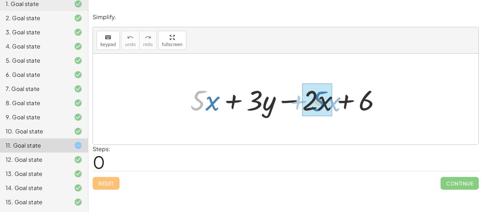
drag, startPoint x: 196, startPoint y: 103, endPoint x: 317, endPoint y: 103, distance: 121.0
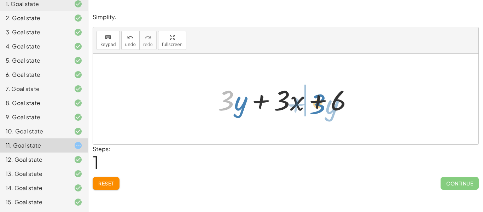
drag, startPoint x: 223, startPoint y: 99, endPoint x: 311, endPoint y: 102, distance: 87.5
click at [311, 102] on div at bounding box center [288, 99] width 148 height 36
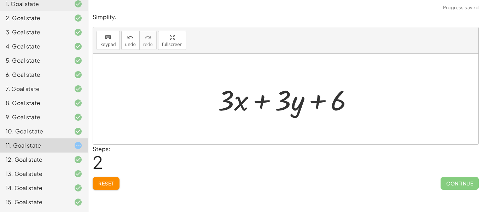
click at [311, 102] on div at bounding box center [288, 99] width 148 height 36
click at [241, 112] on div at bounding box center [288, 99] width 148 height 36
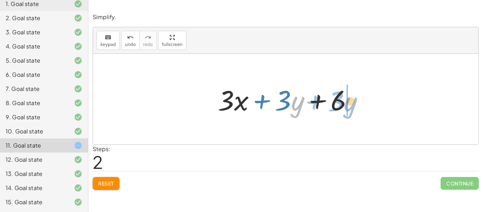
drag, startPoint x: 297, startPoint y: 106, endPoint x: 349, endPoint y: 106, distance: 52.0
click at [349, 106] on div at bounding box center [288, 99] width 148 height 36
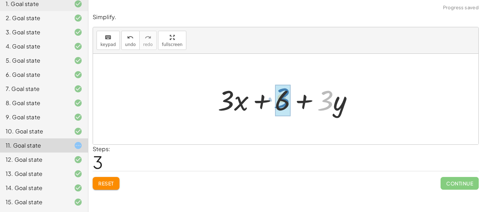
drag, startPoint x: 328, startPoint y: 103, endPoint x: 286, endPoint y: 100, distance: 41.9
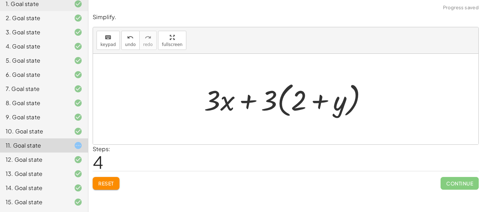
click at [298, 101] on div at bounding box center [289, 99] width 176 height 41
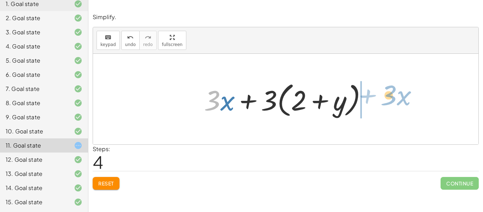
drag, startPoint x: 207, startPoint y: 105, endPoint x: 385, endPoint y: 100, distance: 178.1
click at [385, 100] on div "+ · 5 · x + · 3 · y − · 2 · x + 6 + · 3 · y + · 3 · x + 6 + · 3 · x + · 3 · y +…" at bounding box center [286, 99] width 386 height 91
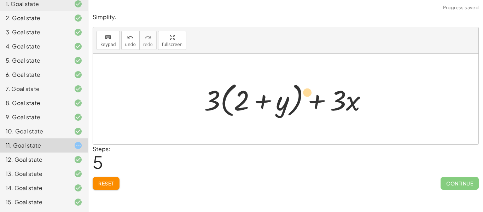
drag, startPoint x: 222, startPoint y: 102, endPoint x: 251, endPoint y: 89, distance: 32.3
click at [251, 89] on div at bounding box center [289, 99] width 176 height 41
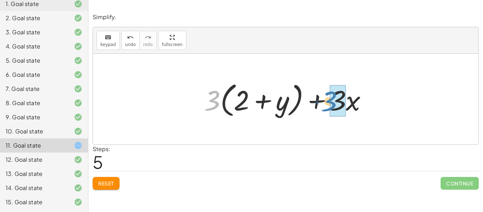
drag, startPoint x: 213, startPoint y: 102, endPoint x: 331, endPoint y: 102, distance: 117.5
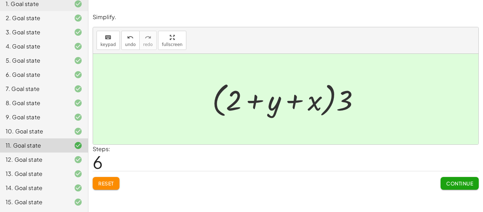
click at [463, 183] on span "Continue" at bounding box center [460, 183] width 27 height 6
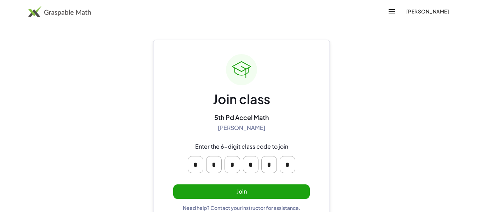
click at [233, 189] on button "Join" at bounding box center [241, 191] width 137 height 15
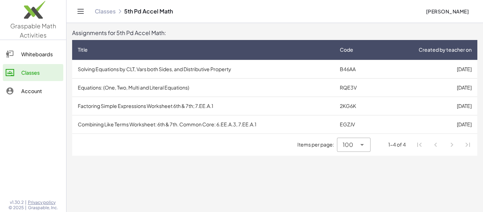
click at [358, 148] on icon at bounding box center [362, 145] width 8 height 8
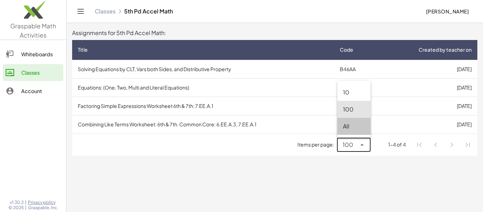
click at [352, 126] on div "All" at bounding box center [354, 126] width 22 height 8
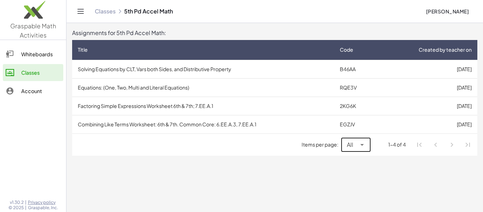
click at [358, 145] on icon at bounding box center [362, 145] width 8 height 8
click at [356, 97] on div "10" at bounding box center [356, 92] width 29 height 17
click at [353, 146] on span "10" at bounding box center [350, 145] width 6 height 8
click at [347, 130] on div "All" at bounding box center [356, 126] width 29 height 17
type input "**"
